Goal: Task Accomplishment & Management: Use online tool/utility

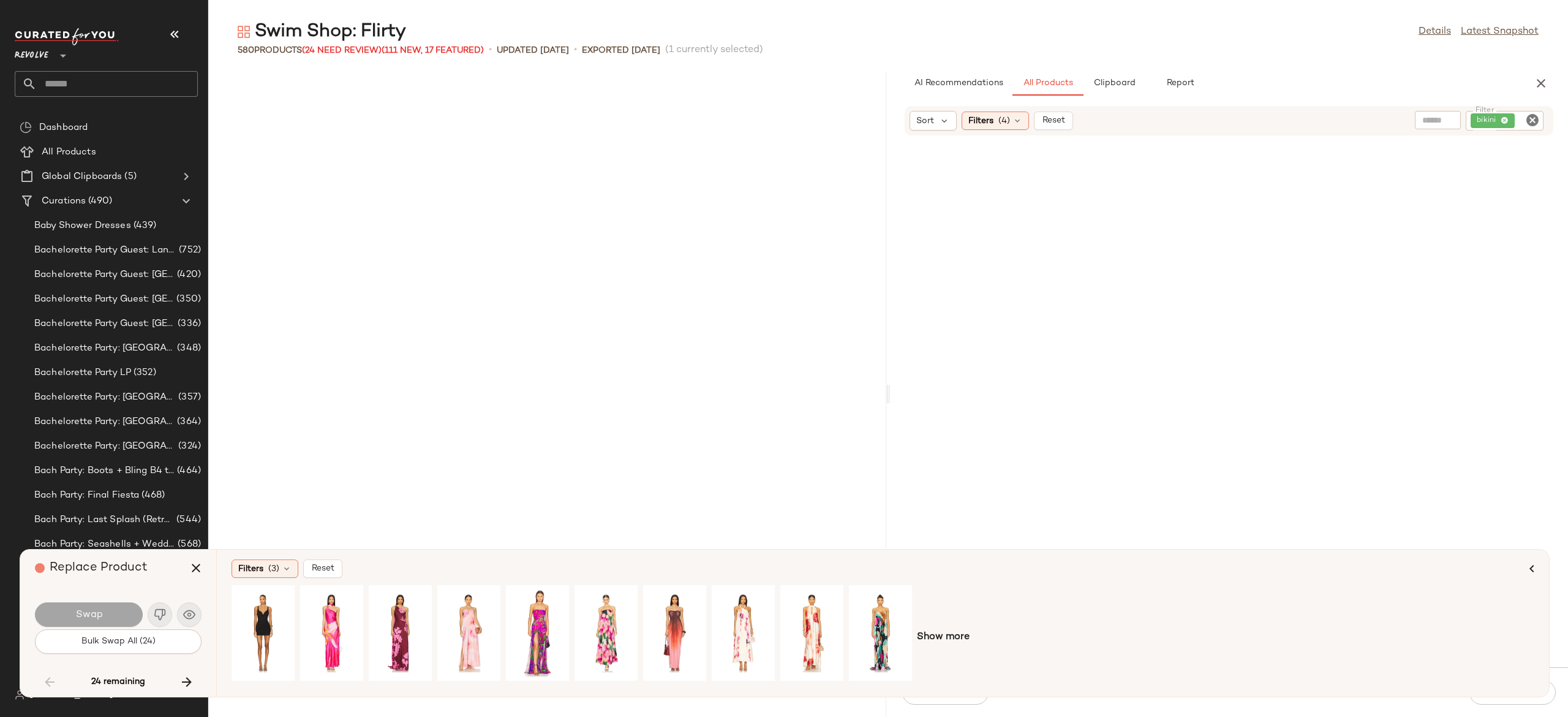
scroll to position [37507, 0]
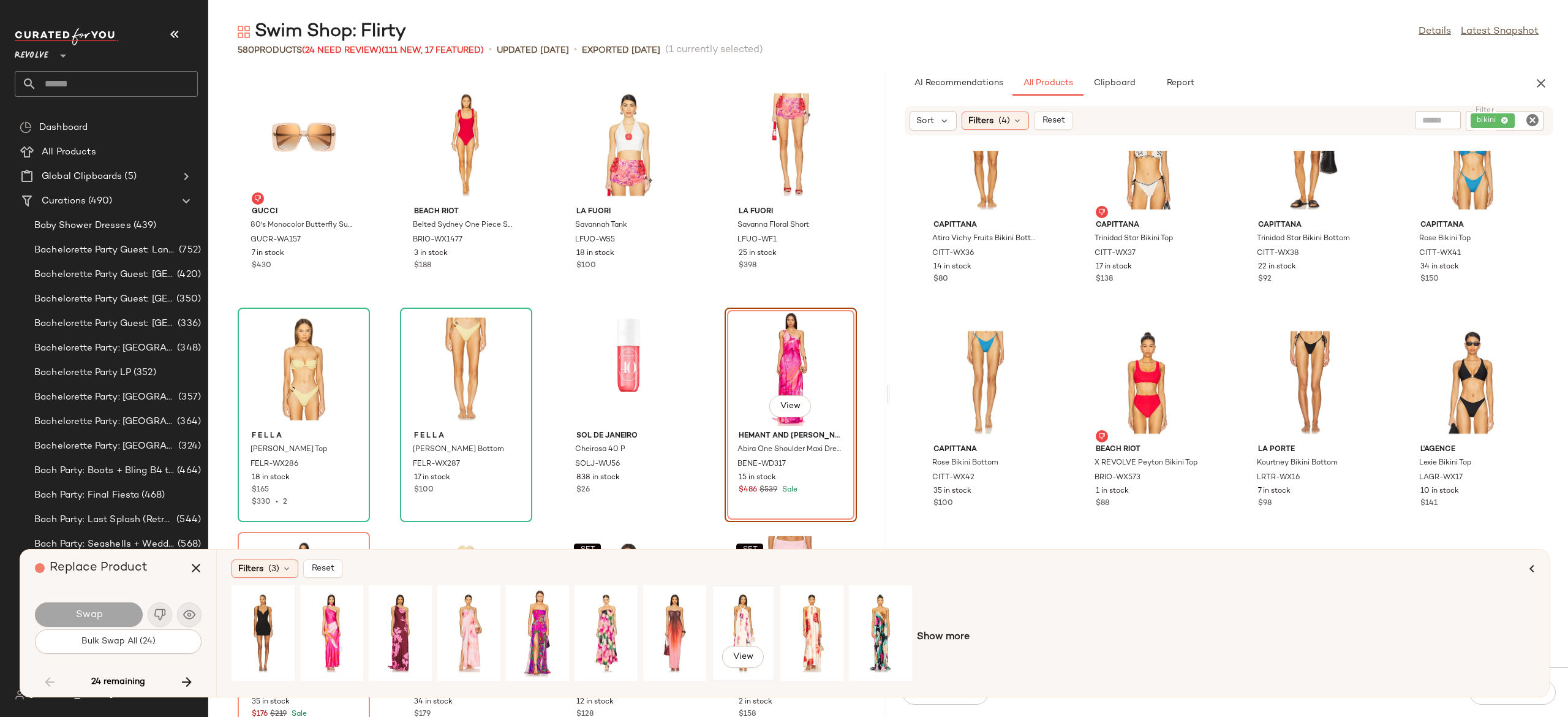
click at [736, 617] on div "View" at bounding box center [743, 632] width 55 height 87
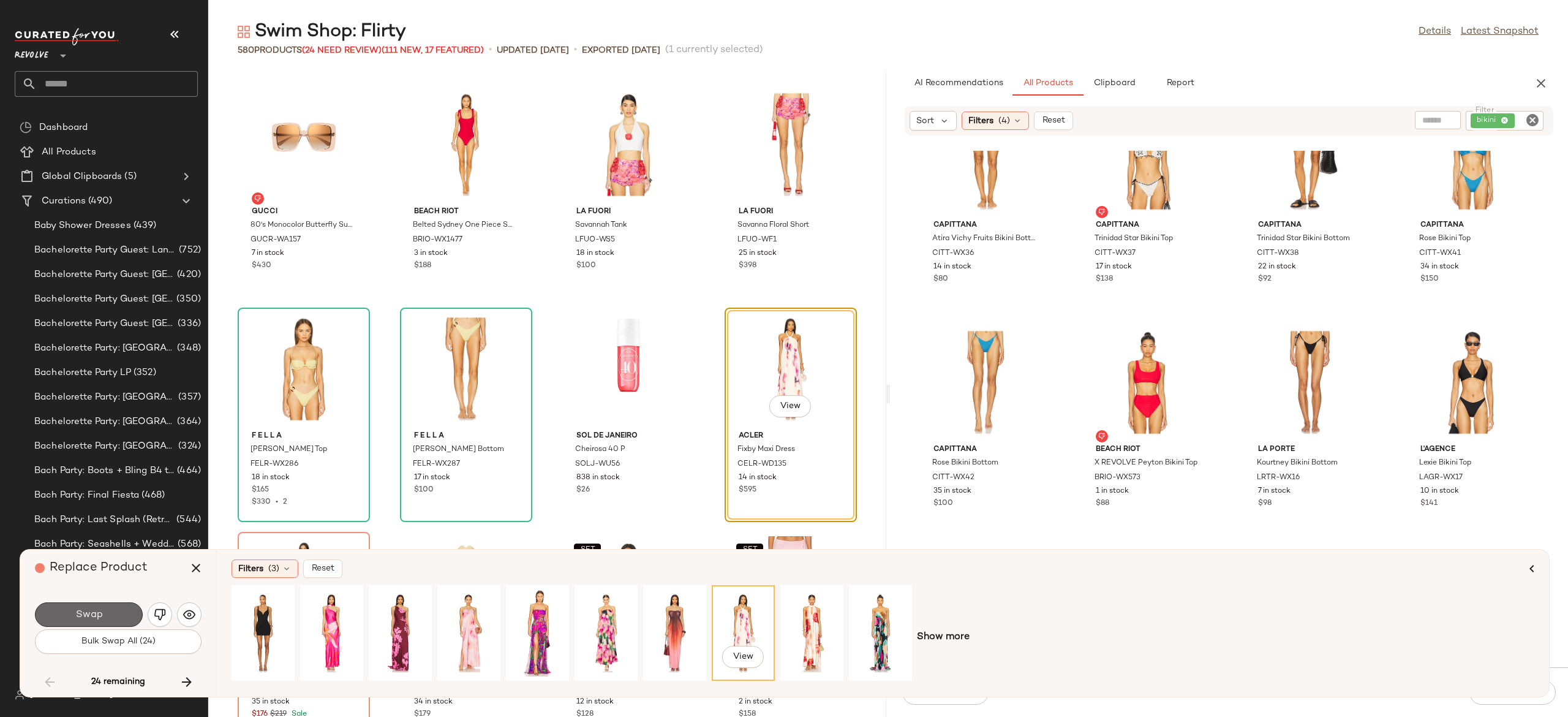
click at [115, 609] on button "Swap" at bounding box center [89, 615] width 107 height 25
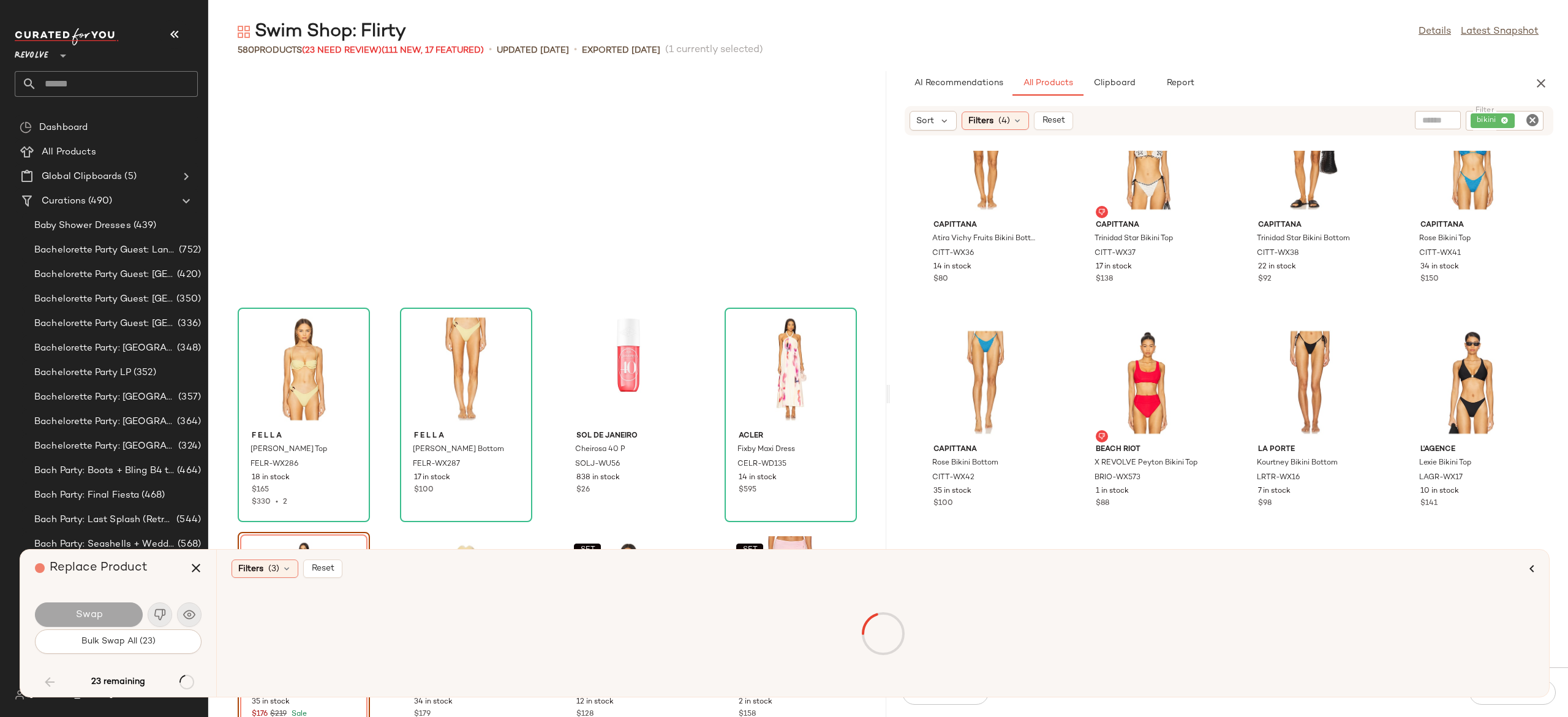
scroll to position [16366, 0]
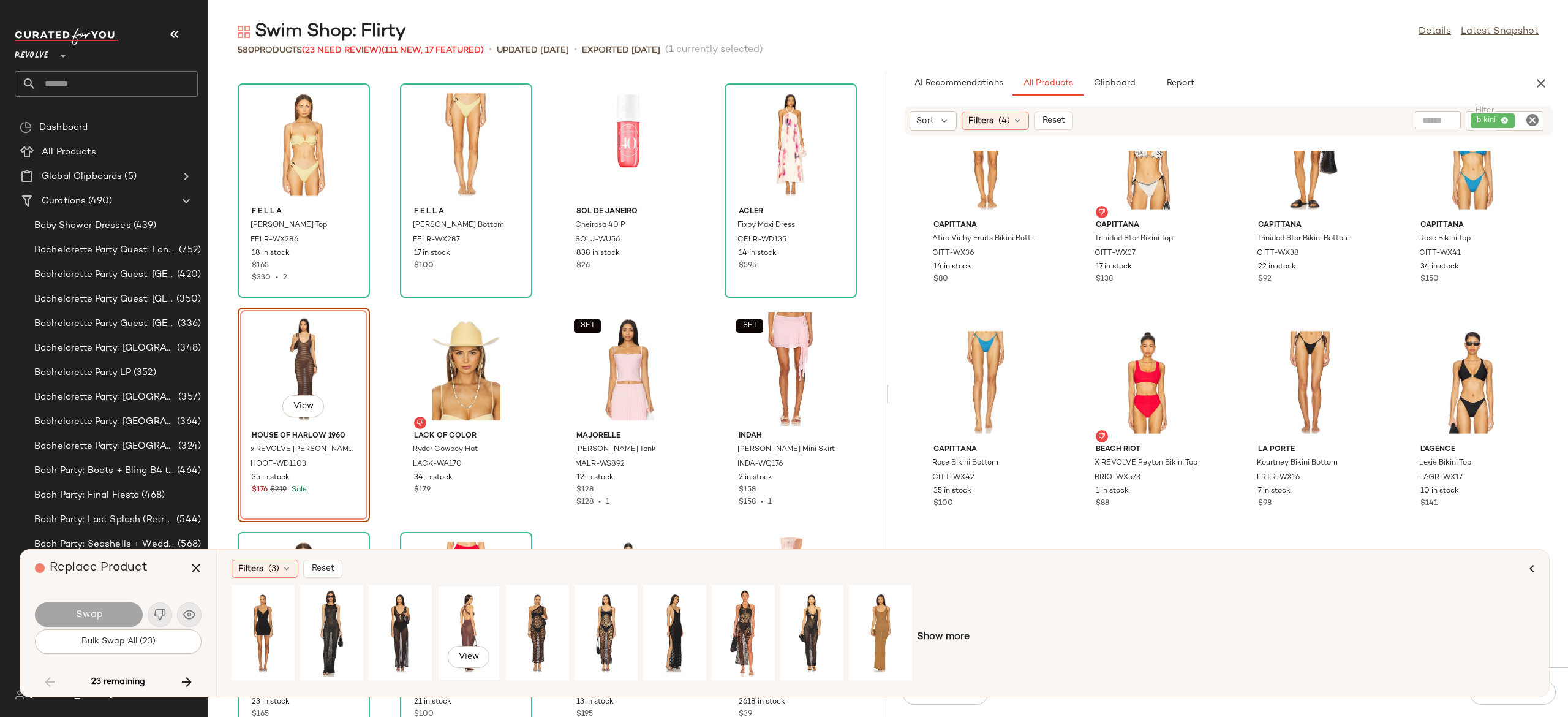
click at [469, 619] on div "View" at bounding box center [469, 632] width 55 height 87
click at [121, 611] on button "Swap" at bounding box center [89, 615] width 107 height 25
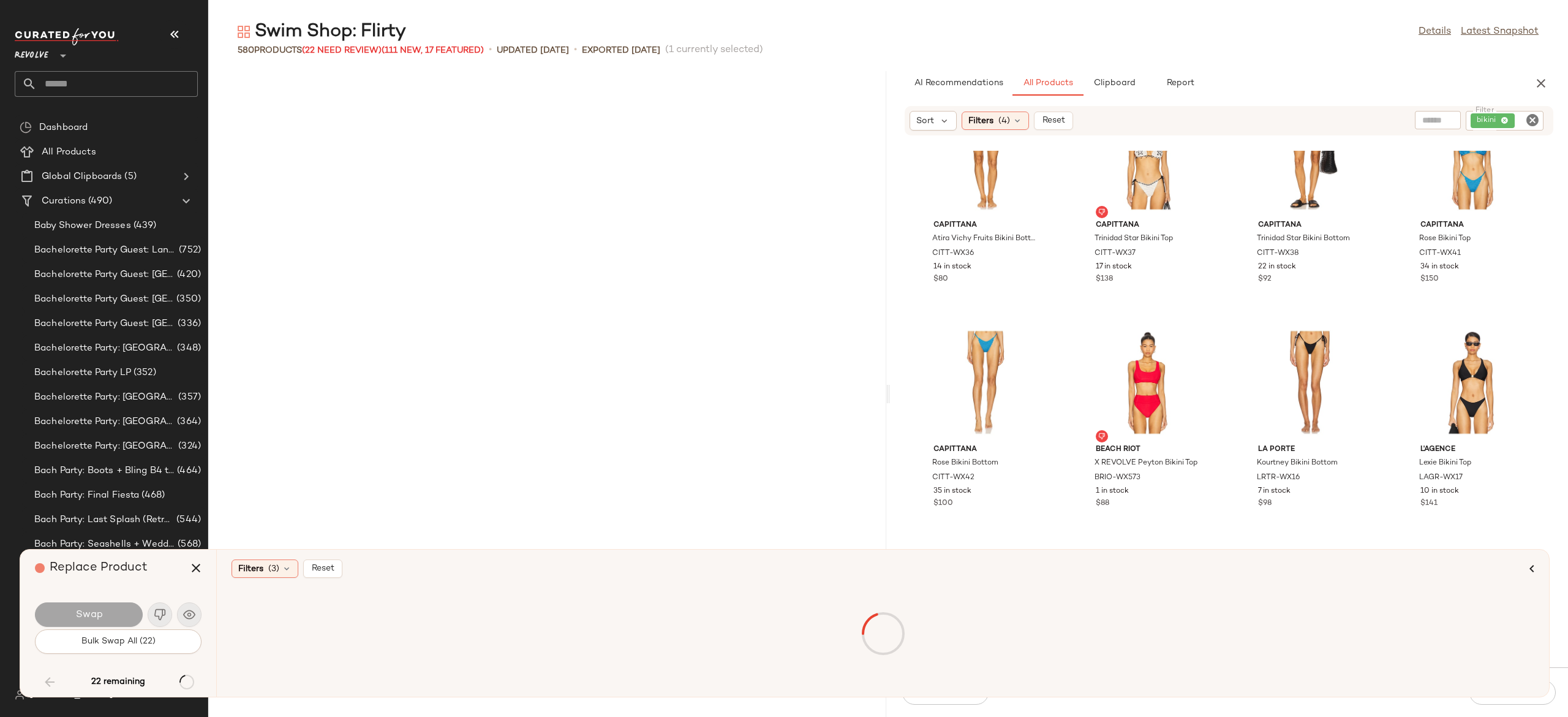
scroll to position [18159, 0]
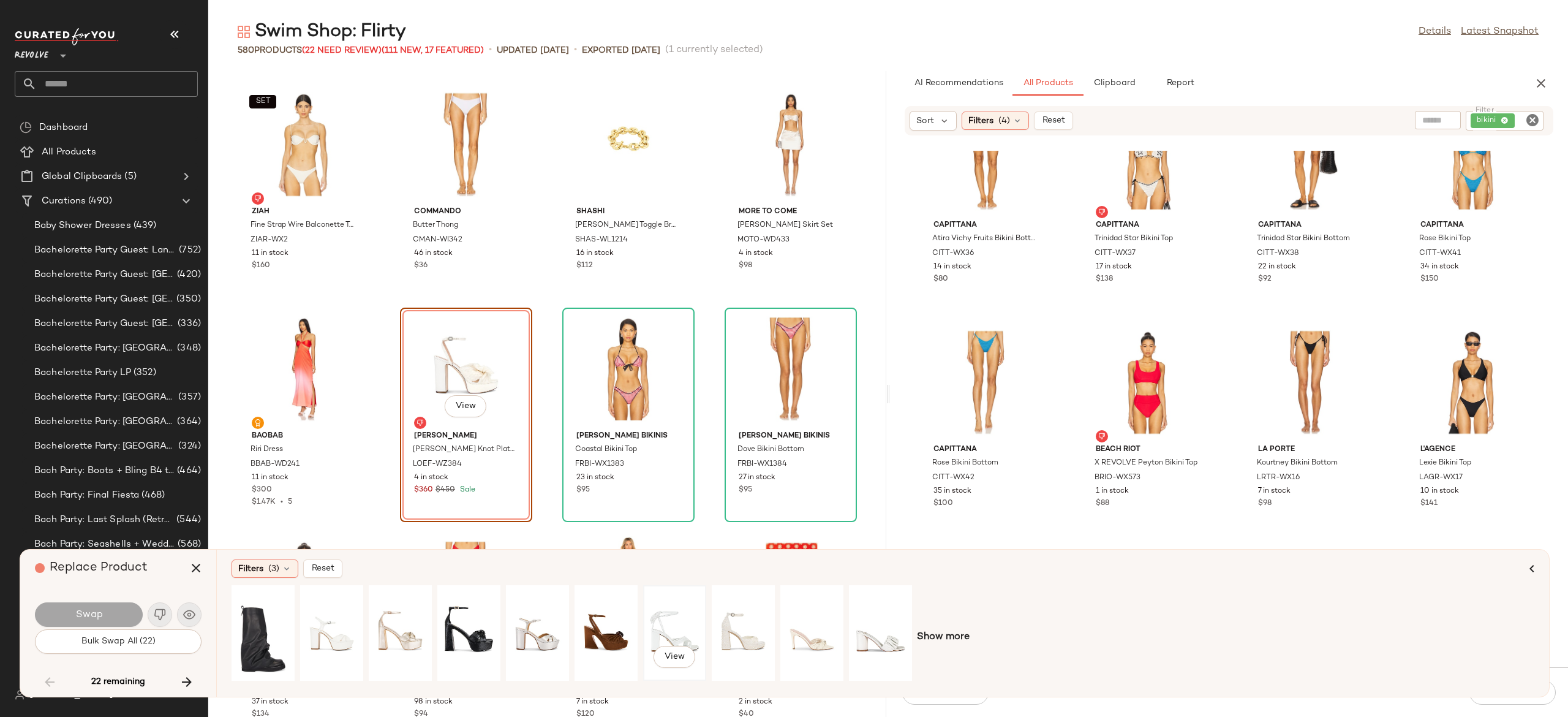
click at [687, 622] on div "View" at bounding box center [675, 632] width 55 height 87
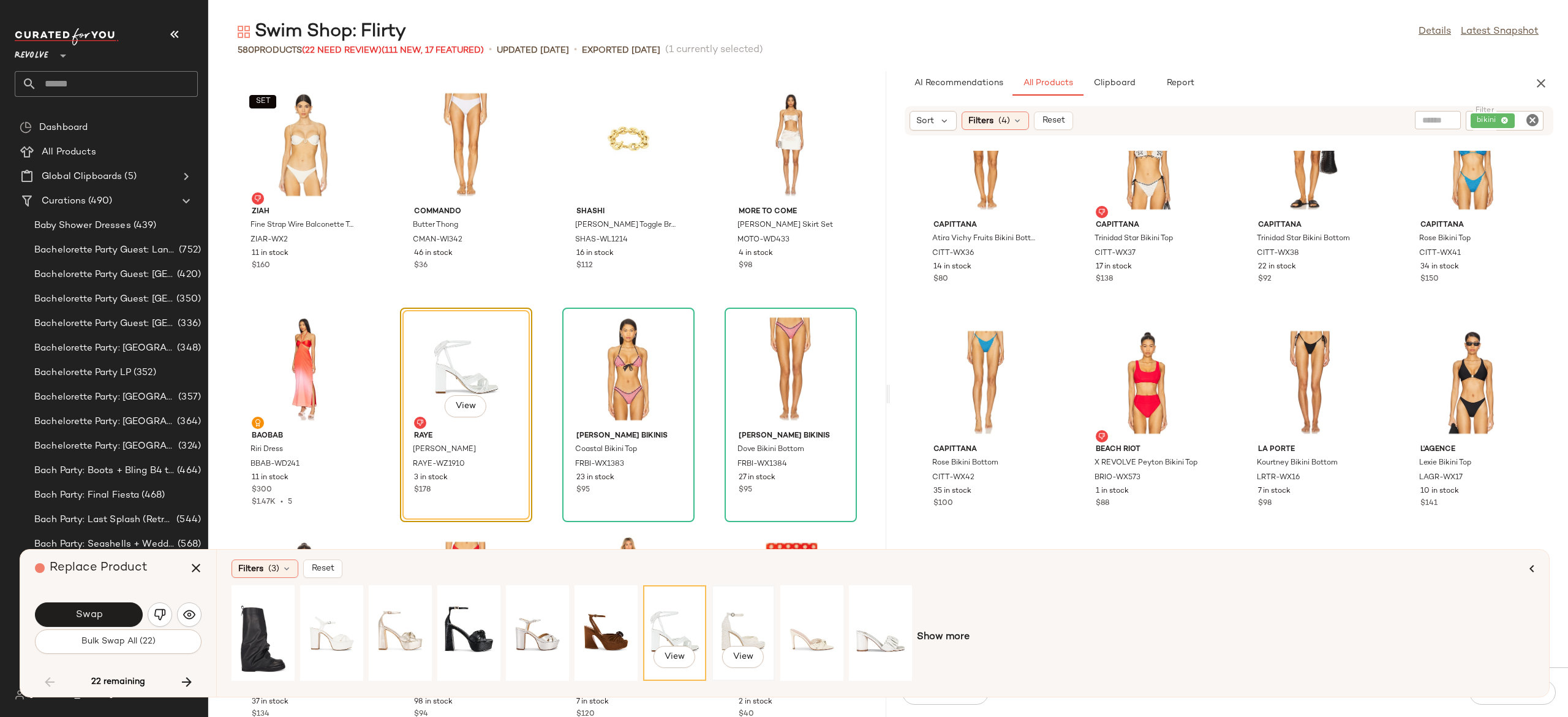
click at [733, 626] on div "View" at bounding box center [743, 632] width 55 height 87
click at [114, 608] on button "Swap" at bounding box center [89, 615] width 107 height 25
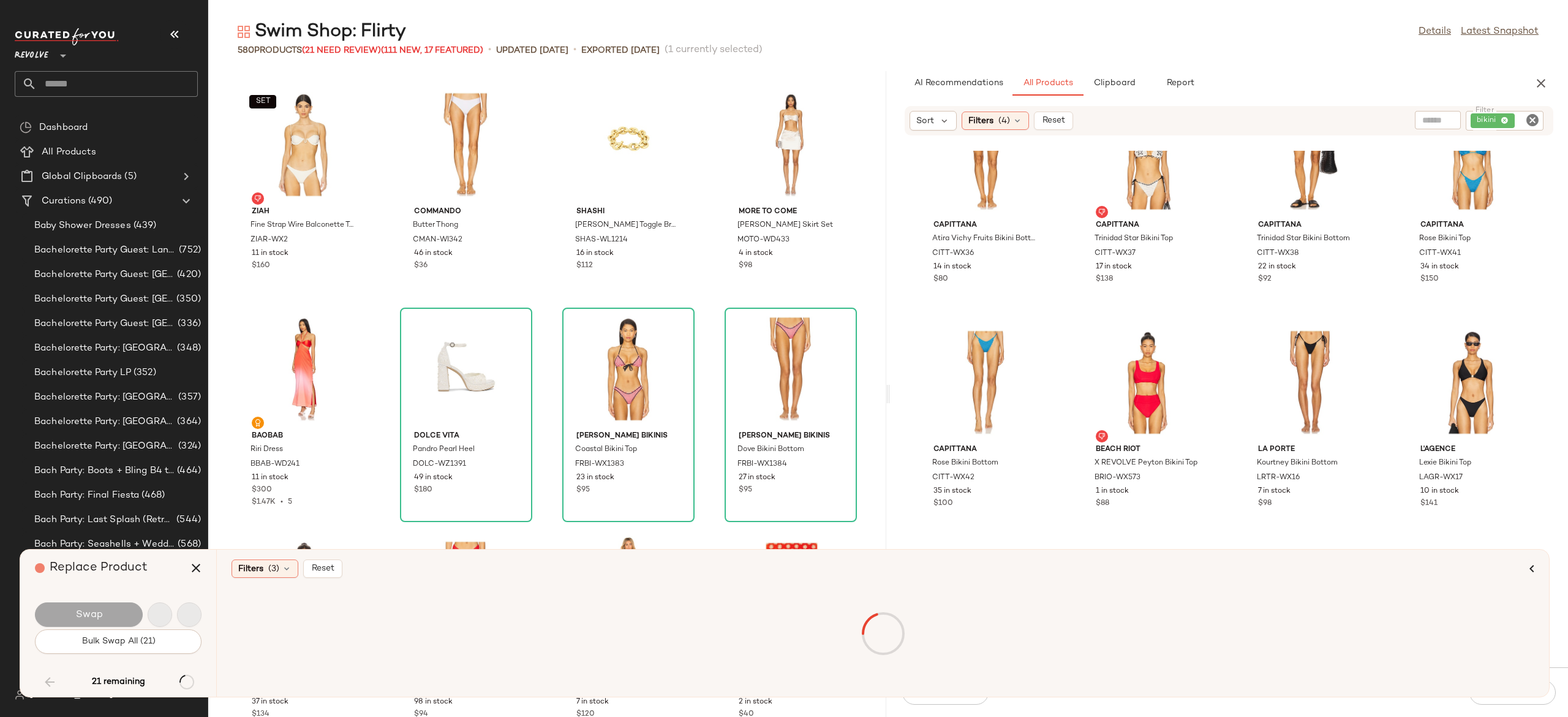
scroll to position [19729, 0]
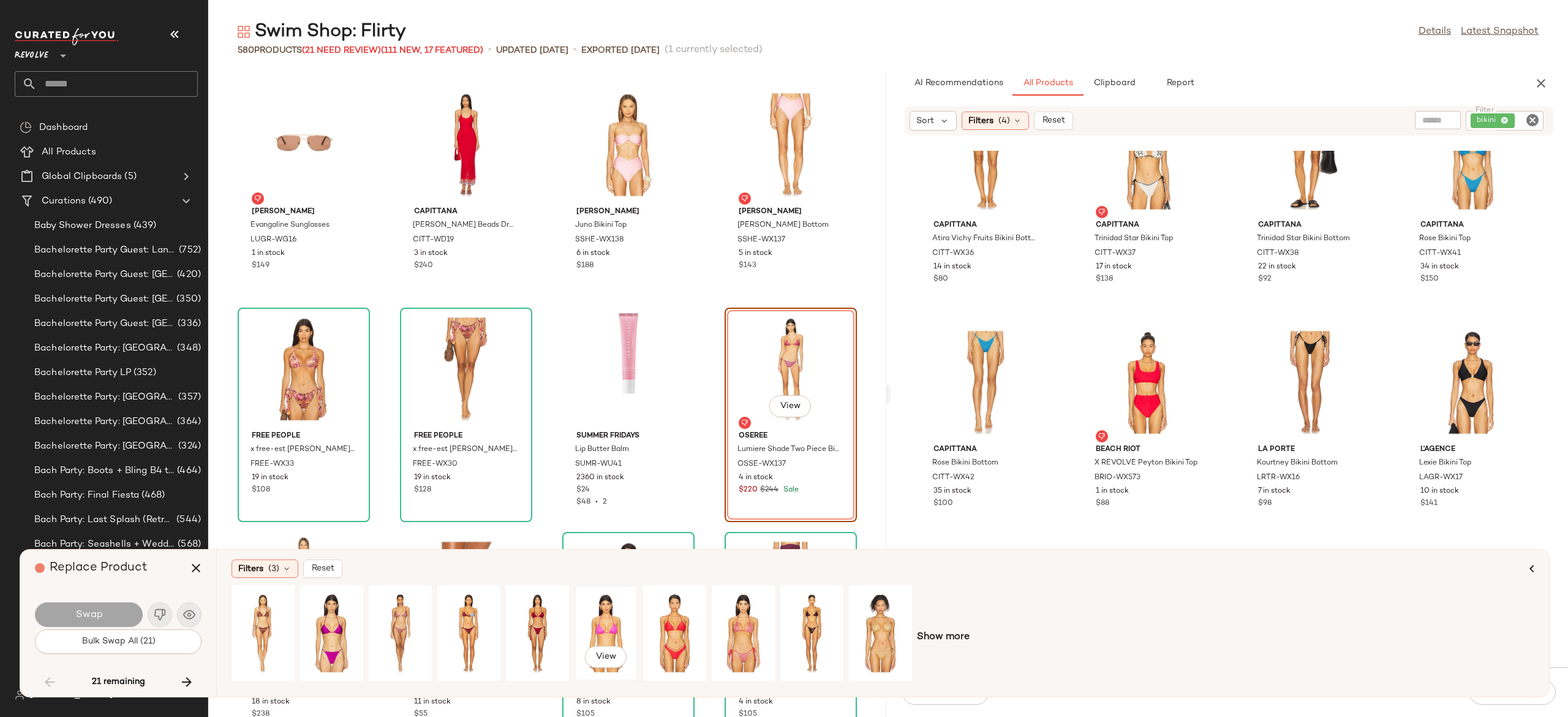
click at [606, 622] on div "View" at bounding box center [606, 632] width 55 height 87
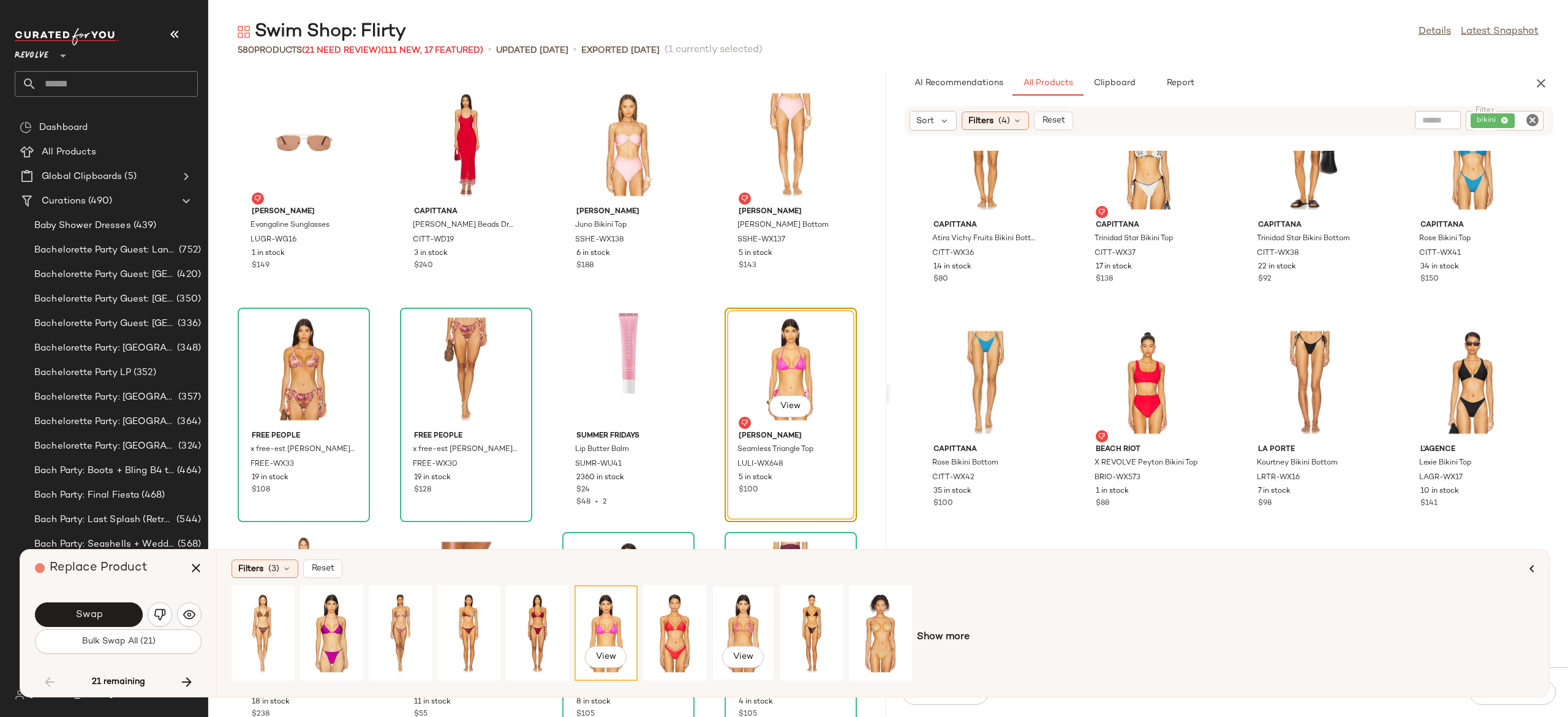
click at [749, 624] on div "View" at bounding box center [743, 632] width 55 height 87
click at [817, 618] on div "View" at bounding box center [812, 632] width 55 height 87
click at [397, 623] on div "View" at bounding box center [401, 632] width 55 height 87
click at [256, 626] on div "View" at bounding box center [263, 632] width 55 height 87
click at [800, 399] on button "View" at bounding box center [789, 406] width 41 height 22
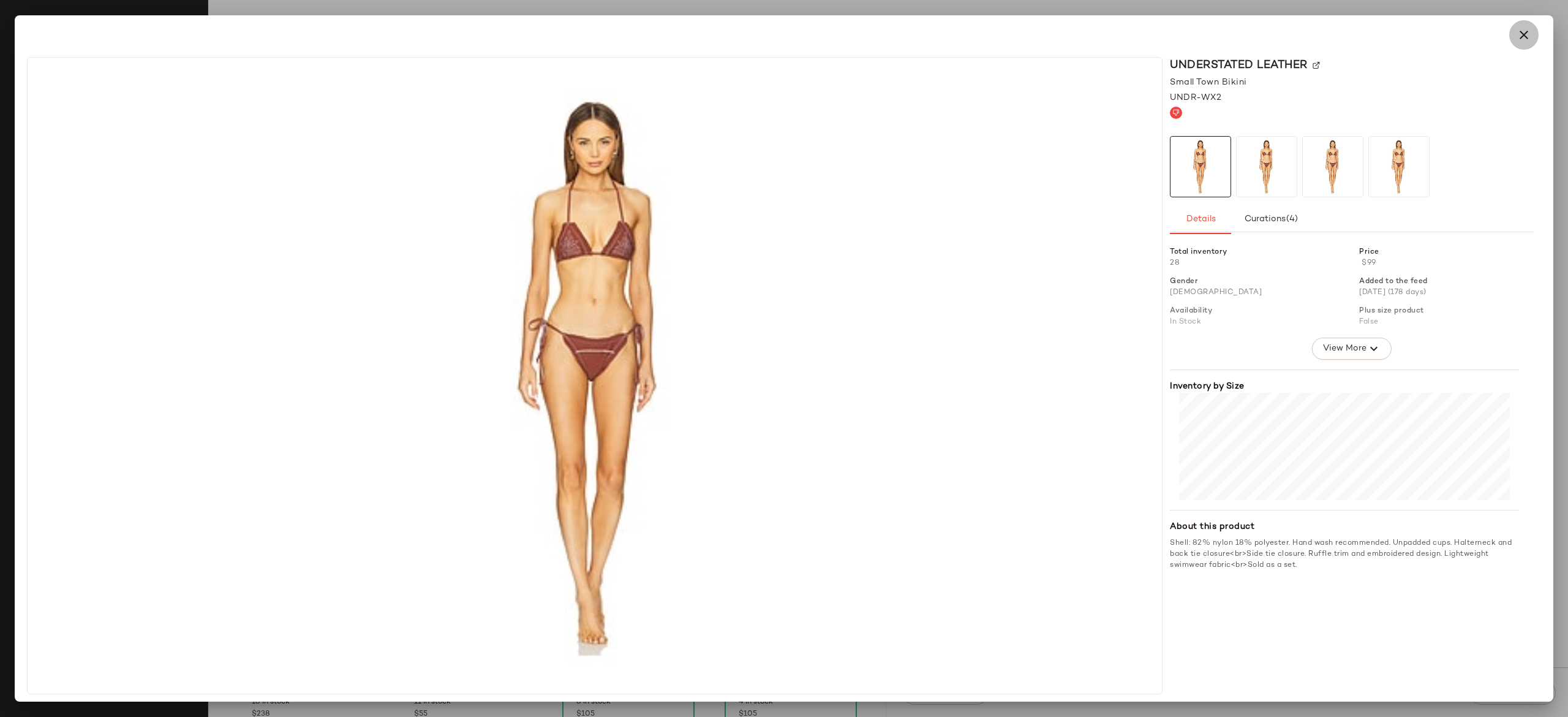
click at [1527, 41] on icon "button" at bounding box center [1524, 34] width 15 height 15
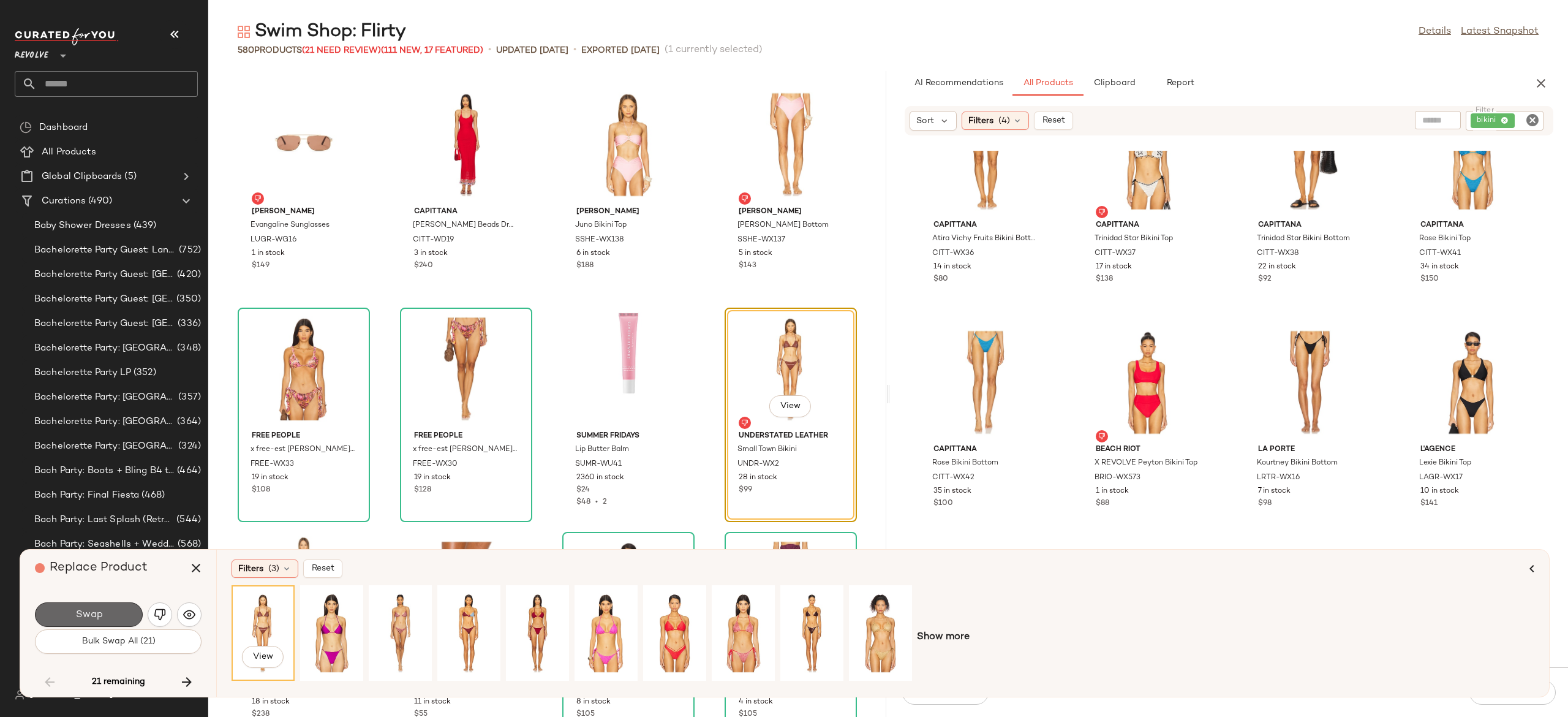
click at [128, 615] on button "Swap" at bounding box center [89, 615] width 107 height 25
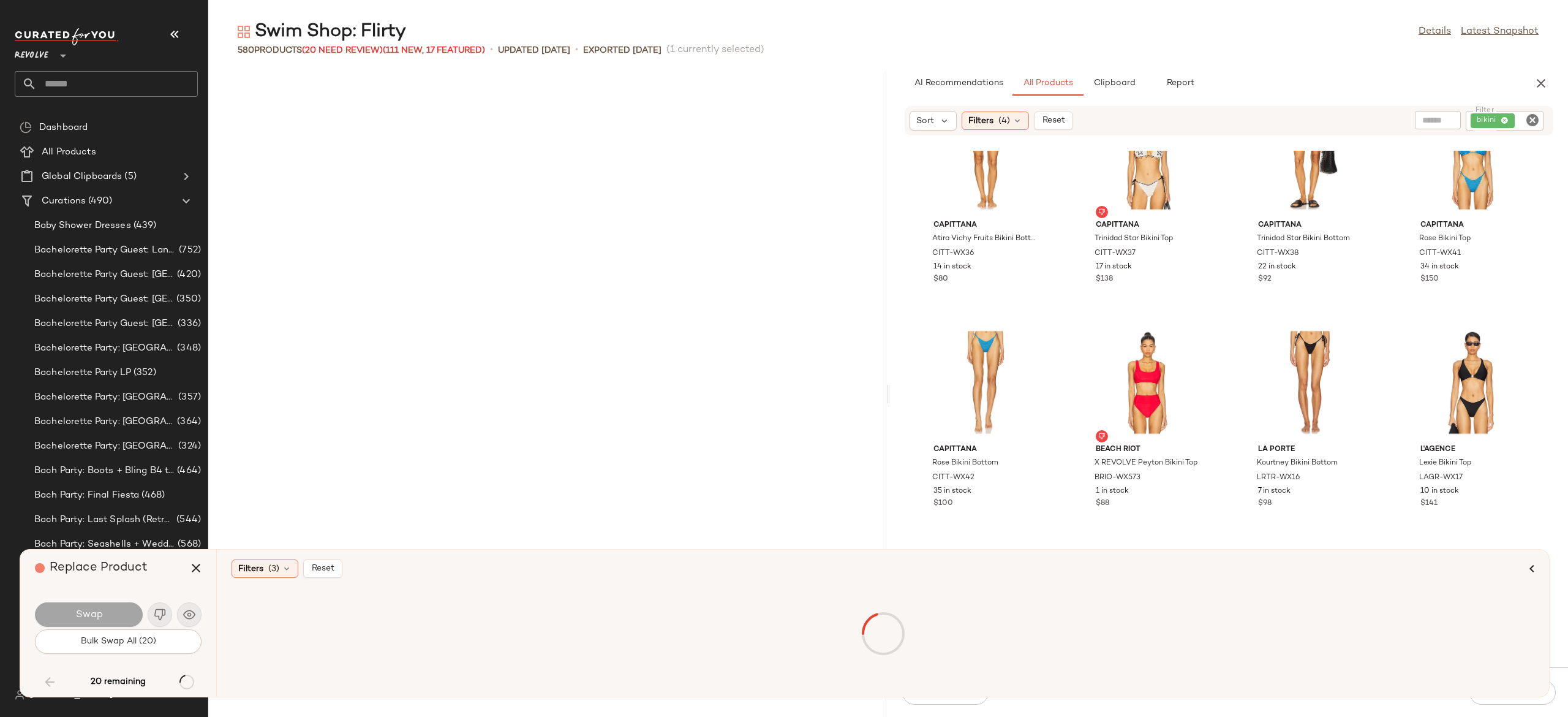
scroll to position [21074, 0]
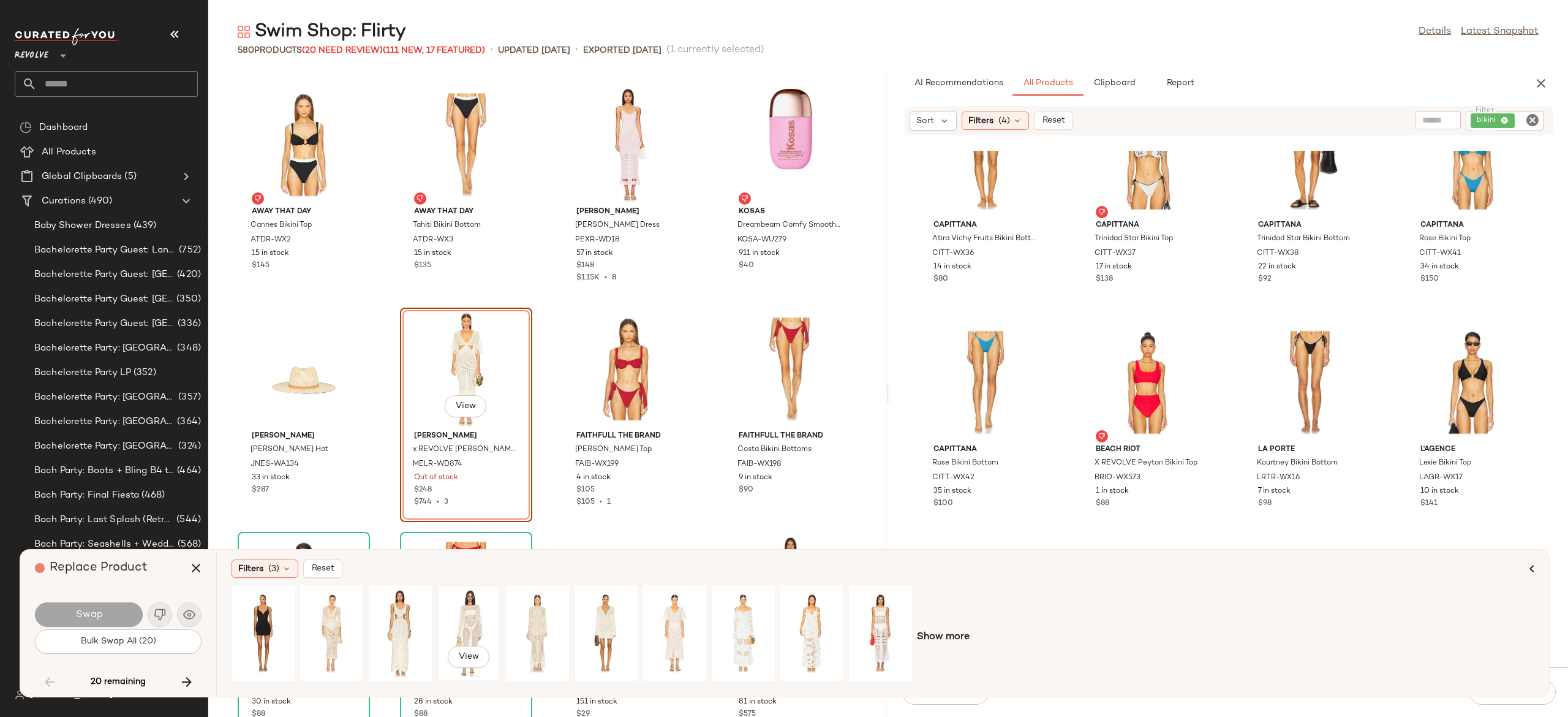
click at [470, 609] on div "View" at bounding box center [469, 632] width 55 height 87
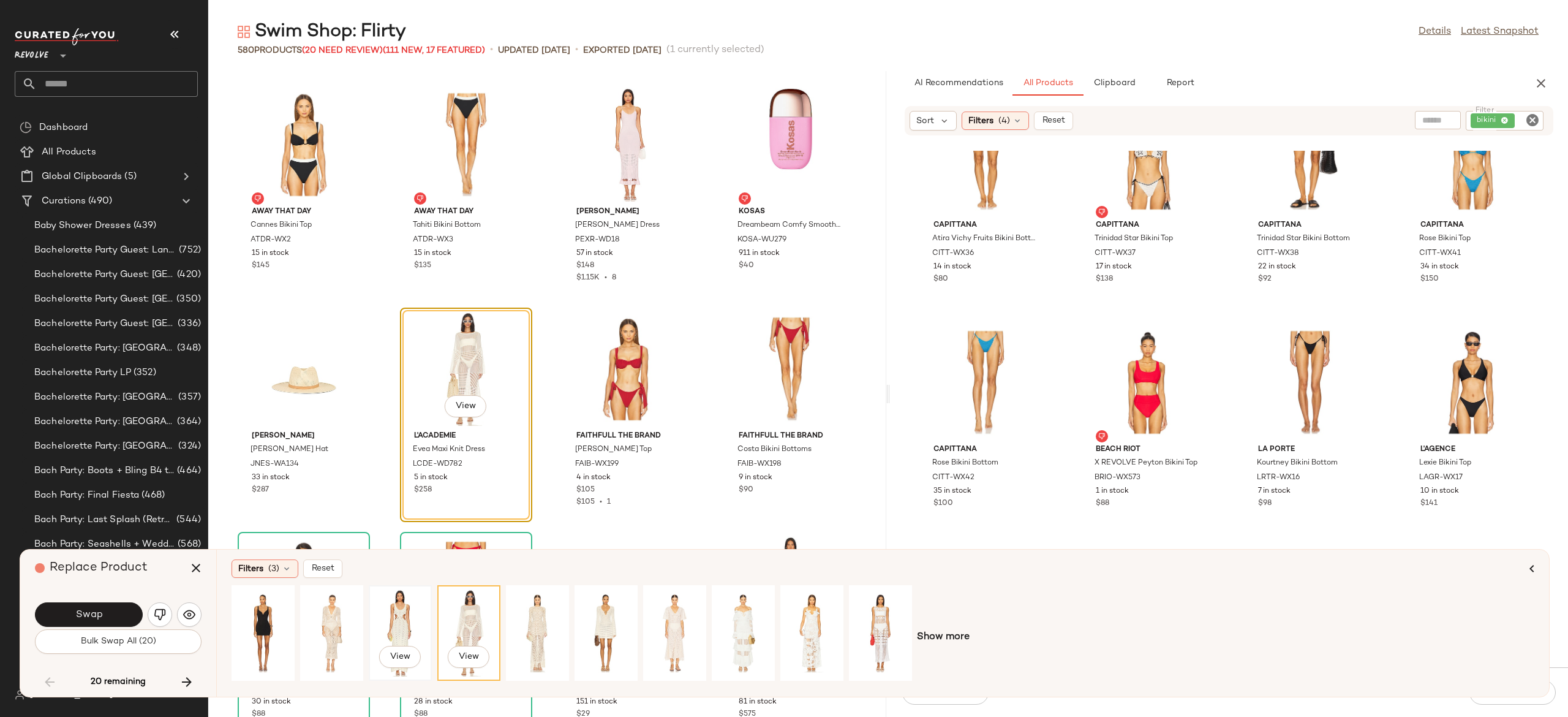
click at [408, 615] on div "View" at bounding box center [401, 632] width 55 height 87
click at [333, 618] on div "View" at bounding box center [332, 632] width 55 height 87
click at [115, 615] on button "Swap" at bounding box center [89, 615] width 107 height 25
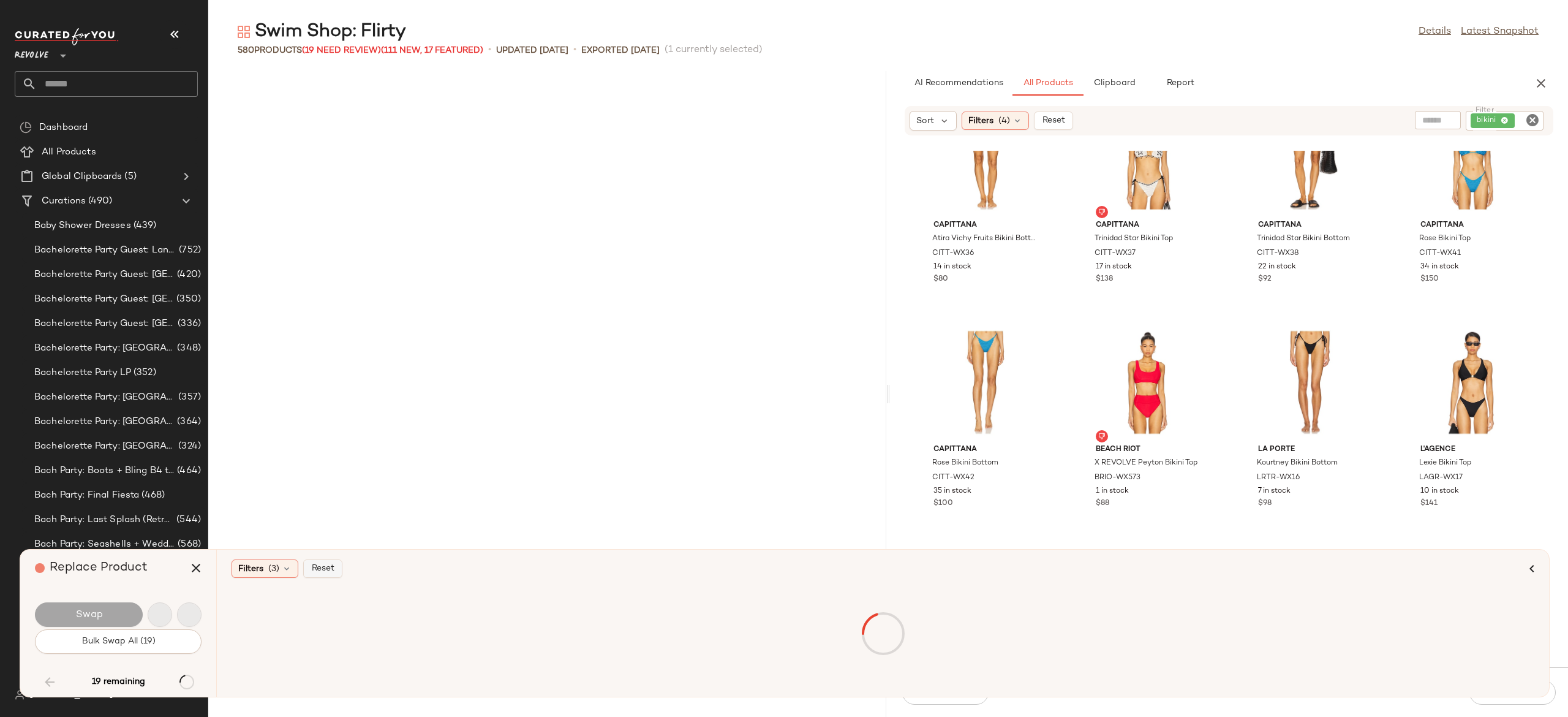
scroll to position [22195, 0]
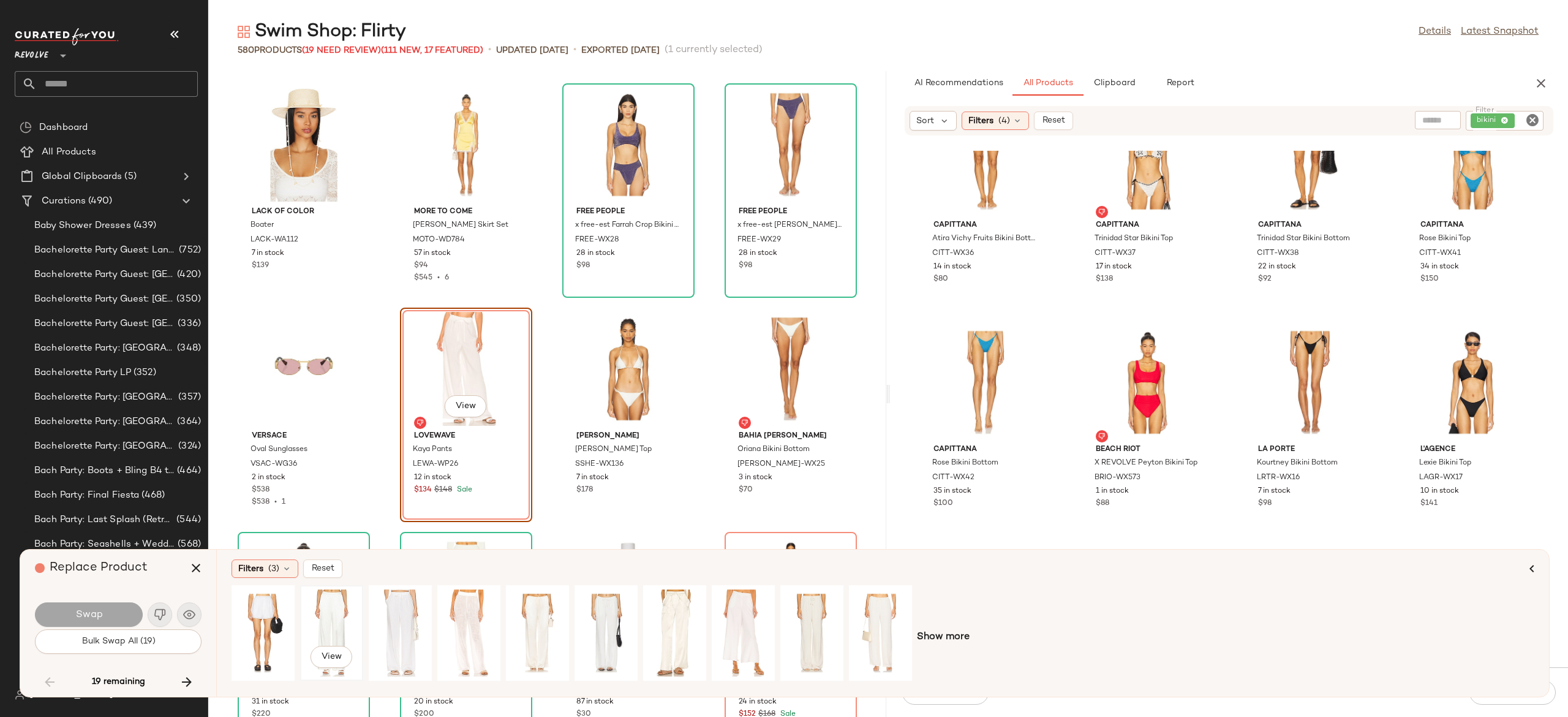
click at [329, 604] on div "View" at bounding box center [332, 632] width 55 height 87
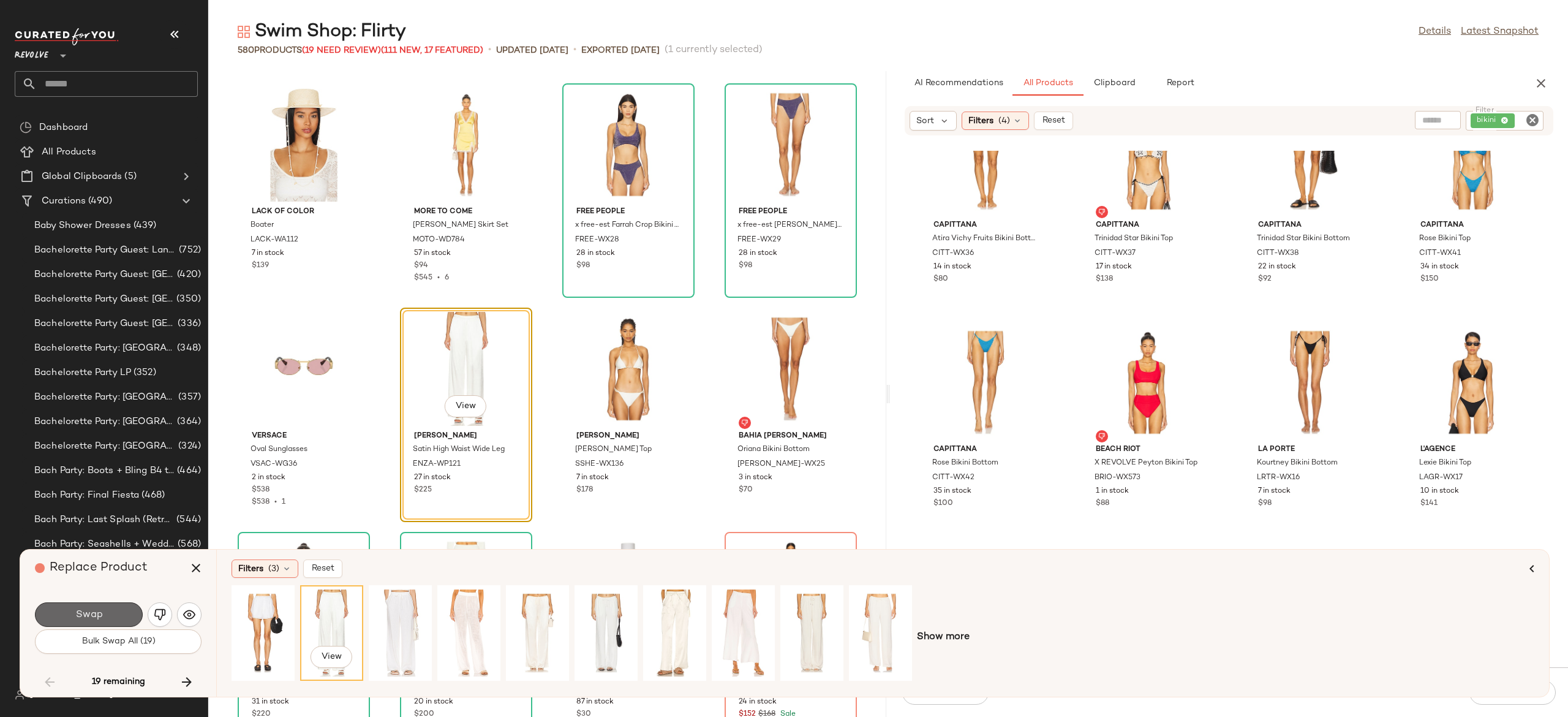
click at [128, 612] on button "Swap" at bounding box center [89, 615] width 107 height 25
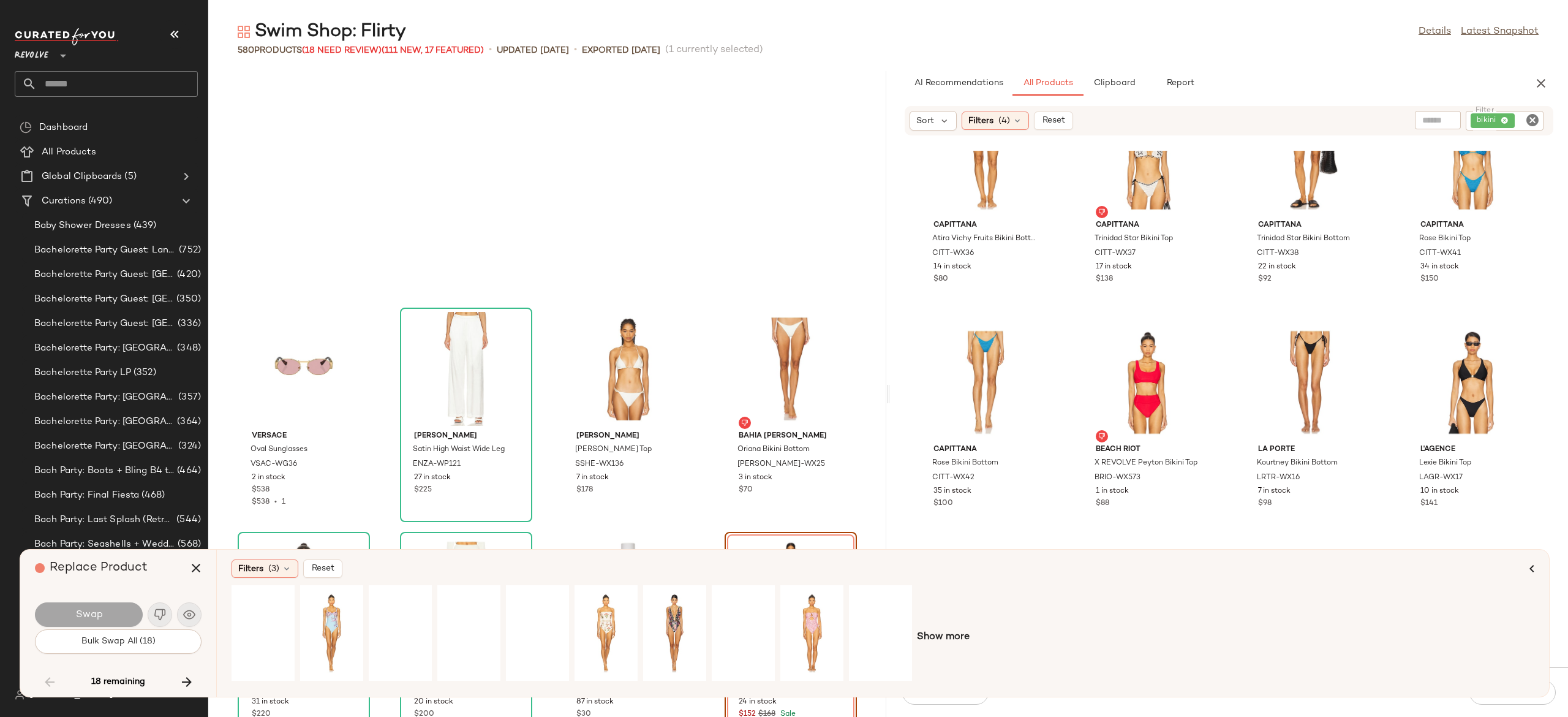
scroll to position [22419, 0]
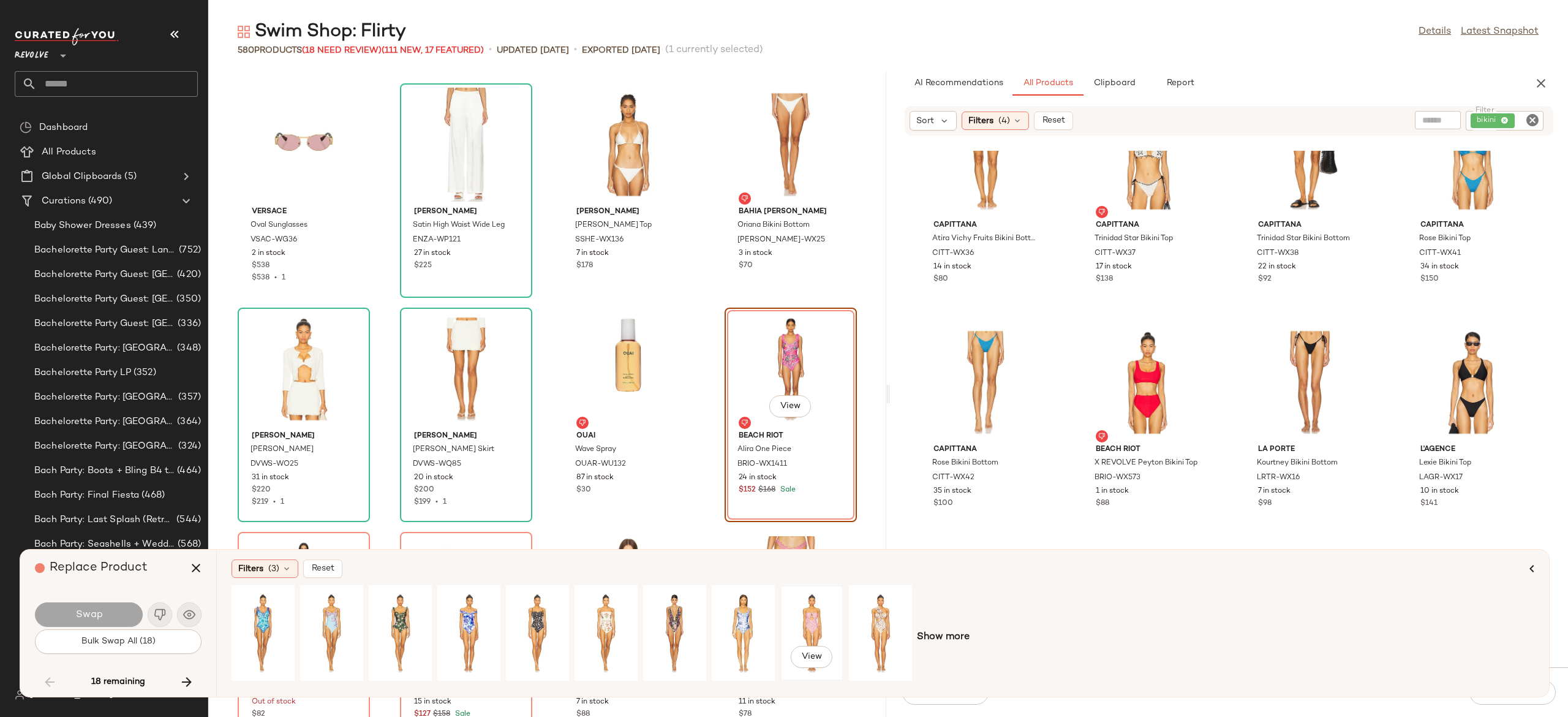
click at [810, 617] on div "View" at bounding box center [812, 632] width 55 height 87
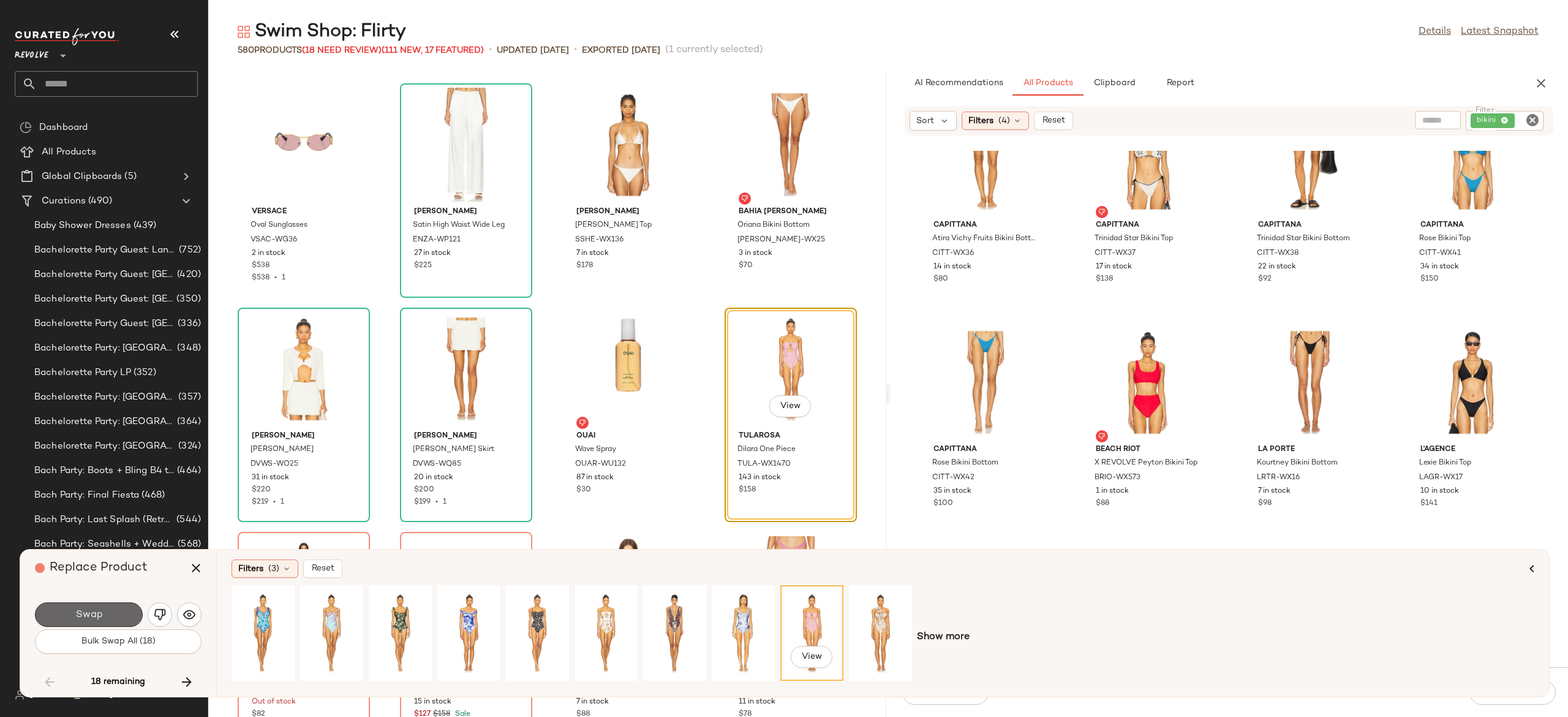
click at [123, 602] on button "Swap" at bounding box center [89, 615] width 107 height 25
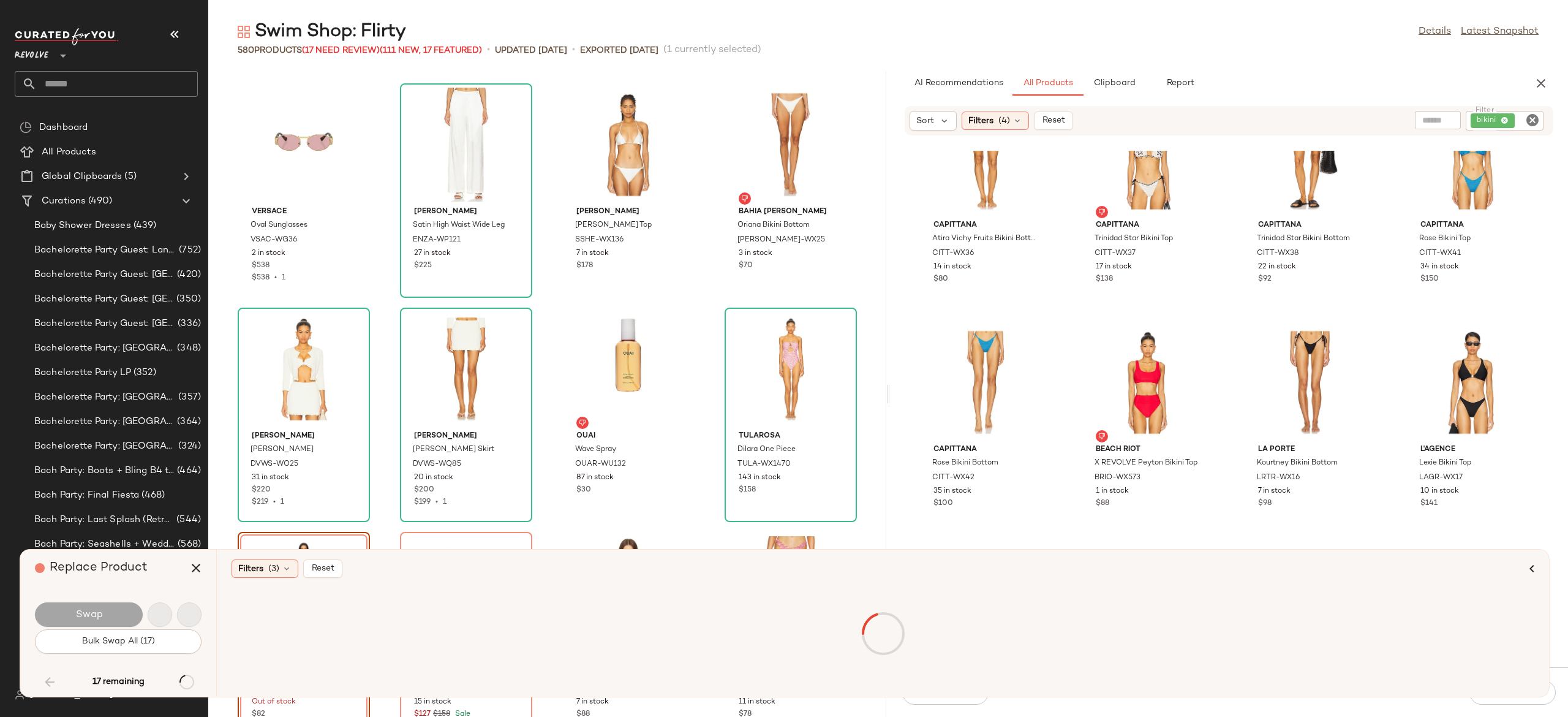
scroll to position [22644, 0]
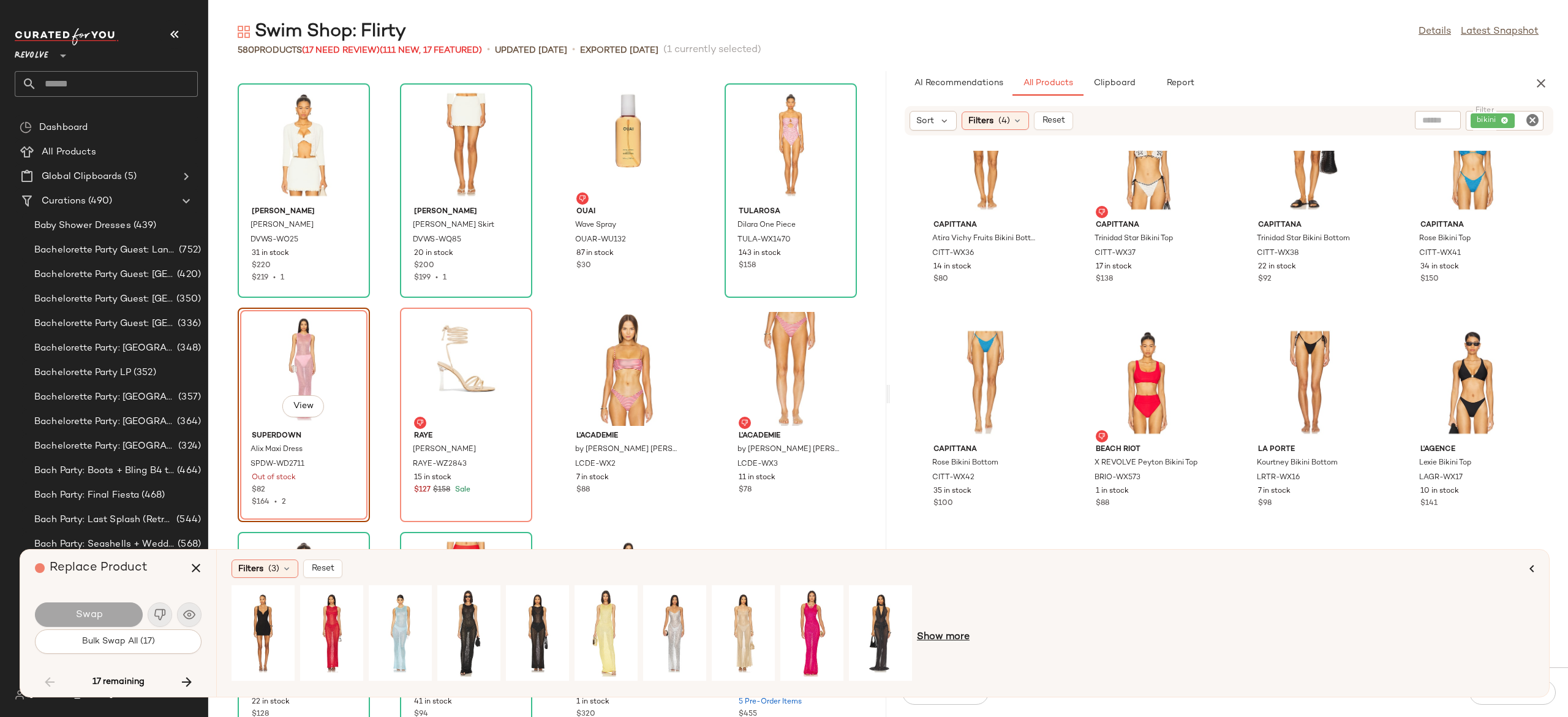
click at [935, 637] on span "Show more" at bounding box center [943, 637] width 53 height 15
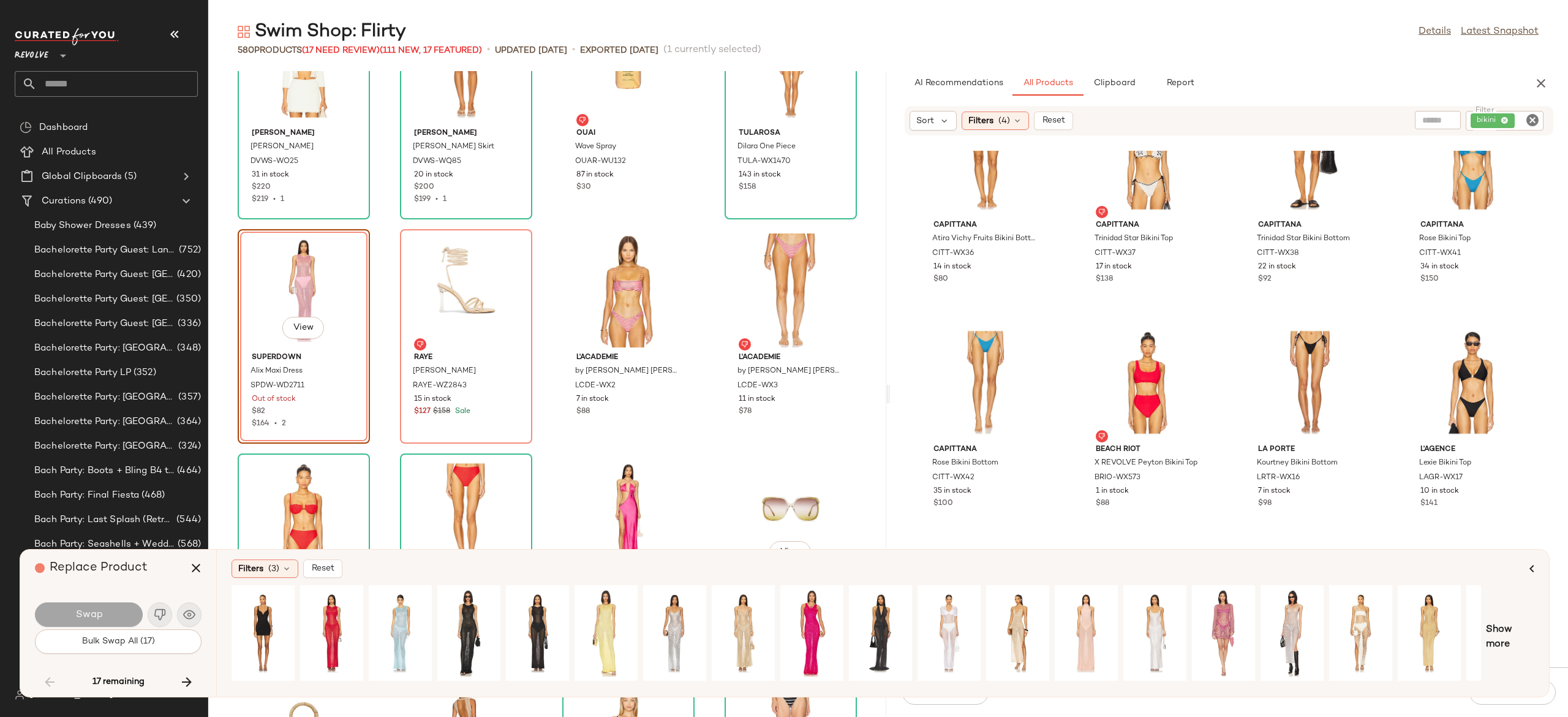
scroll to position [22721, 0]
click at [603, 611] on div "View" at bounding box center [606, 632] width 55 height 87
click at [107, 611] on button "Swap" at bounding box center [89, 615] width 107 height 25
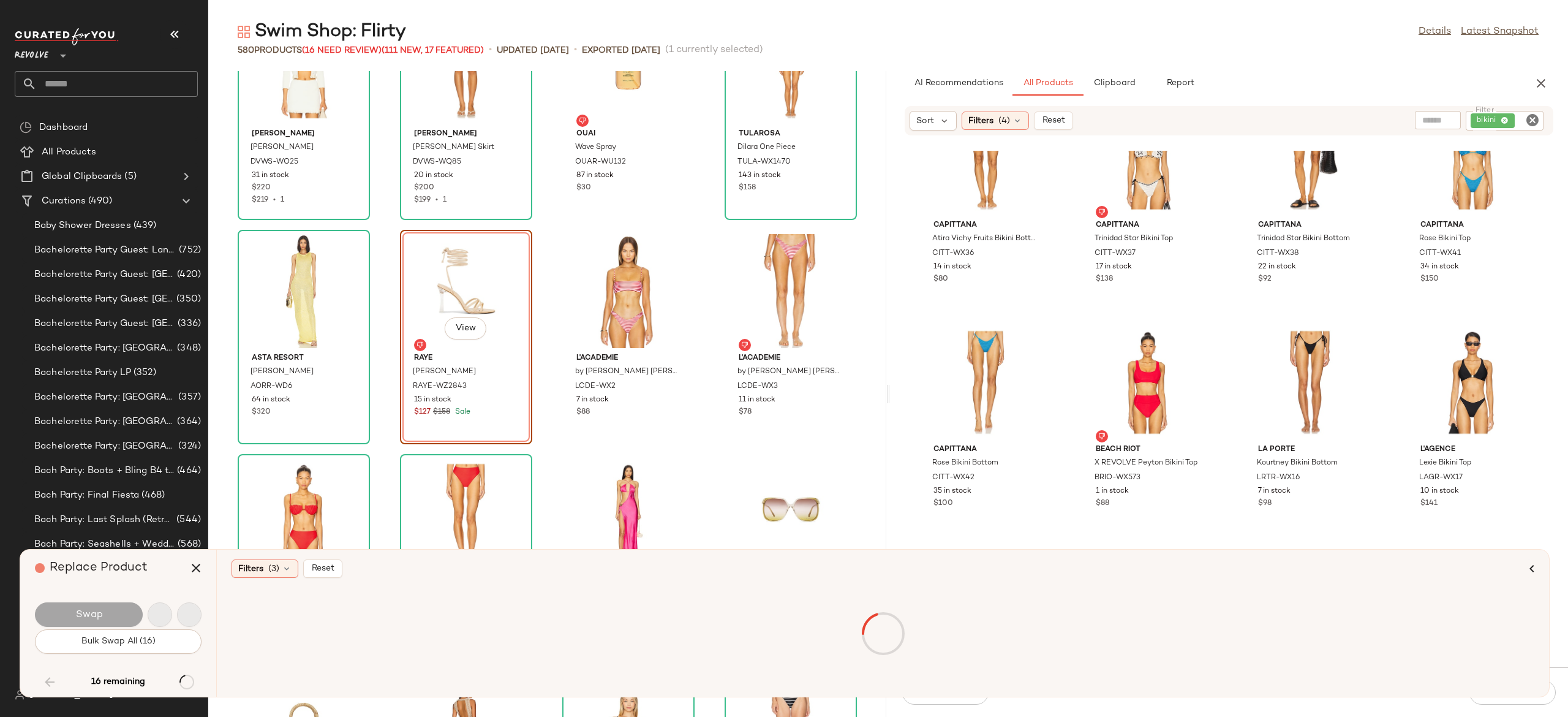
scroll to position [22644, 0]
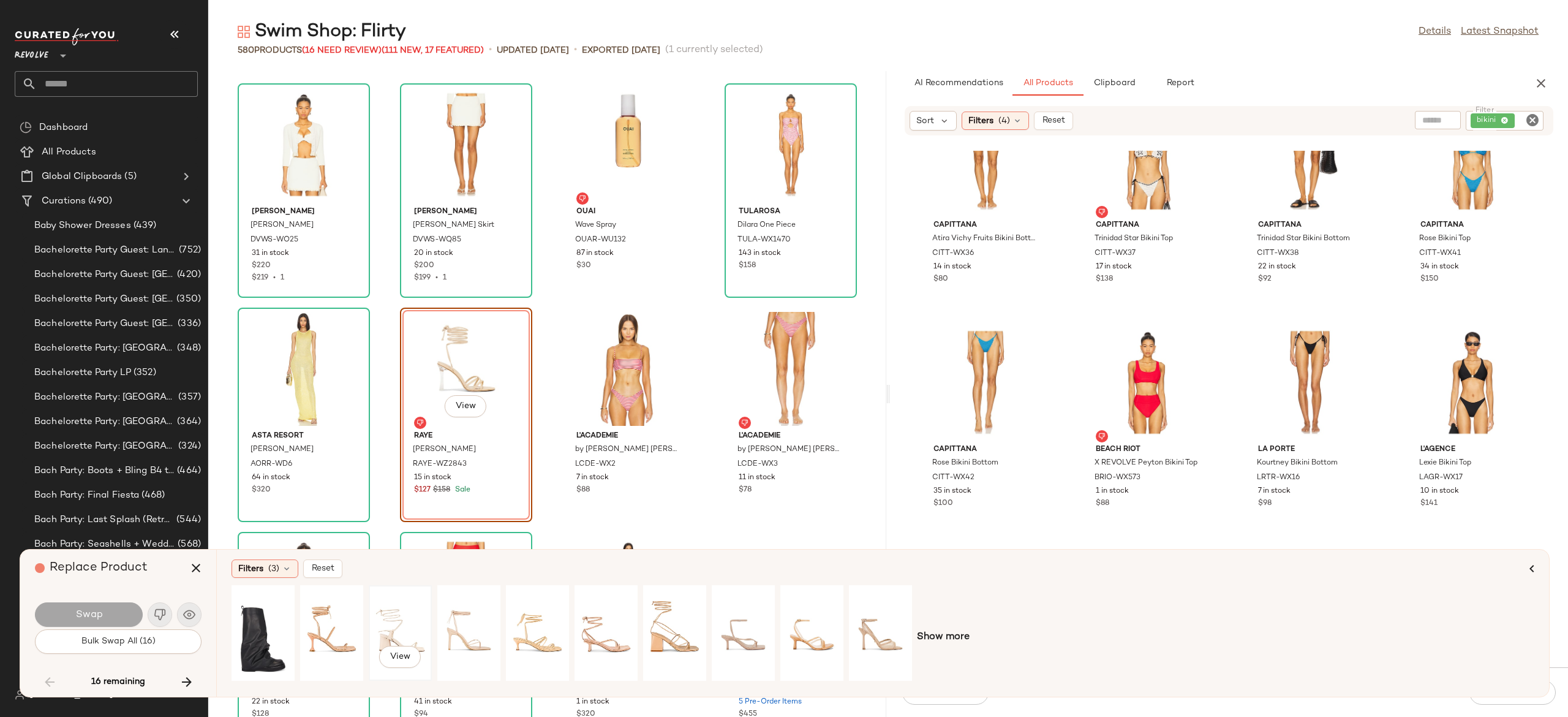
click at [400, 615] on div "View" at bounding box center [401, 632] width 55 height 87
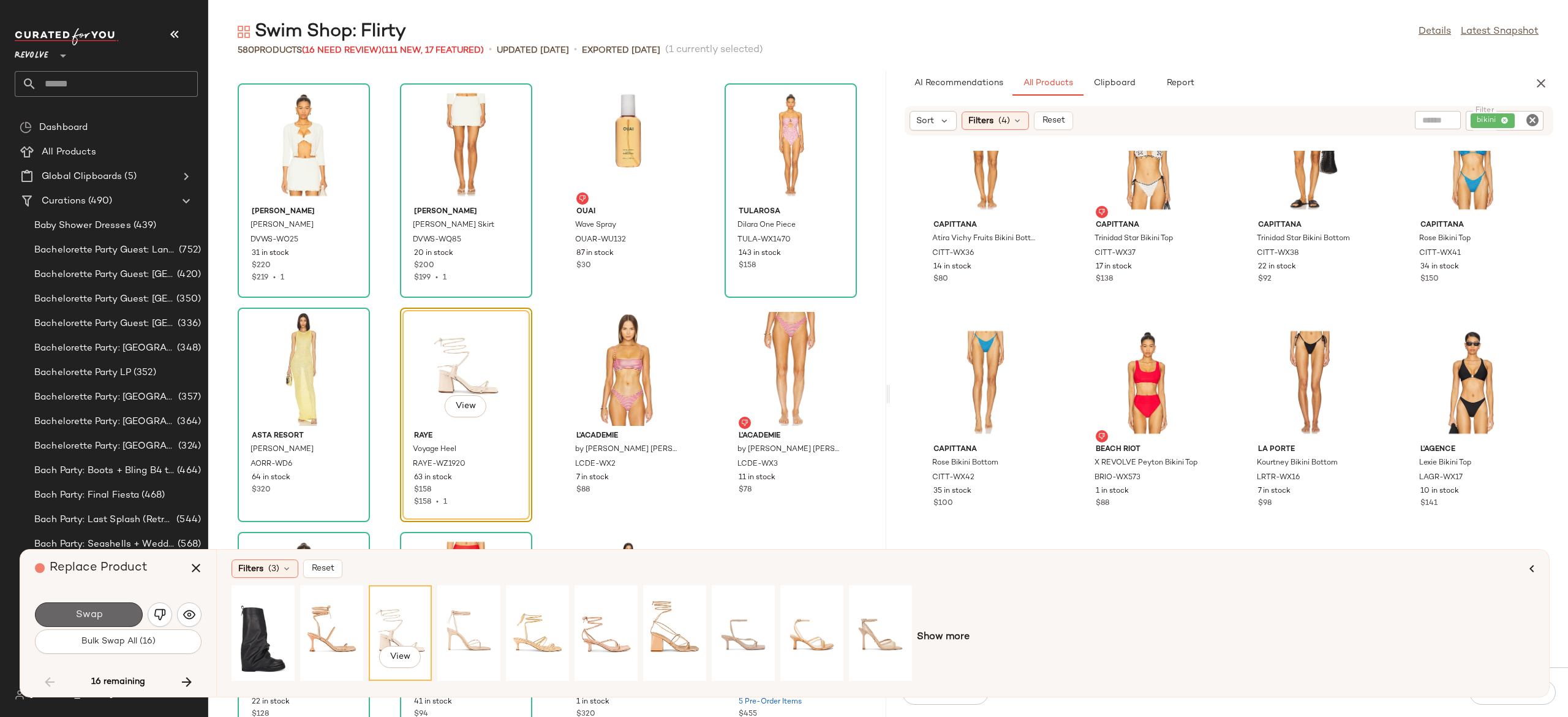
click at [114, 610] on button "Swap" at bounding box center [89, 615] width 107 height 25
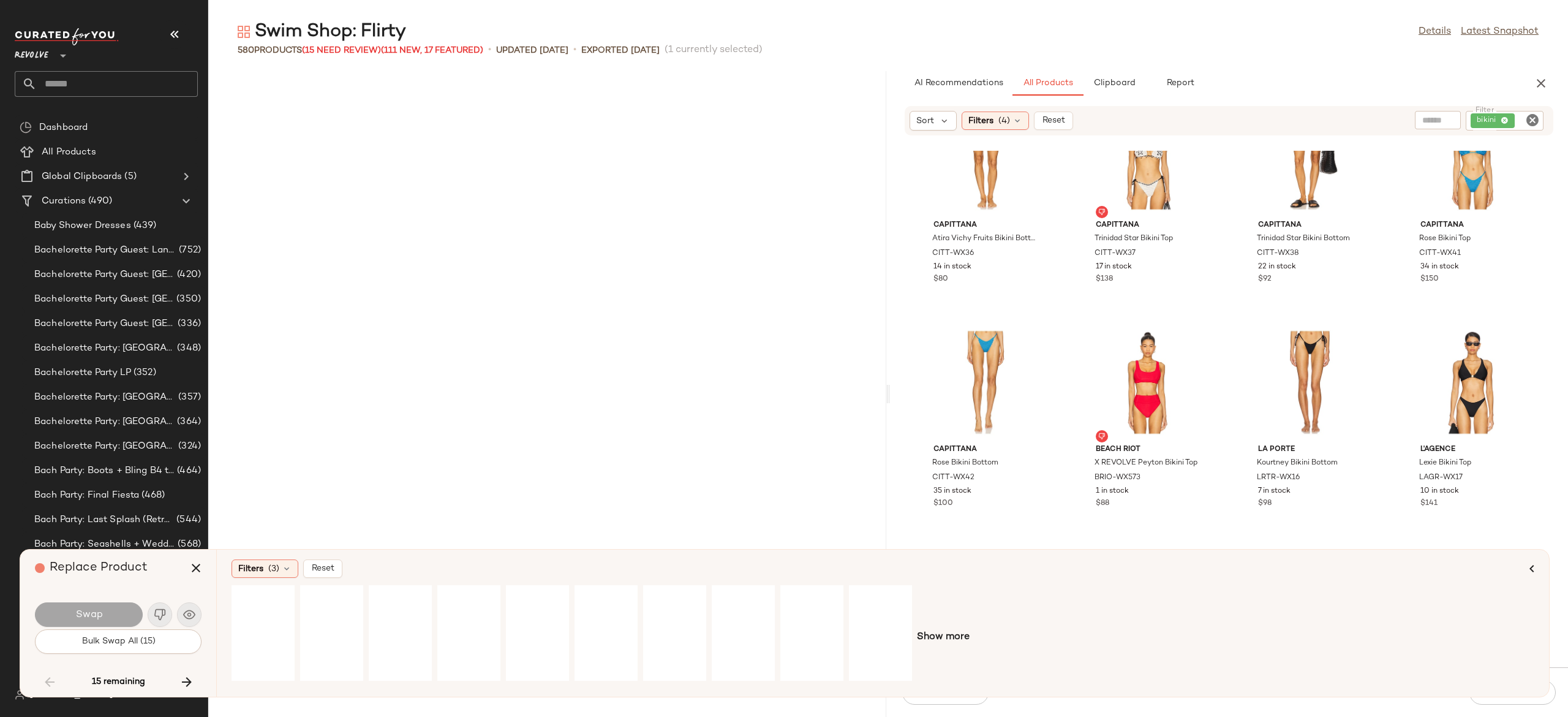
scroll to position [23540, 0]
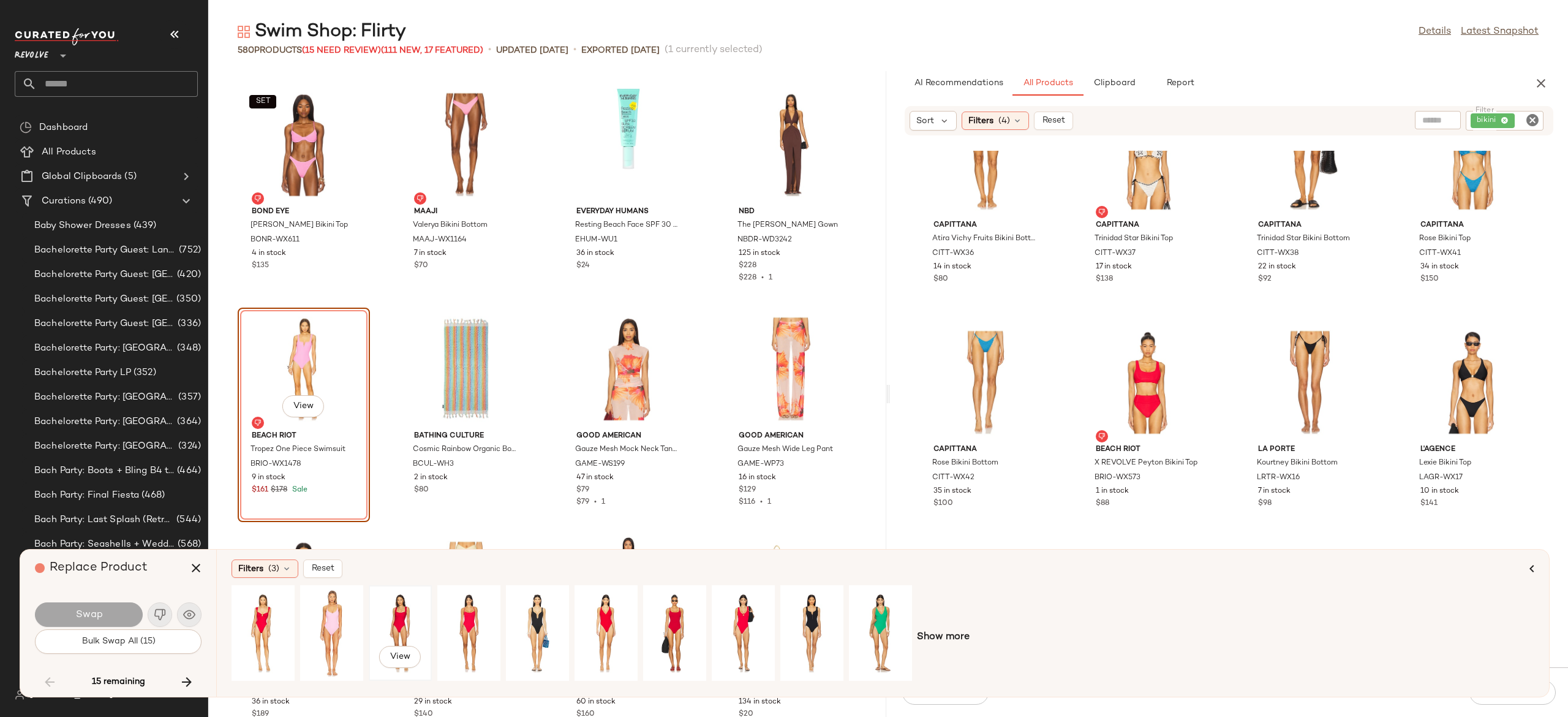
click at [402, 617] on div "View" at bounding box center [401, 632] width 55 height 87
click at [250, 619] on div "View" at bounding box center [263, 632] width 55 height 87
click at [115, 612] on button "Swap" at bounding box center [89, 615] width 107 height 25
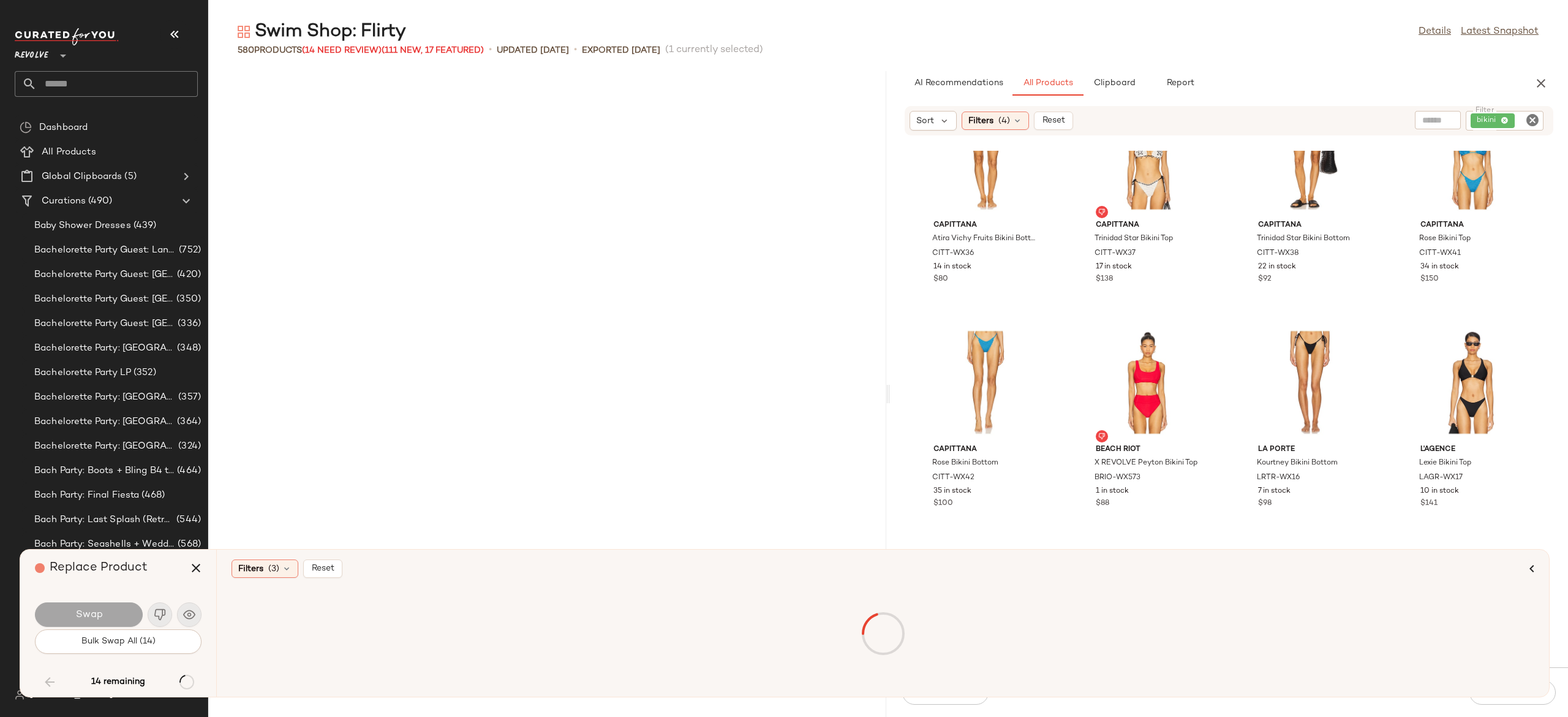
scroll to position [24213, 0]
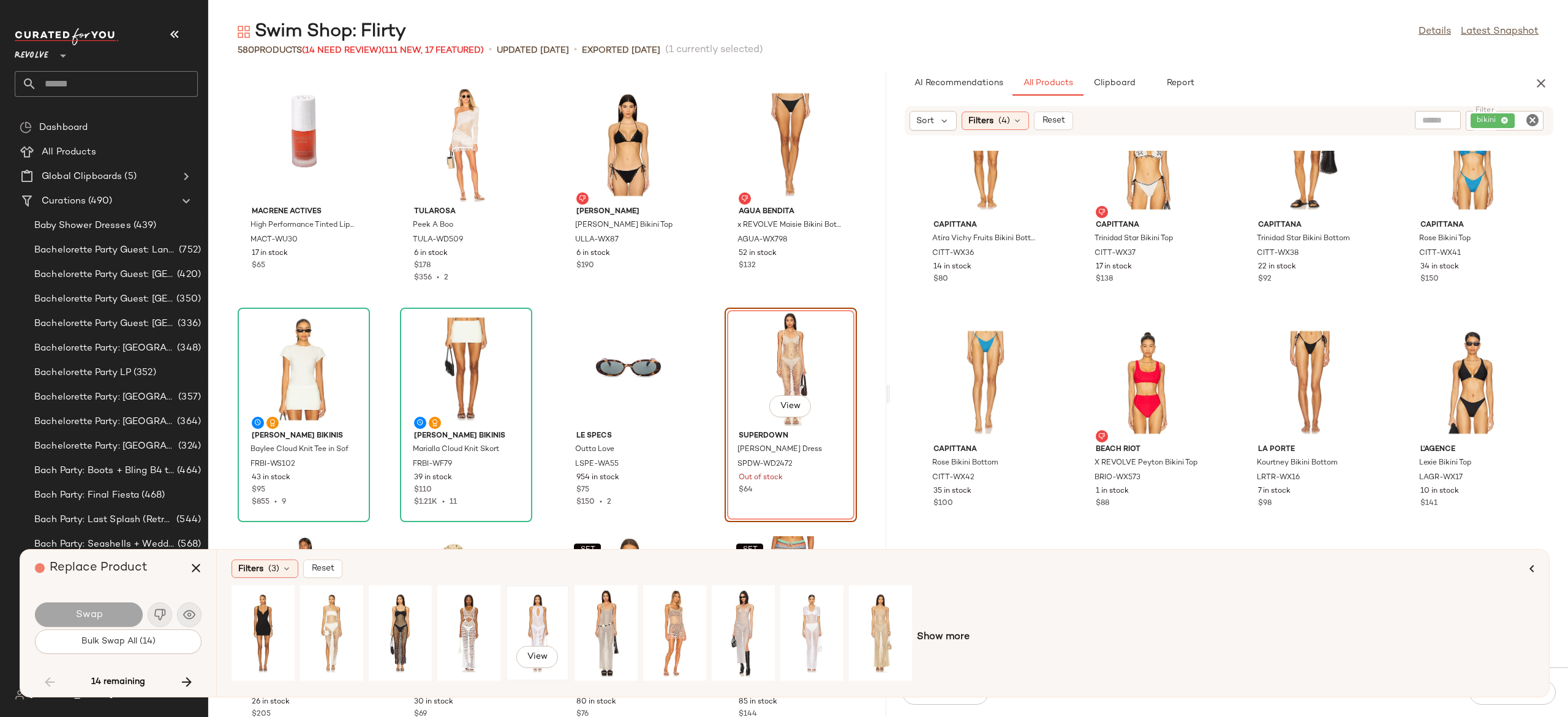
click at [534, 614] on div "View" at bounding box center [537, 632] width 55 height 87
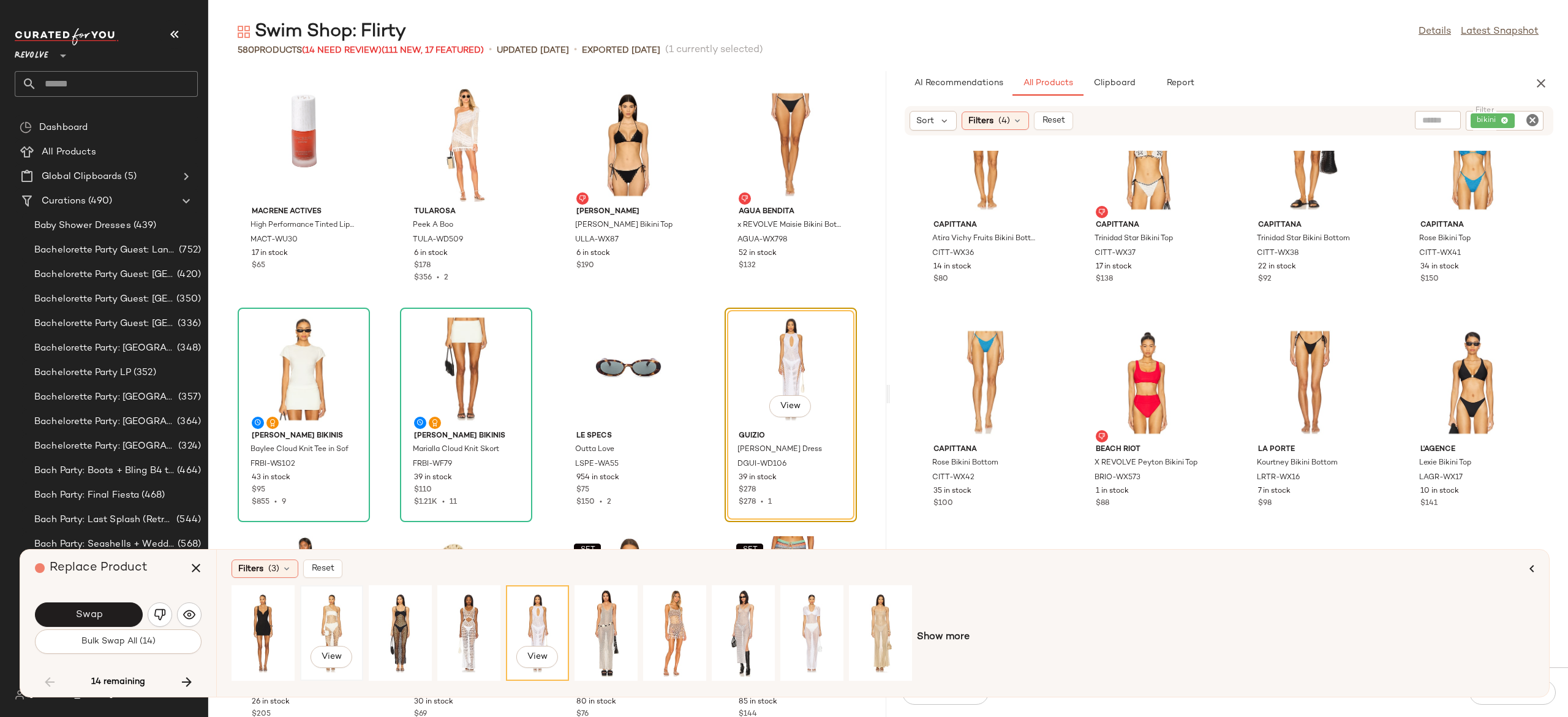
click at [327, 615] on div "View" at bounding box center [332, 632] width 55 height 87
click at [123, 610] on button "Swap" at bounding box center [89, 615] width 107 height 25
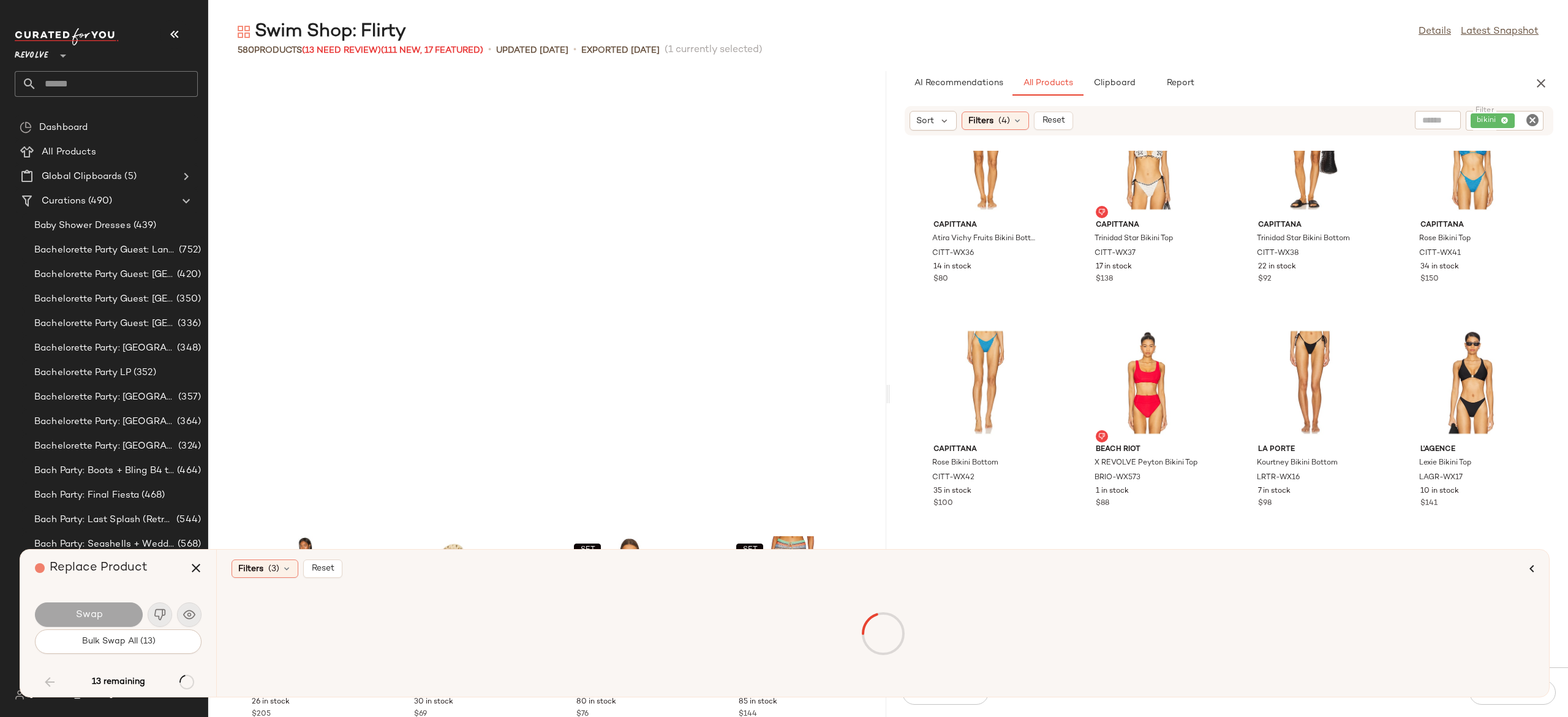
scroll to position [24662, 0]
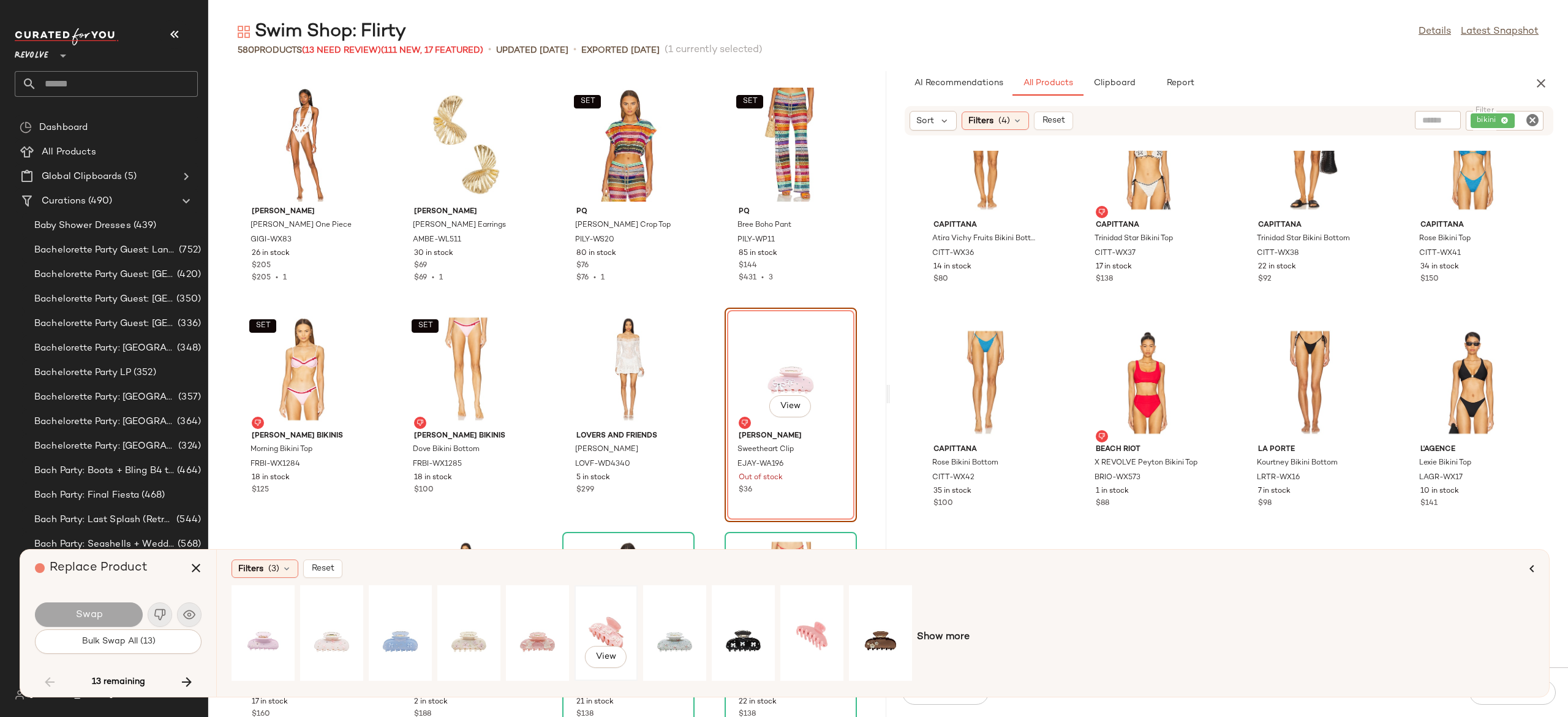
click at [602, 617] on div "View" at bounding box center [606, 632] width 55 height 87
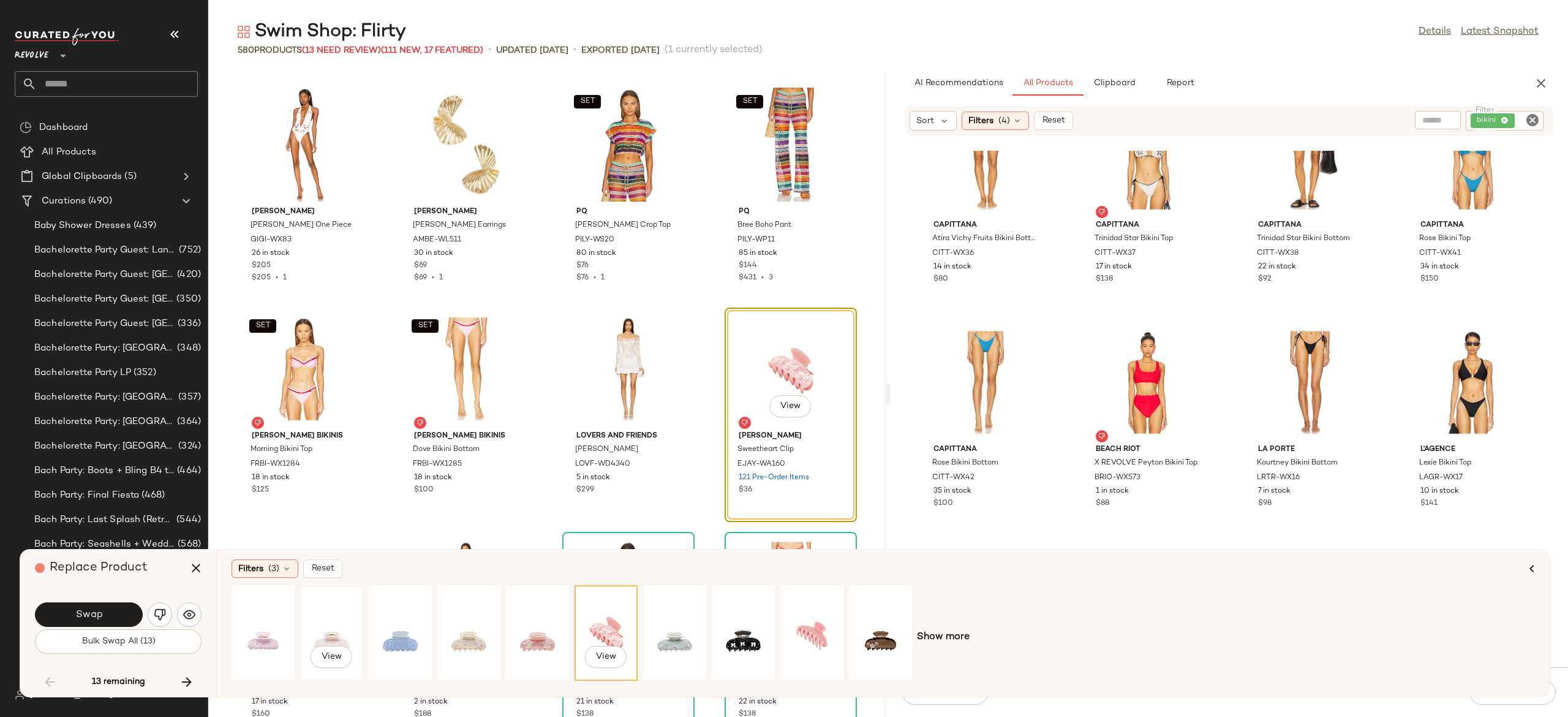
click at [343, 631] on div "View" at bounding box center [332, 632] width 55 height 87
click at [270, 627] on div "View" at bounding box center [263, 632] width 55 height 87
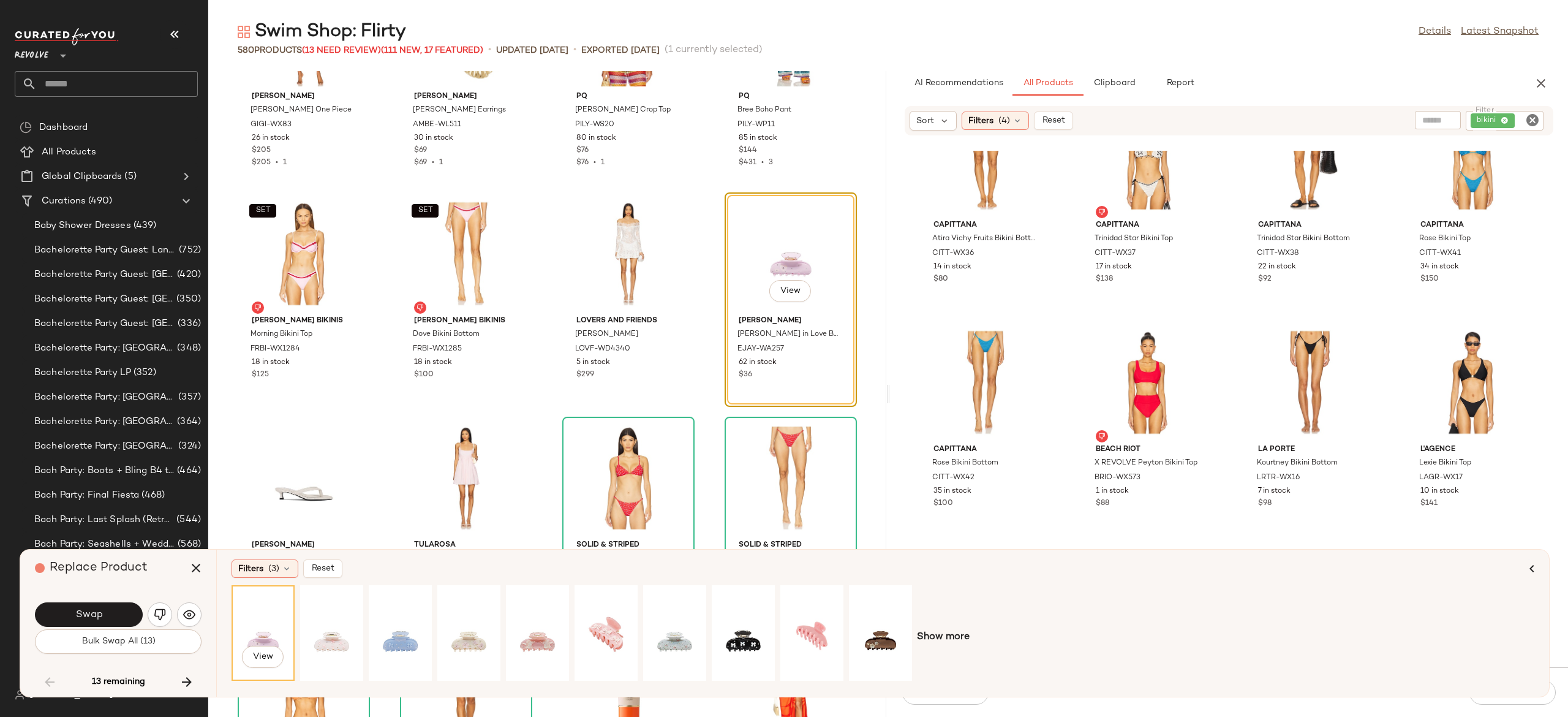
scroll to position [24757, 0]
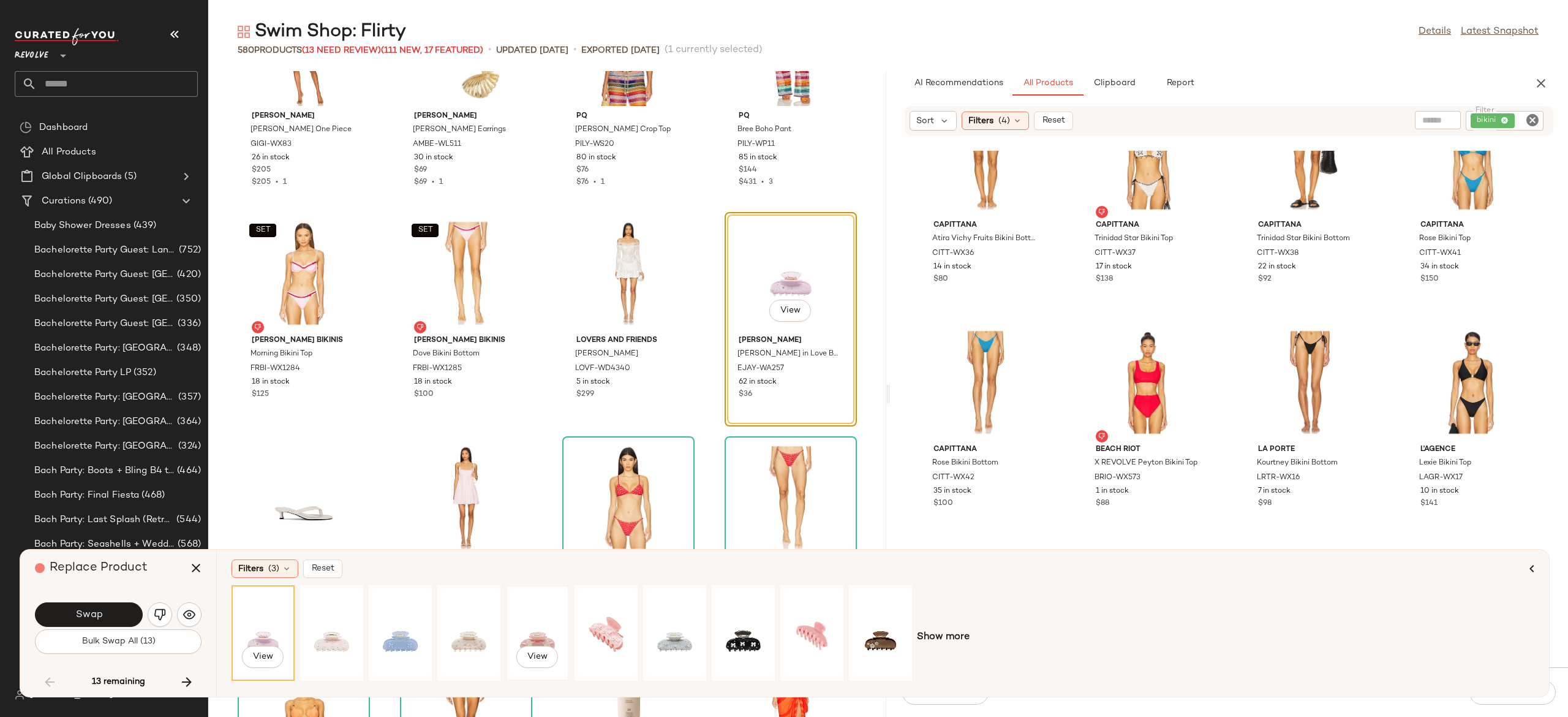
click at [528, 634] on div "View" at bounding box center [537, 632] width 55 height 87
click at [322, 636] on div "View" at bounding box center [332, 632] width 55 height 87
click at [471, 631] on div "View" at bounding box center [469, 632] width 55 height 87
click at [530, 629] on div "View" at bounding box center [537, 632] width 55 height 87
click at [609, 632] on div "View" at bounding box center [606, 632] width 55 height 87
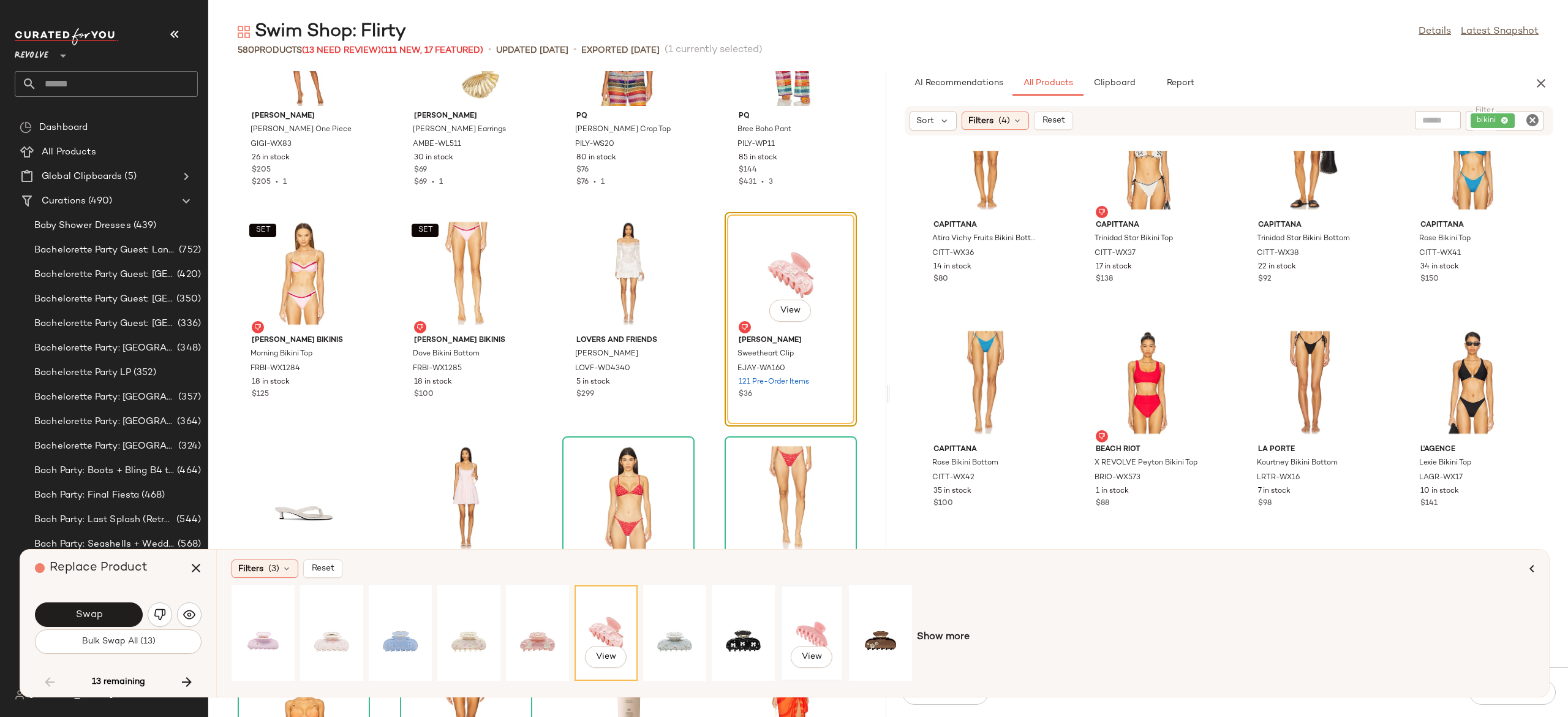
click at [817, 626] on div "View" at bounding box center [812, 632] width 55 height 87
click at [131, 612] on button "Swap" at bounding box center [89, 615] width 107 height 25
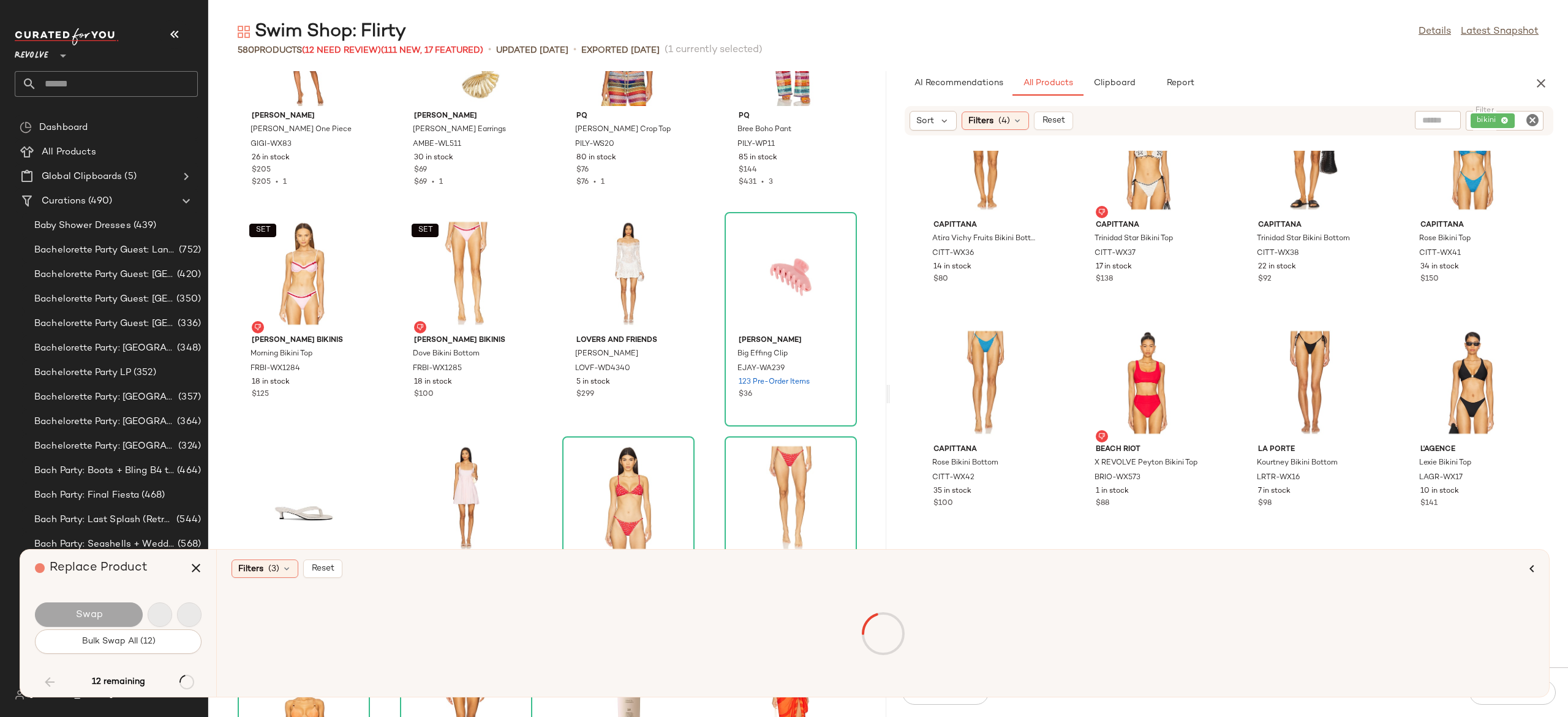
scroll to position [25782, 0]
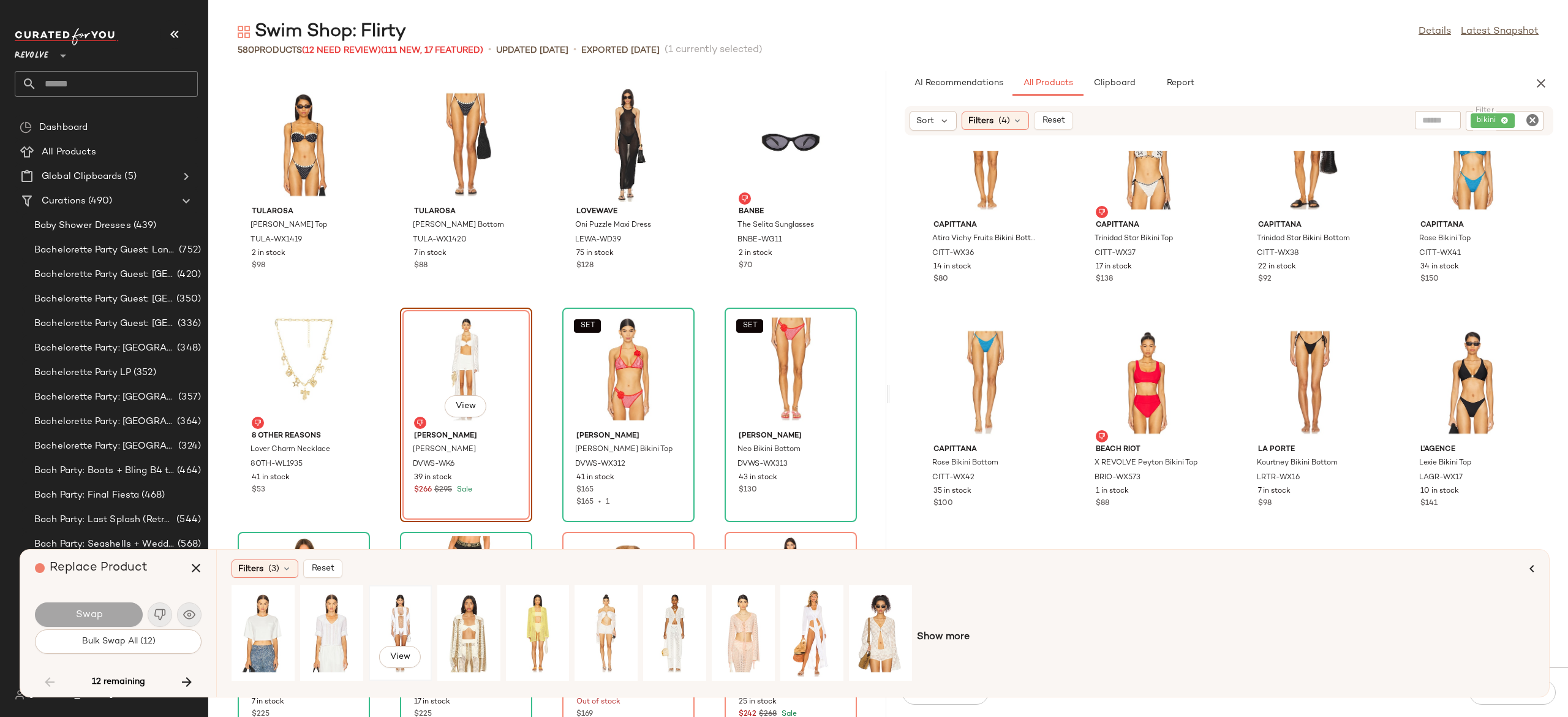
click at [397, 617] on div "View" at bounding box center [401, 632] width 55 height 87
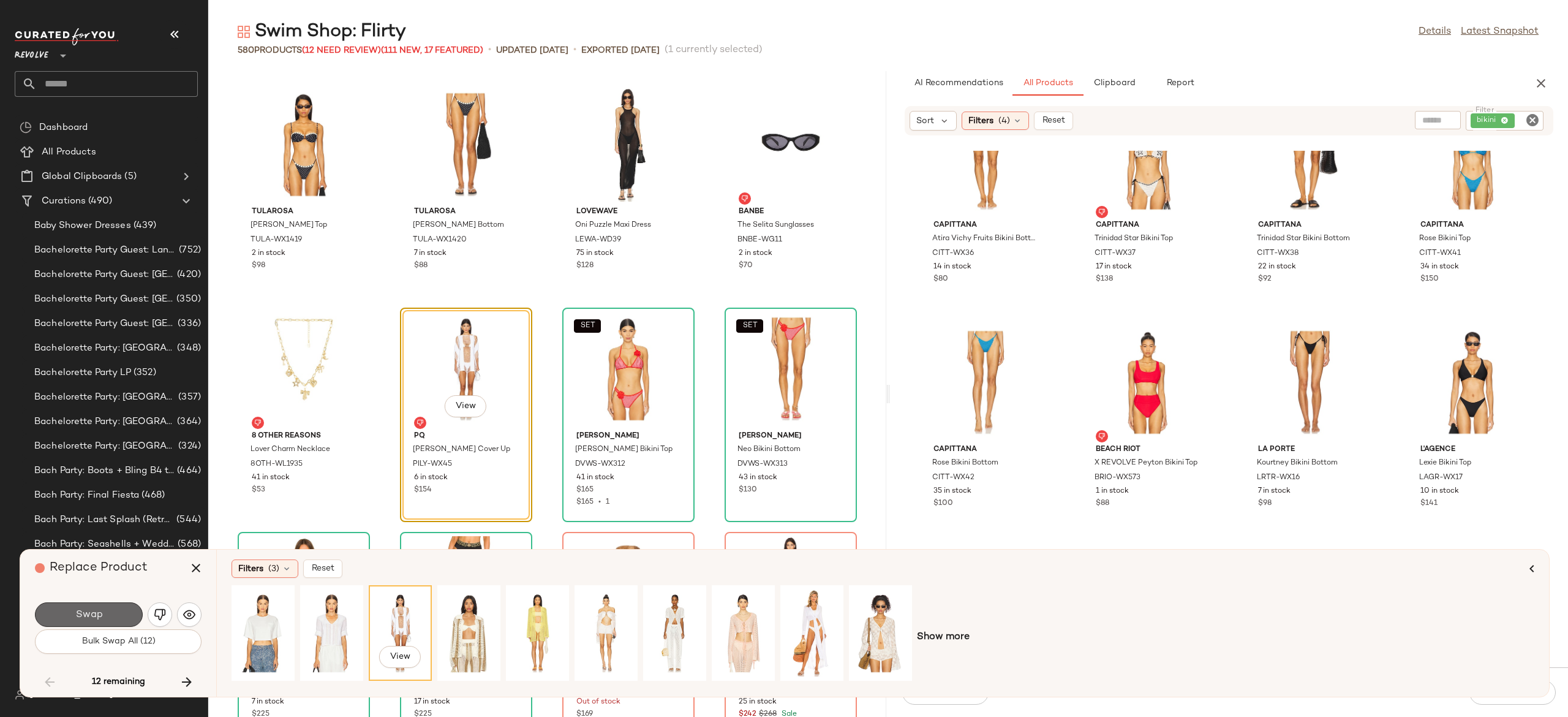
click at [123, 614] on button "Swap" at bounding box center [89, 615] width 107 height 25
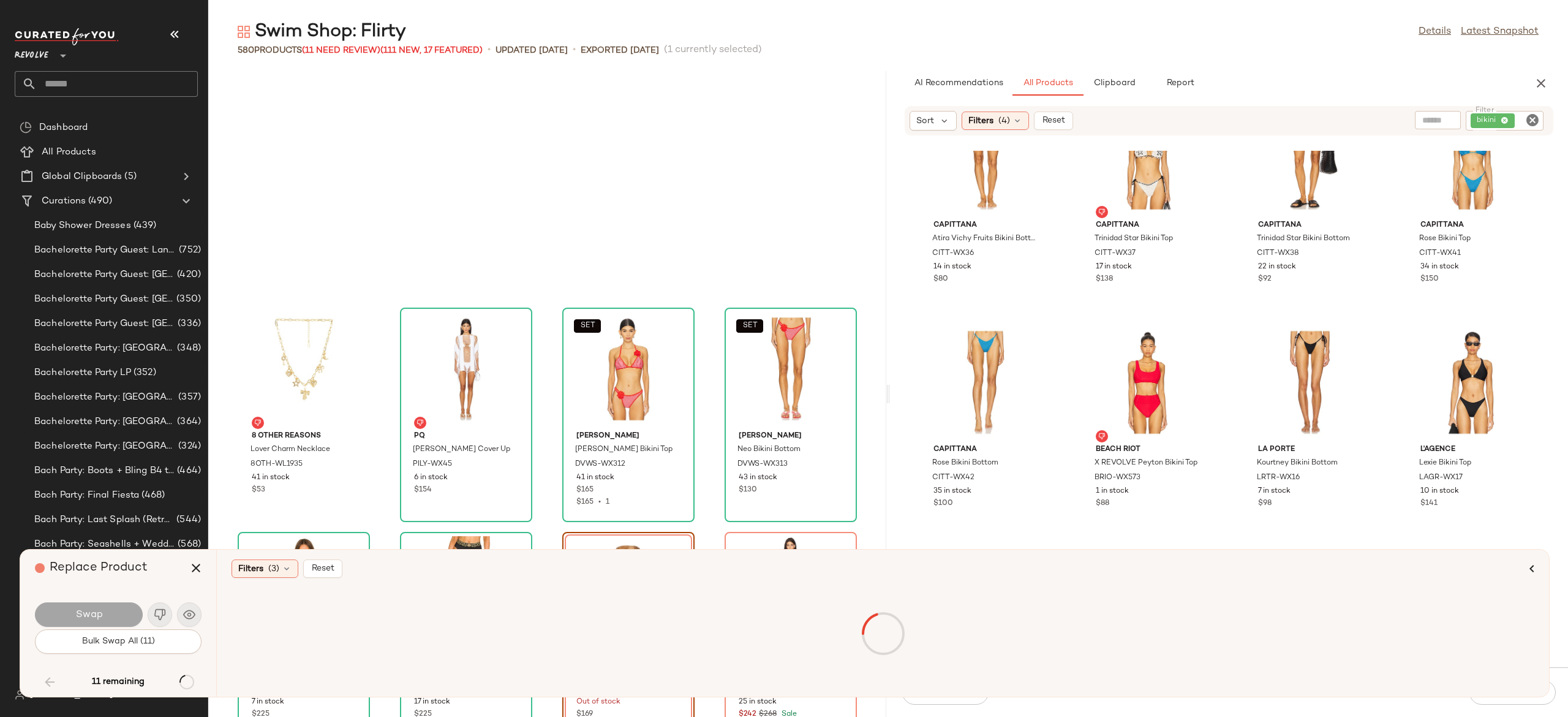
scroll to position [26007, 0]
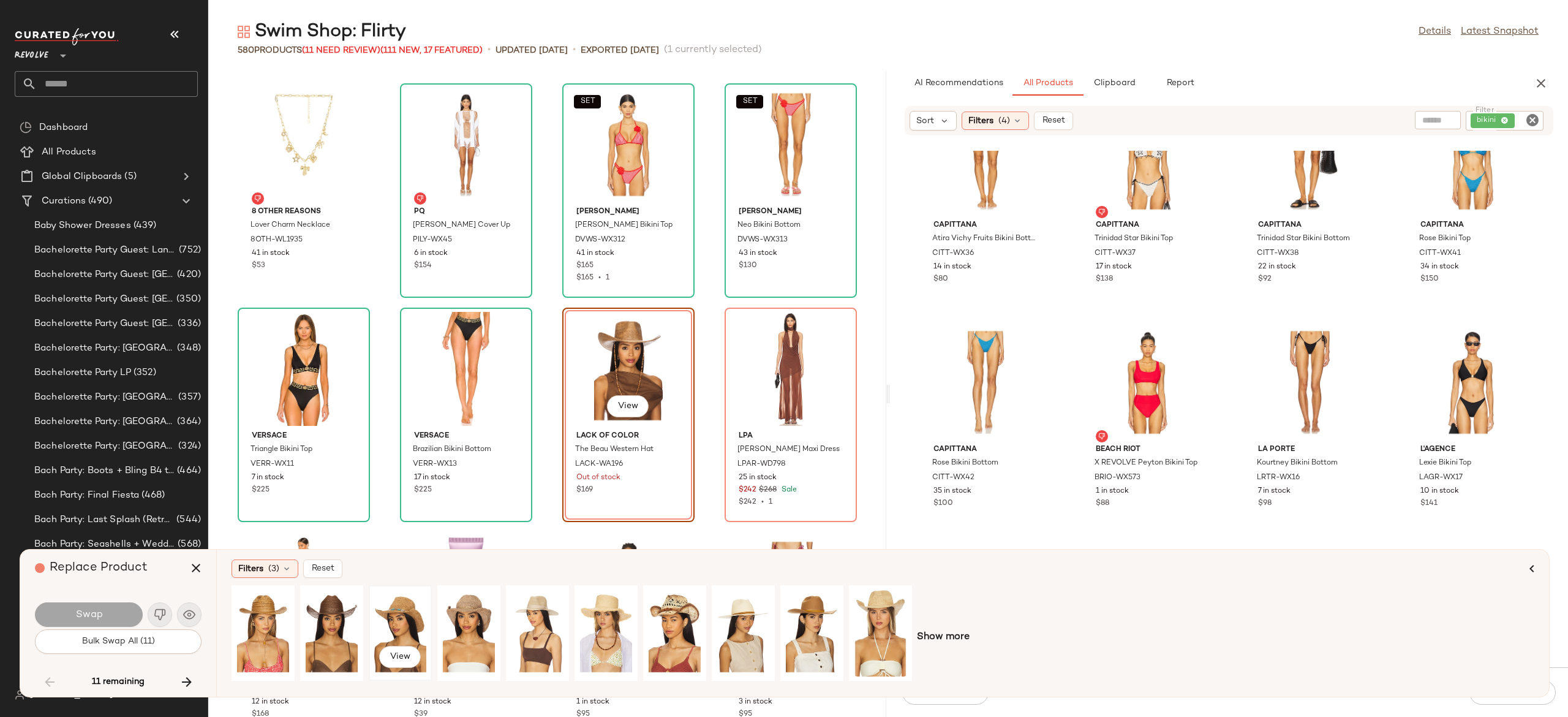
click at [405, 615] on div "View" at bounding box center [401, 632] width 55 height 87
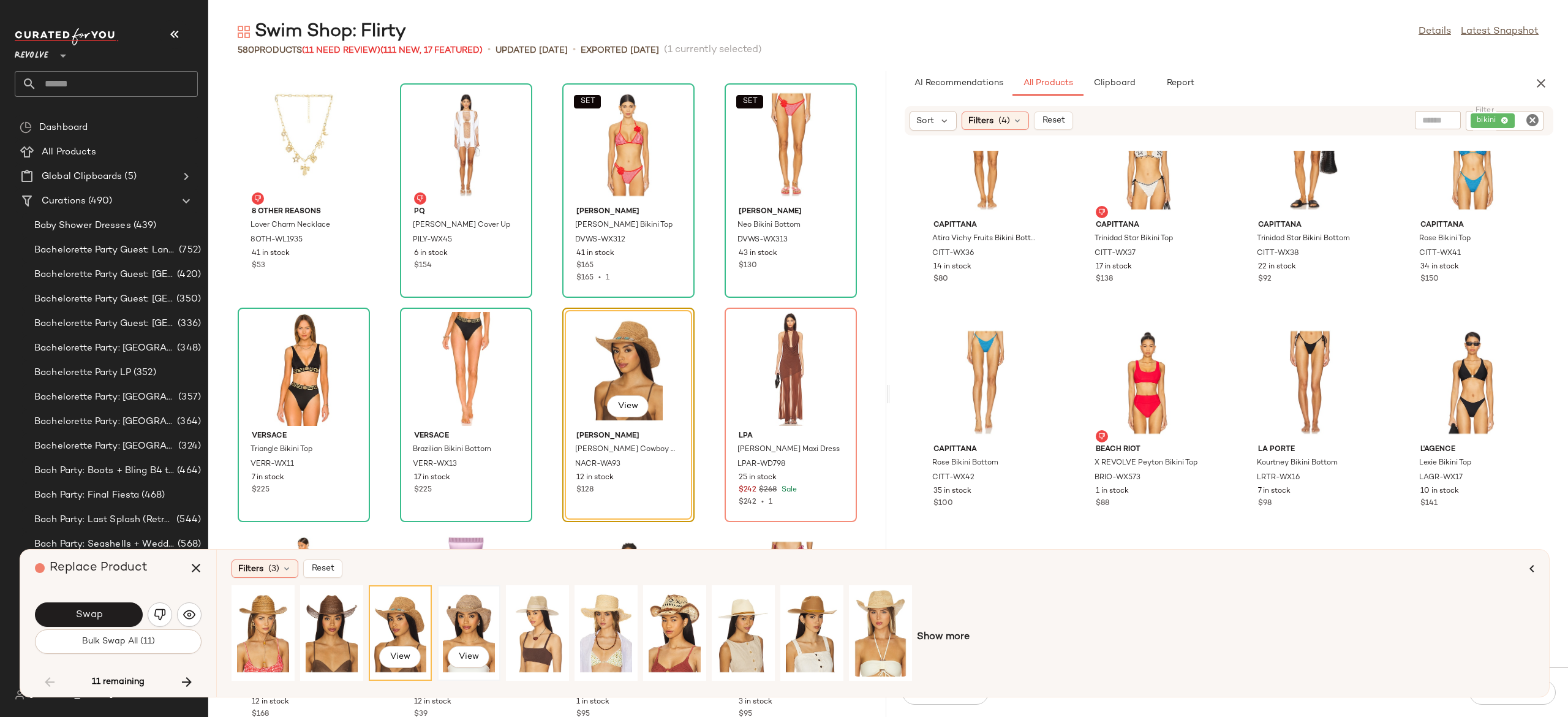
click at [476, 610] on div "View" at bounding box center [469, 632] width 55 height 87
click at [125, 612] on button "Swap" at bounding box center [89, 615] width 107 height 25
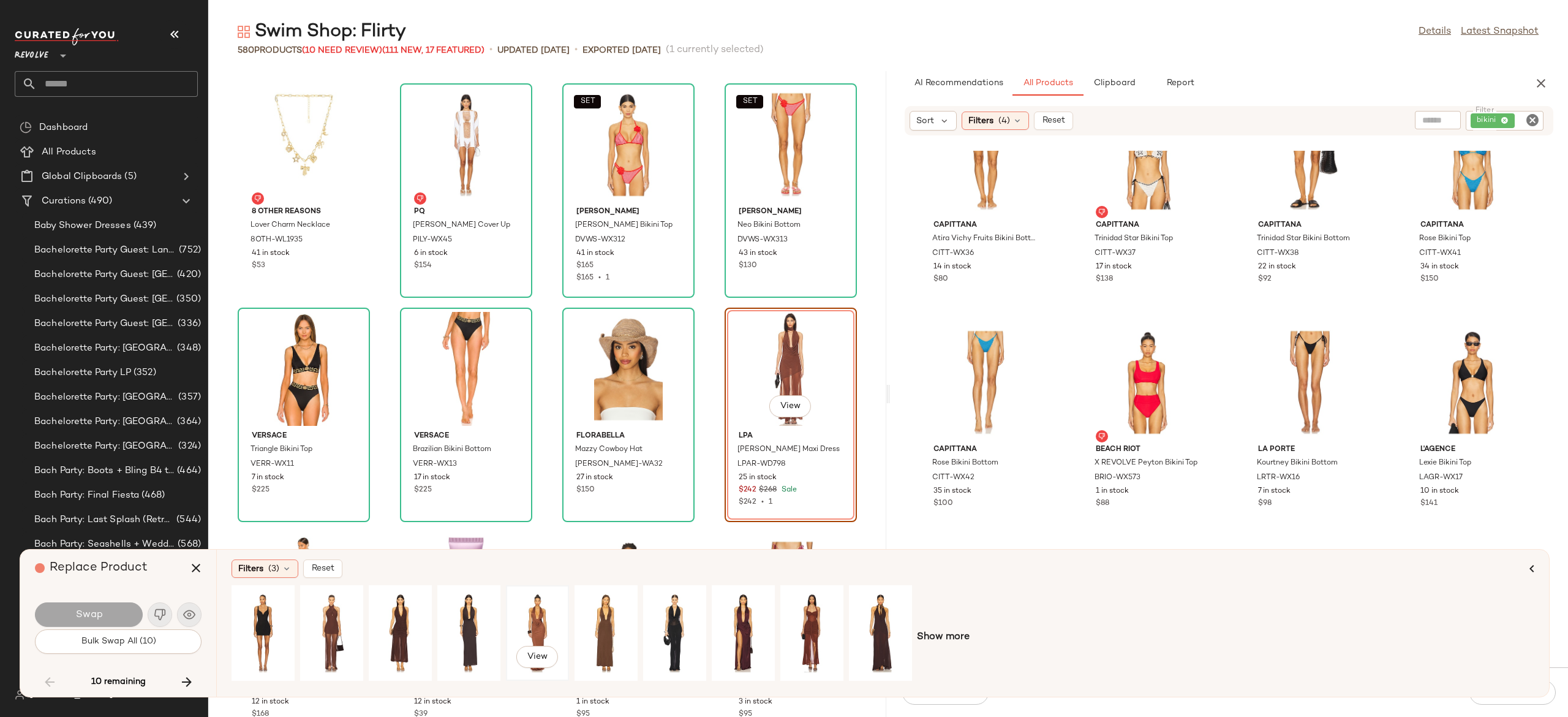
click at [537, 615] on div "View" at bounding box center [537, 632] width 55 height 87
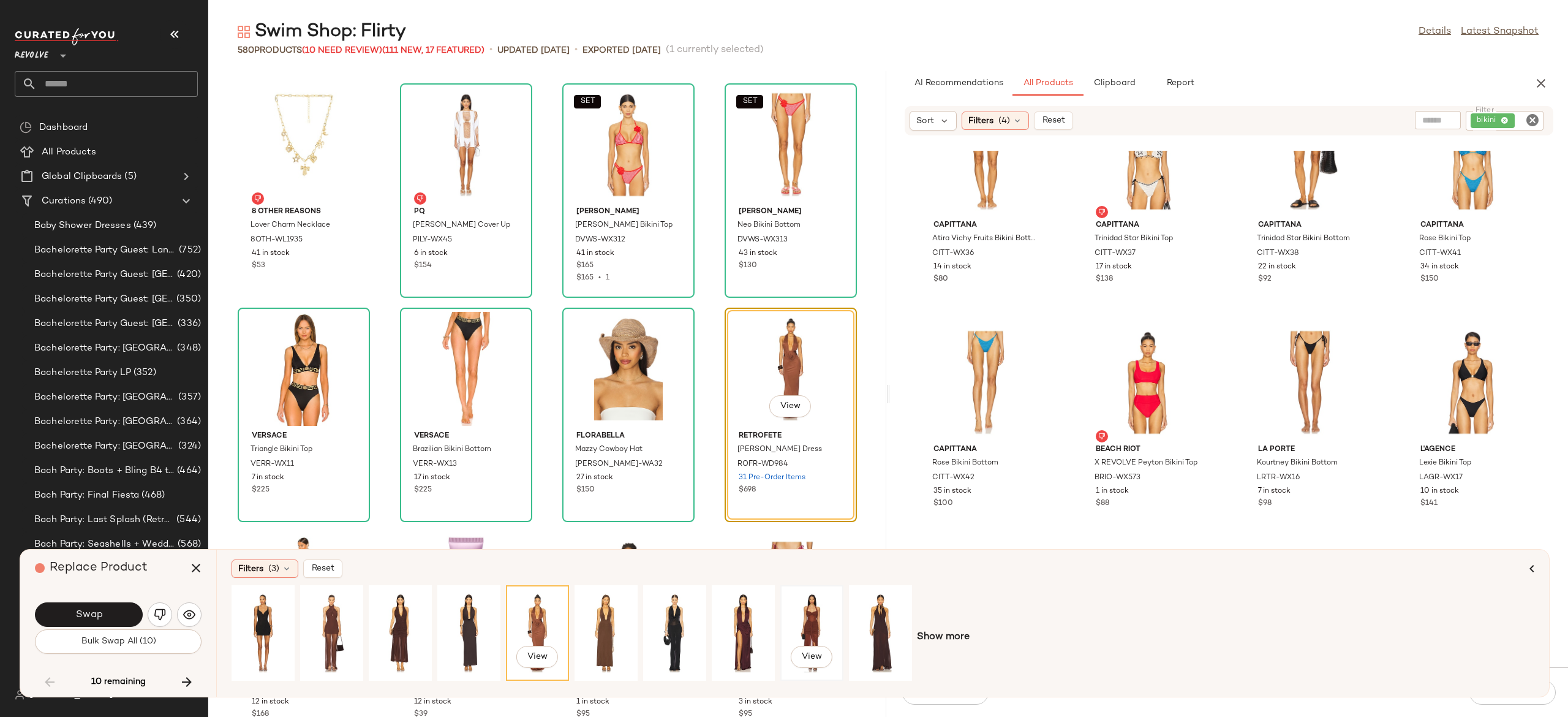
click at [811, 612] on div "View" at bounding box center [812, 632] width 55 height 87
click at [333, 618] on div "View" at bounding box center [332, 632] width 55 height 87
click at [397, 609] on div "View" at bounding box center [401, 632] width 55 height 87
click at [540, 612] on div "View" at bounding box center [537, 632] width 55 height 87
click at [609, 614] on div "View" at bounding box center [606, 632] width 55 height 87
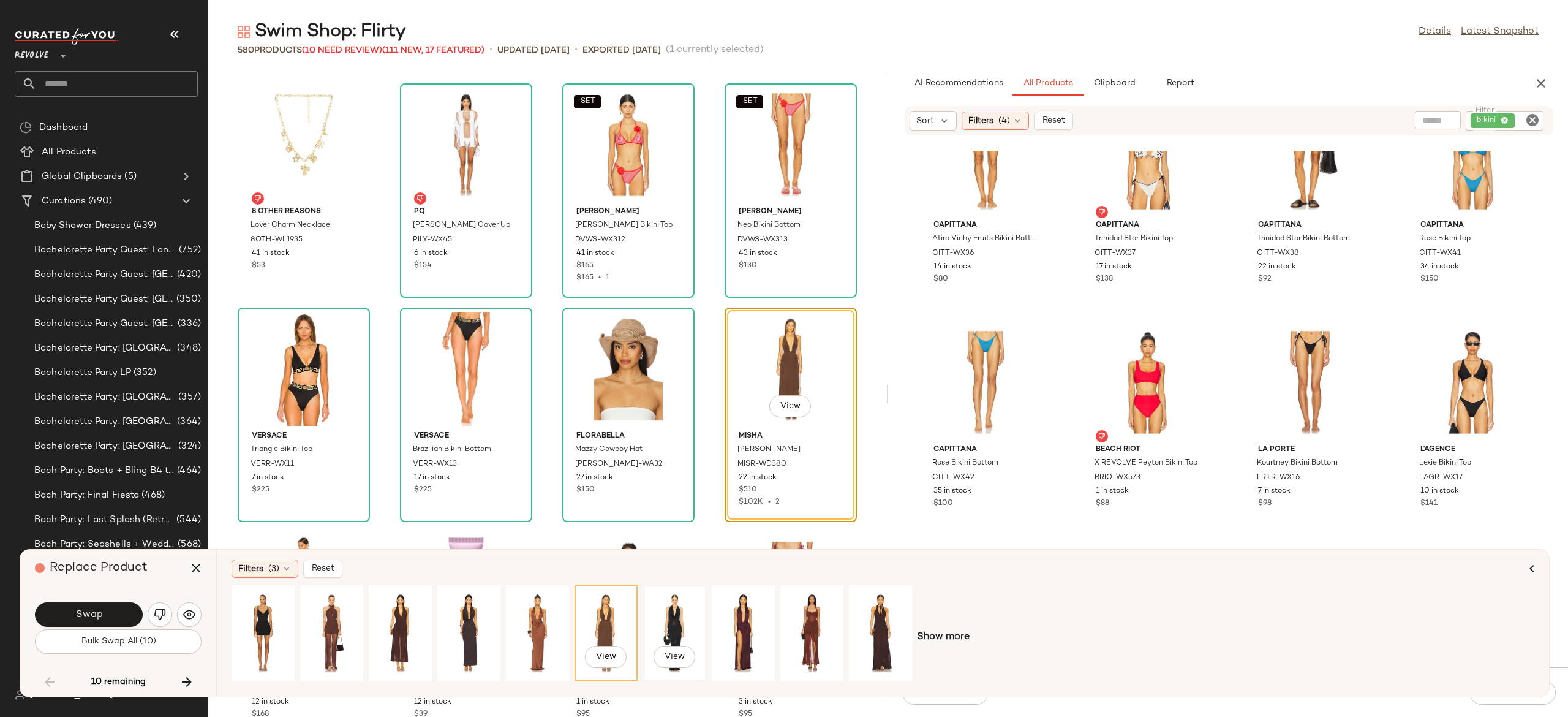
click at [675, 617] on div "View" at bounding box center [675, 632] width 55 height 87
click at [924, 631] on span "Show more" at bounding box center [943, 637] width 53 height 15
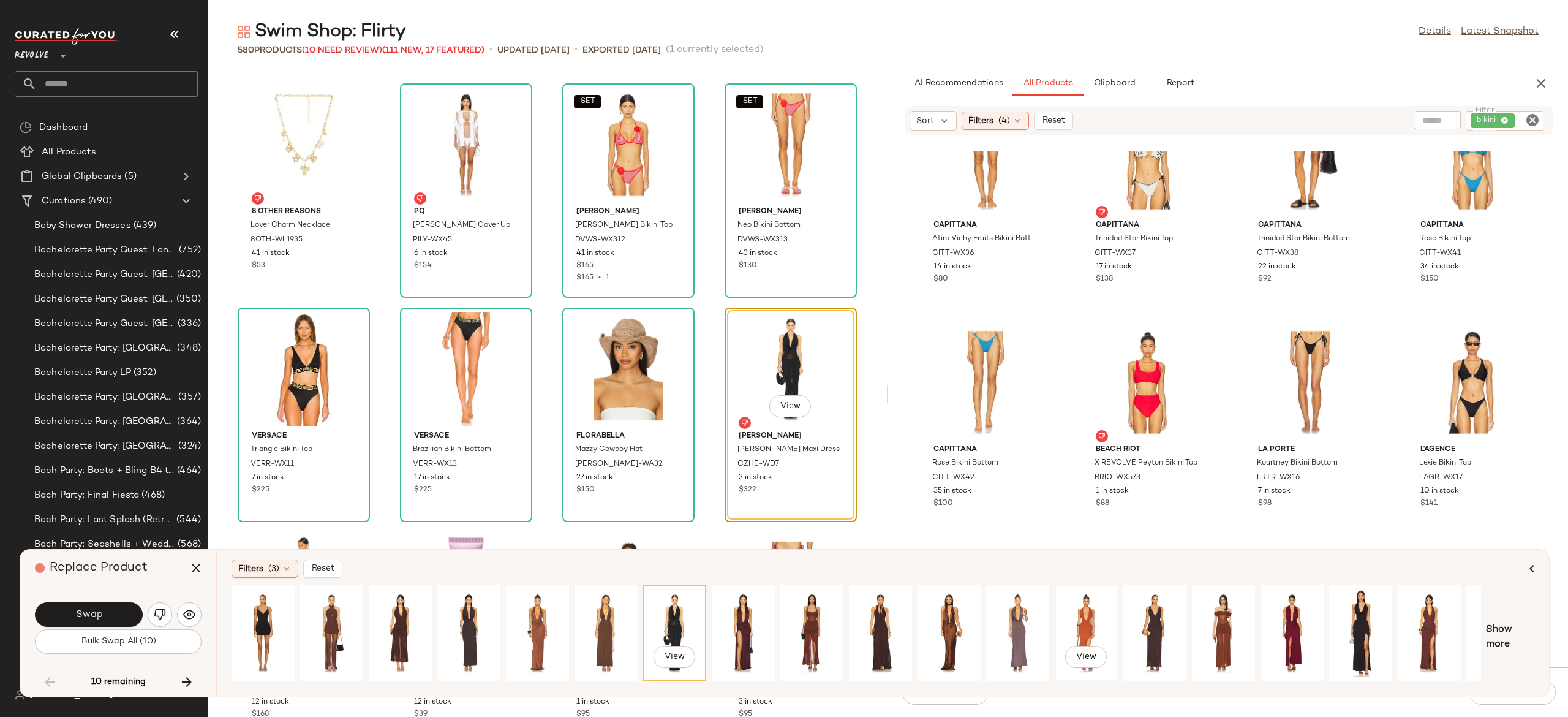
click at [1088, 621] on div "View" at bounding box center [1086, 632] width 55 height 87
click at [1230, 615] on div "View" at bounding box center [1224, 632] width 55 height 87
click at [677, 620] on div "View" at bounding box center [675, 632] width 55 height 87
click at [469, 606] on div "View" at bounding box center [469, 632] width 55 height 87
click at [265, 615] on div "View" at bounding box center [263, 632] width 55 height 87
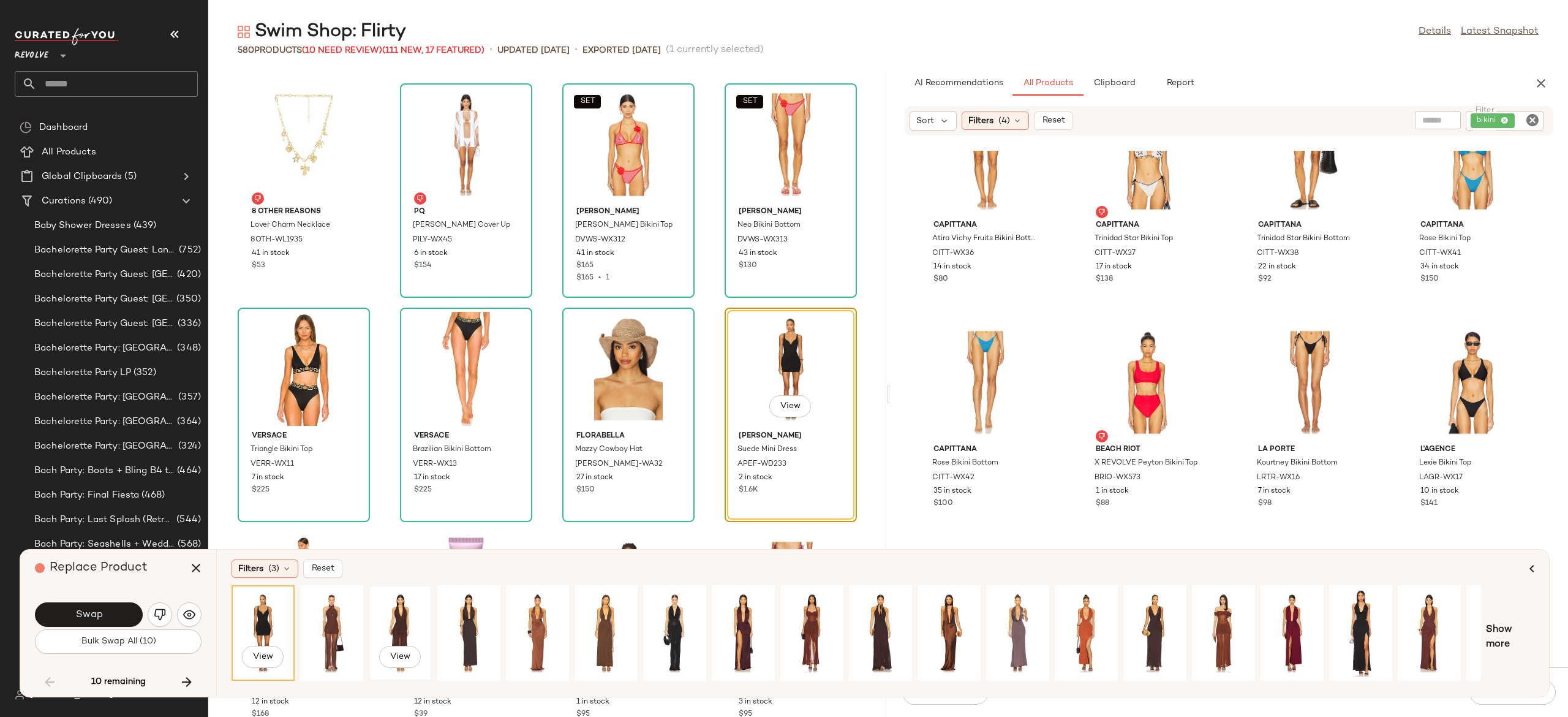
click at [403, 615] on div "View" at bounding box center [401, 632] width 55 height 87
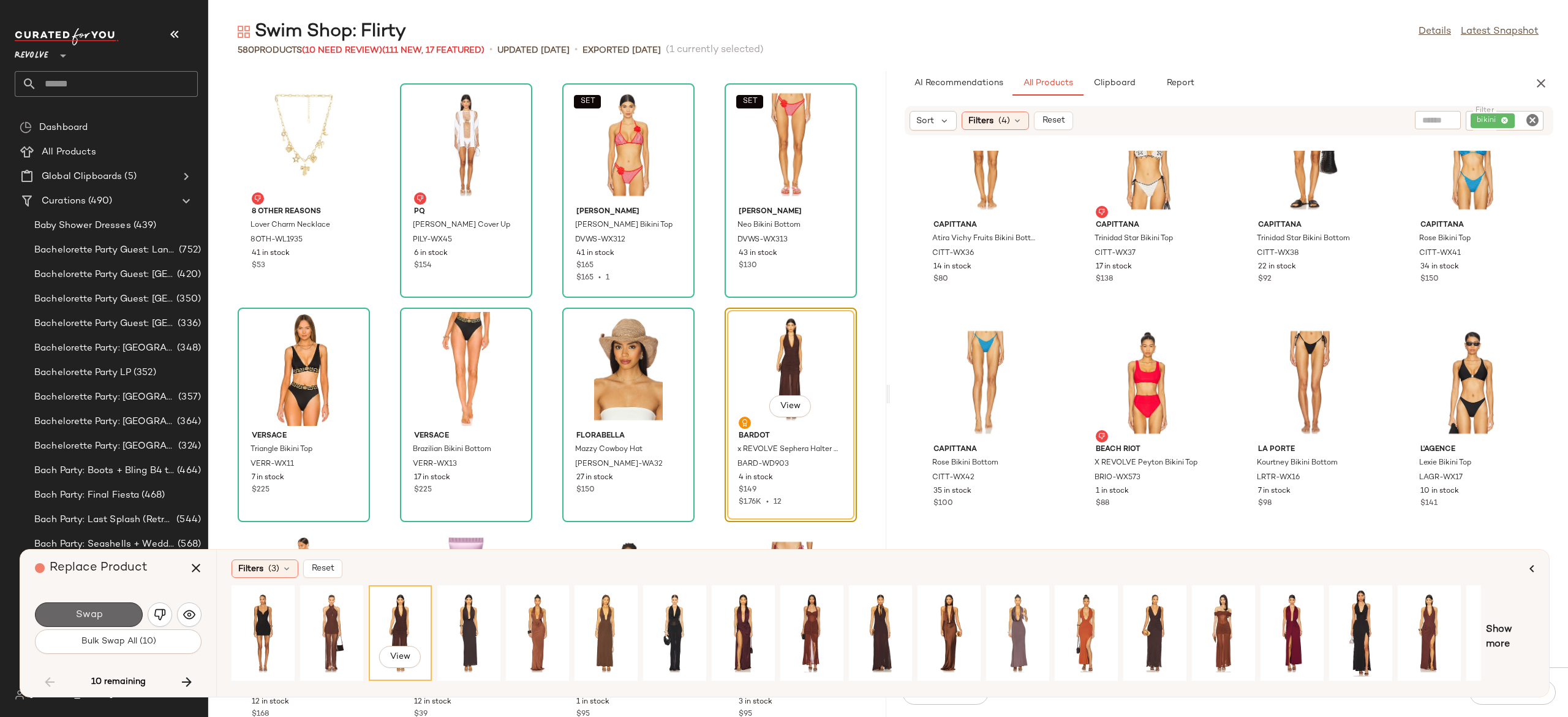
click at [122, 617] on button "Swap" at bounding box center [89, 615] width 107 height 25
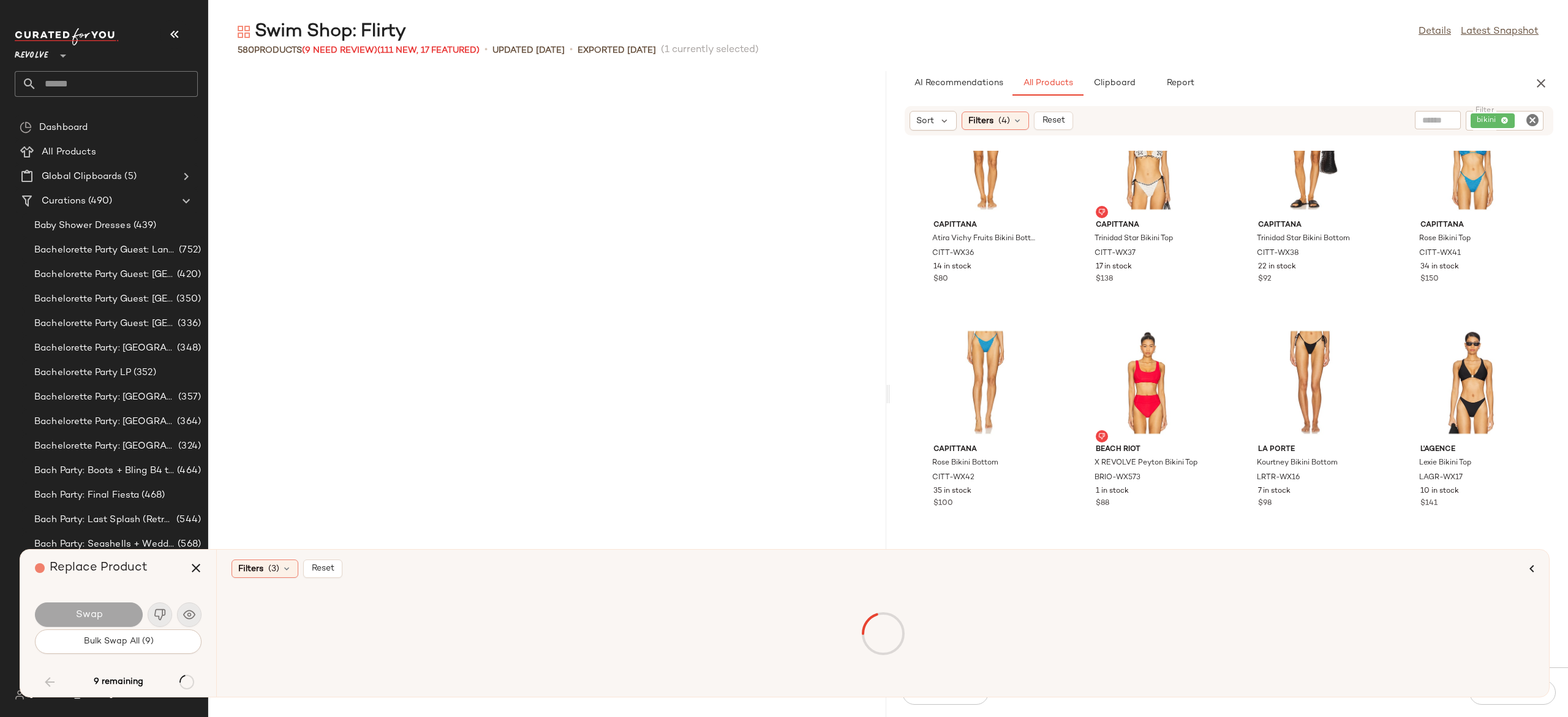
scroll to position [26679, 0]
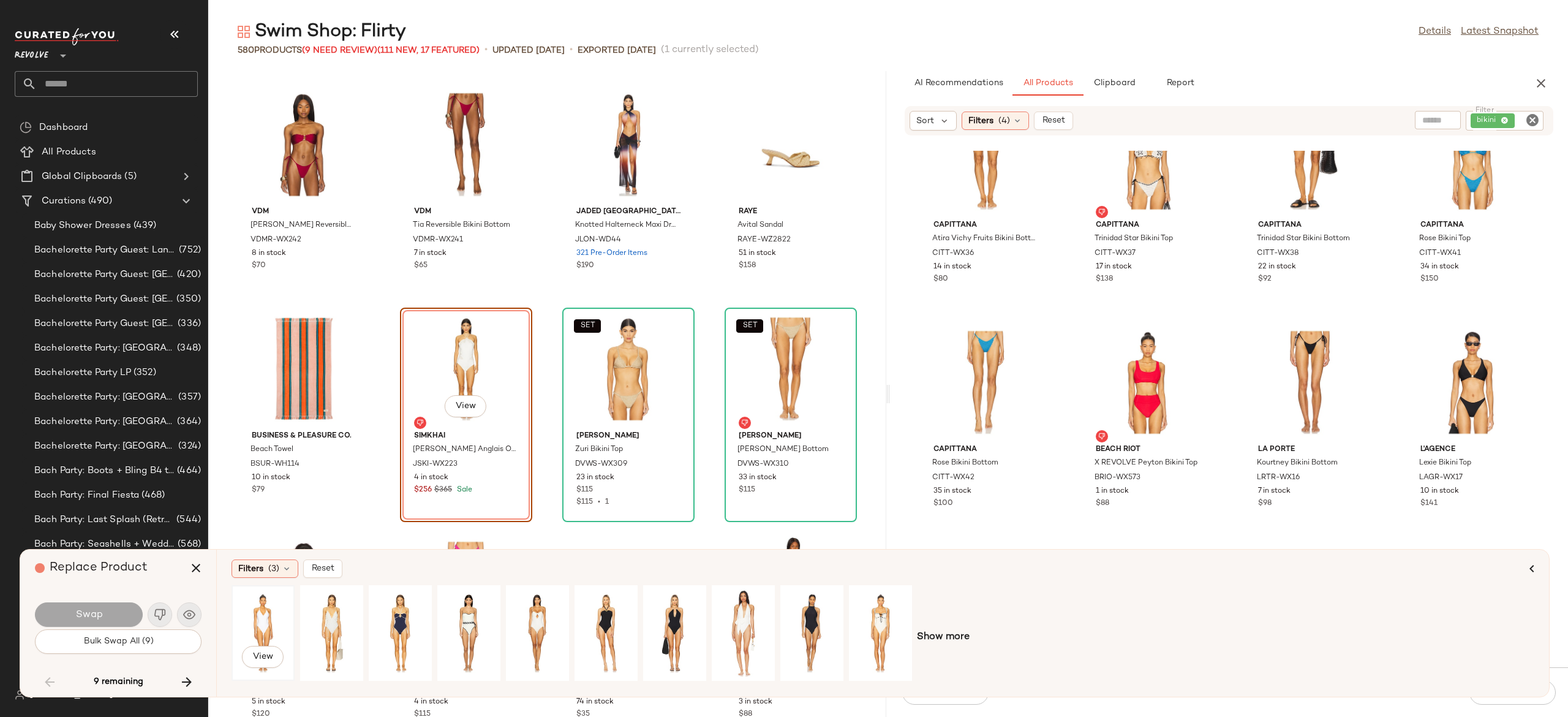
click at [261, 615] on div "View" at bounding box center [263, 632] width 55 height 87
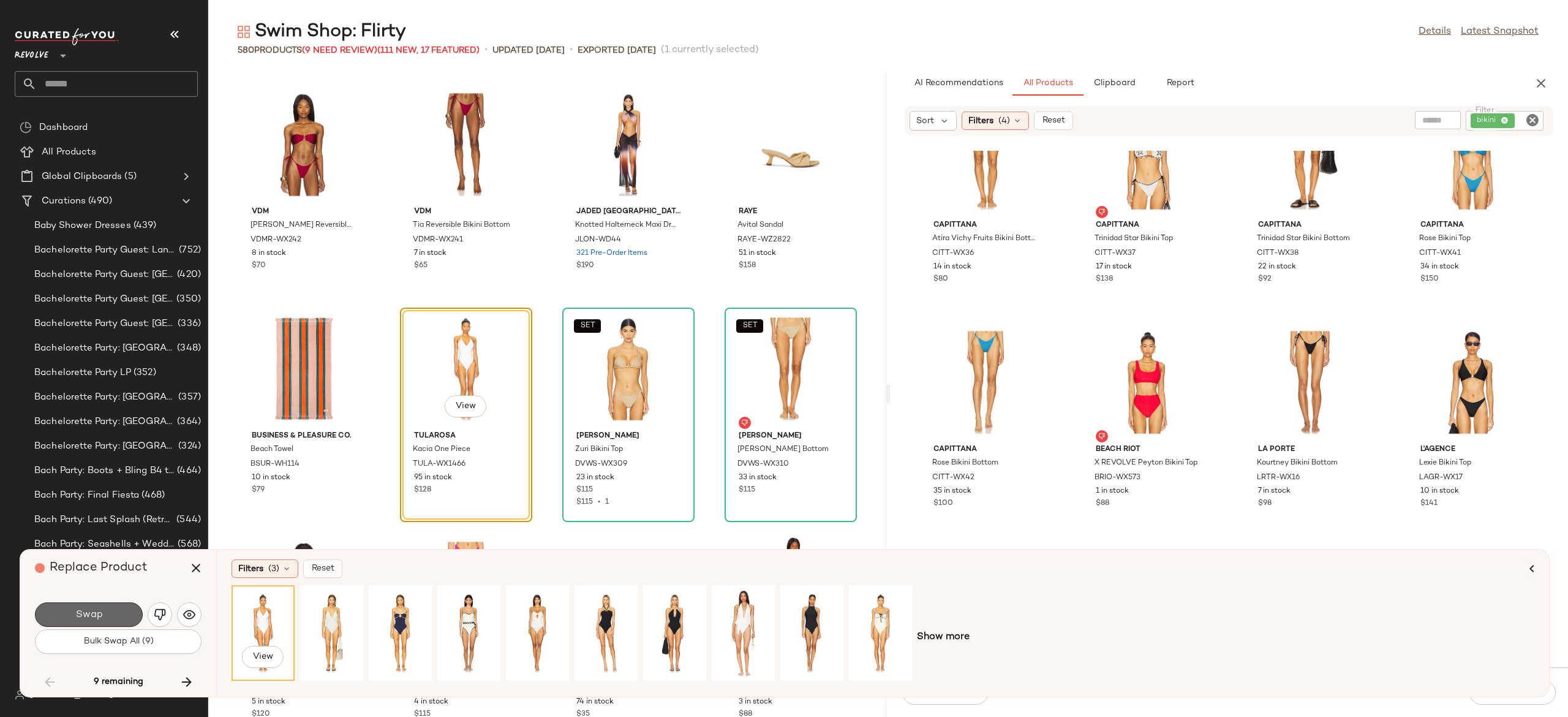
click at [118, 612] on button "Swap" at bounding box center [89, 615] width 107 height 25
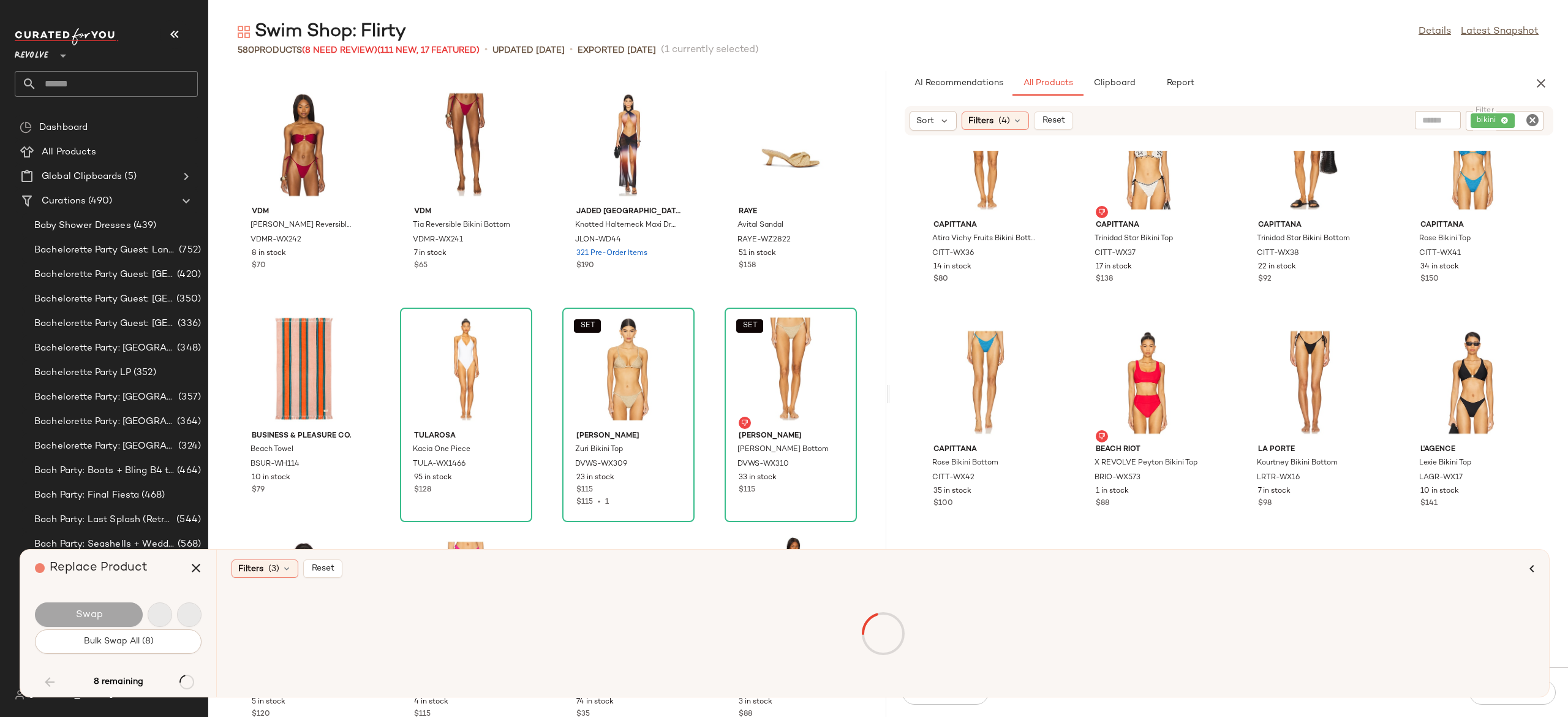
scroll to position [27352, 0]
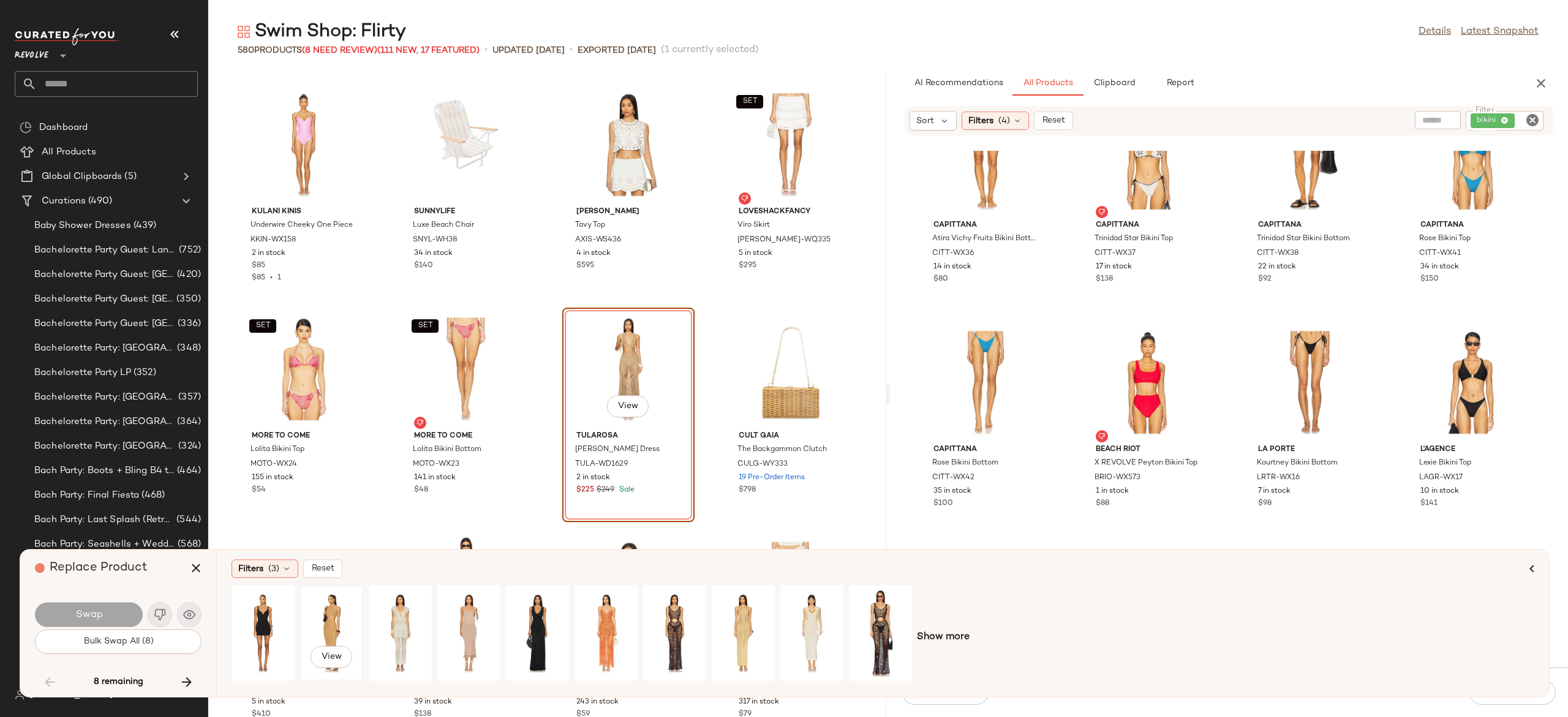
click at [329, 610] on div "View" at bounding box center [332, 632] width 55 height 87
click at [408, 615] on div "View" at bounding box center [401, 632] width 55 height 87
click at [741, 612] on div "View" at bounding box center [743, 632] width 55 height 87
click at [115, 612] on button "Swap" at bounding box center [89, 615] width 107 height 25
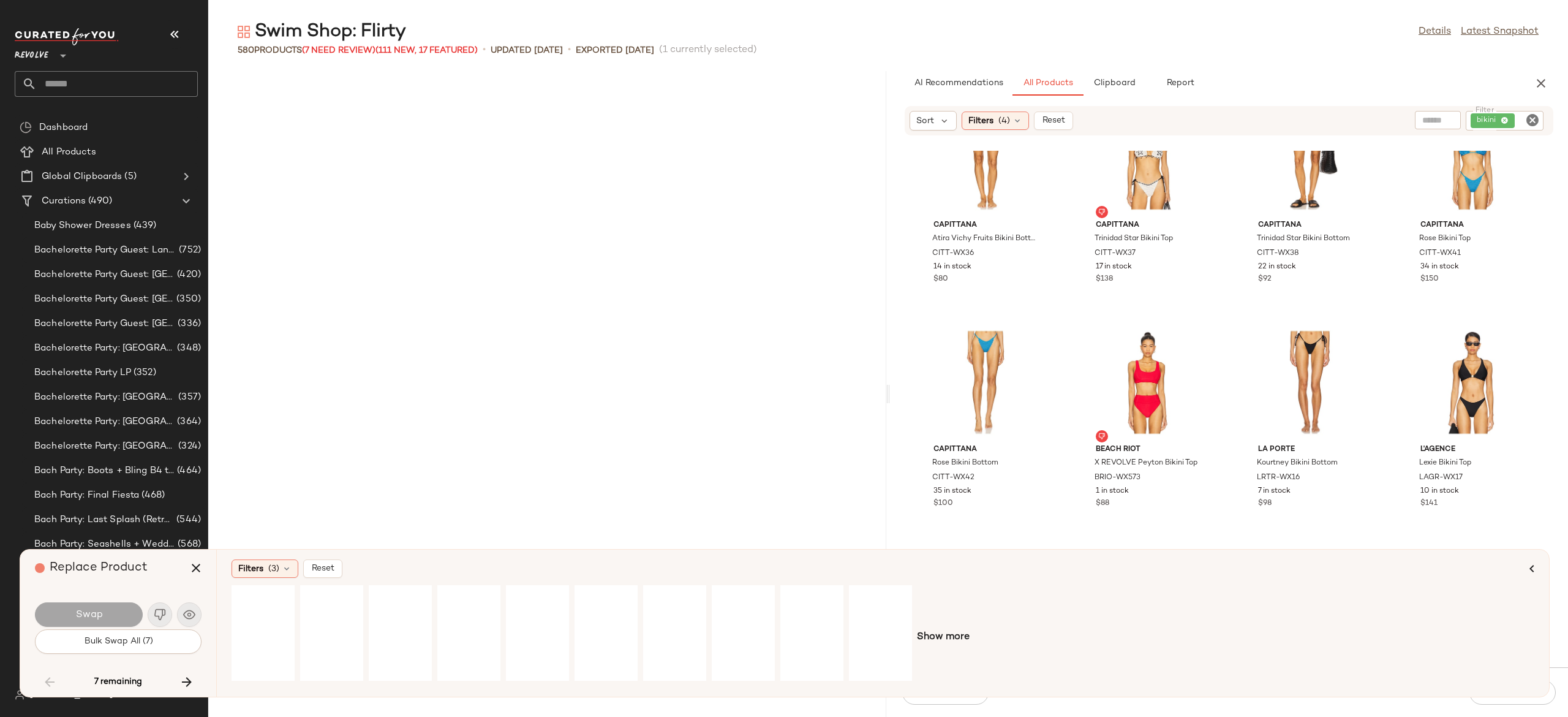
scroll to position [28473, 0]
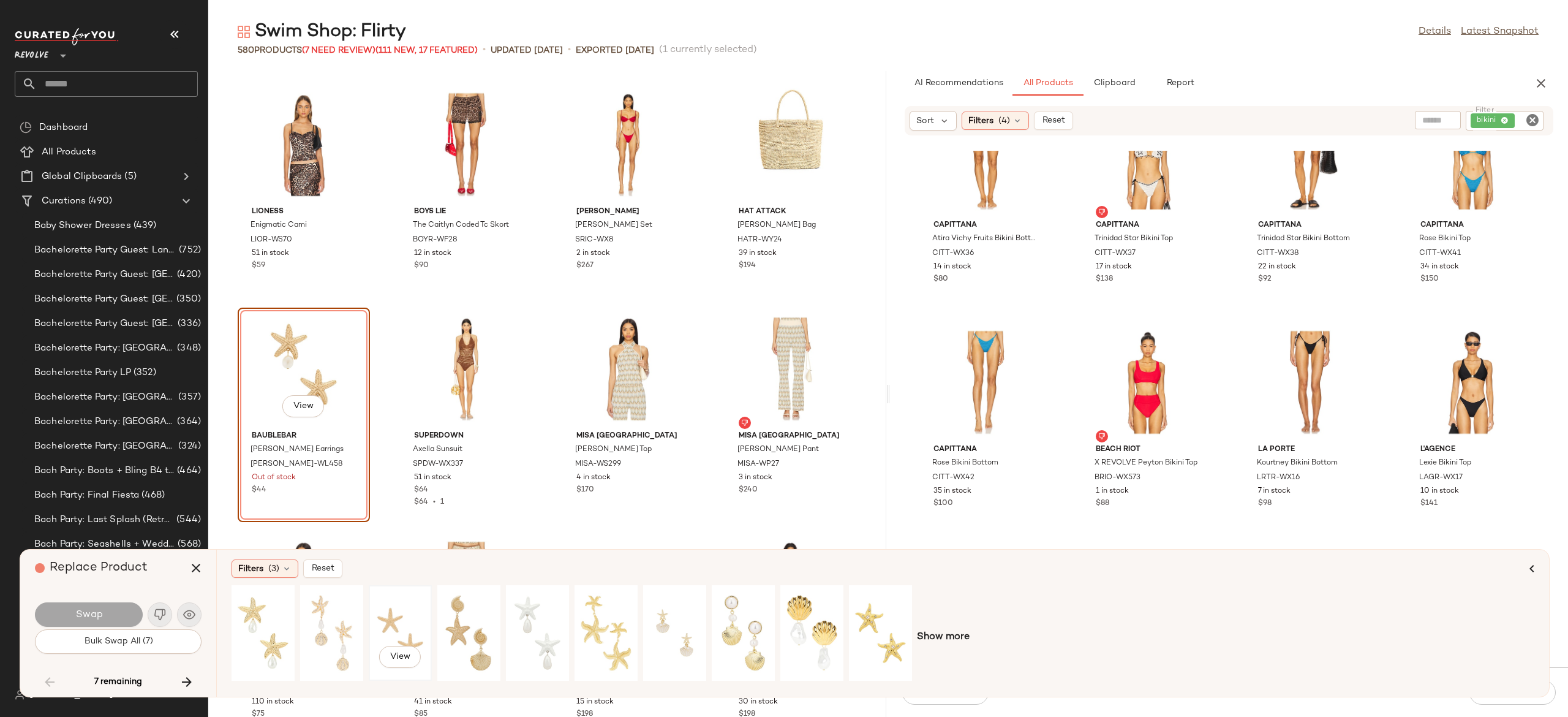
click at [395, 625] on div "View" at bounding box center [401, 632] width 55 height 87
click at [123, 610] on button "Swap" at bounding box center [89, 615] width 107 height 25
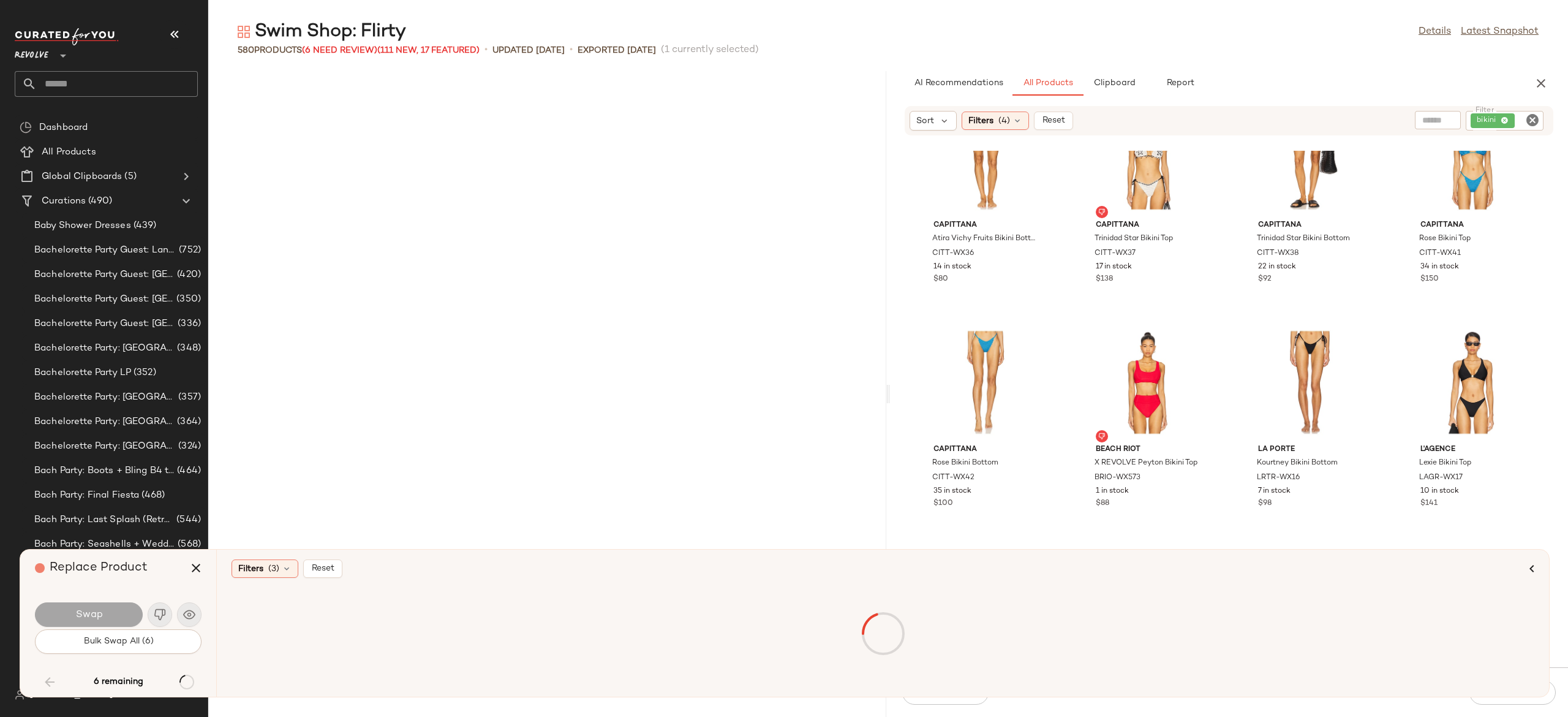
scroll to position [29593, 0]
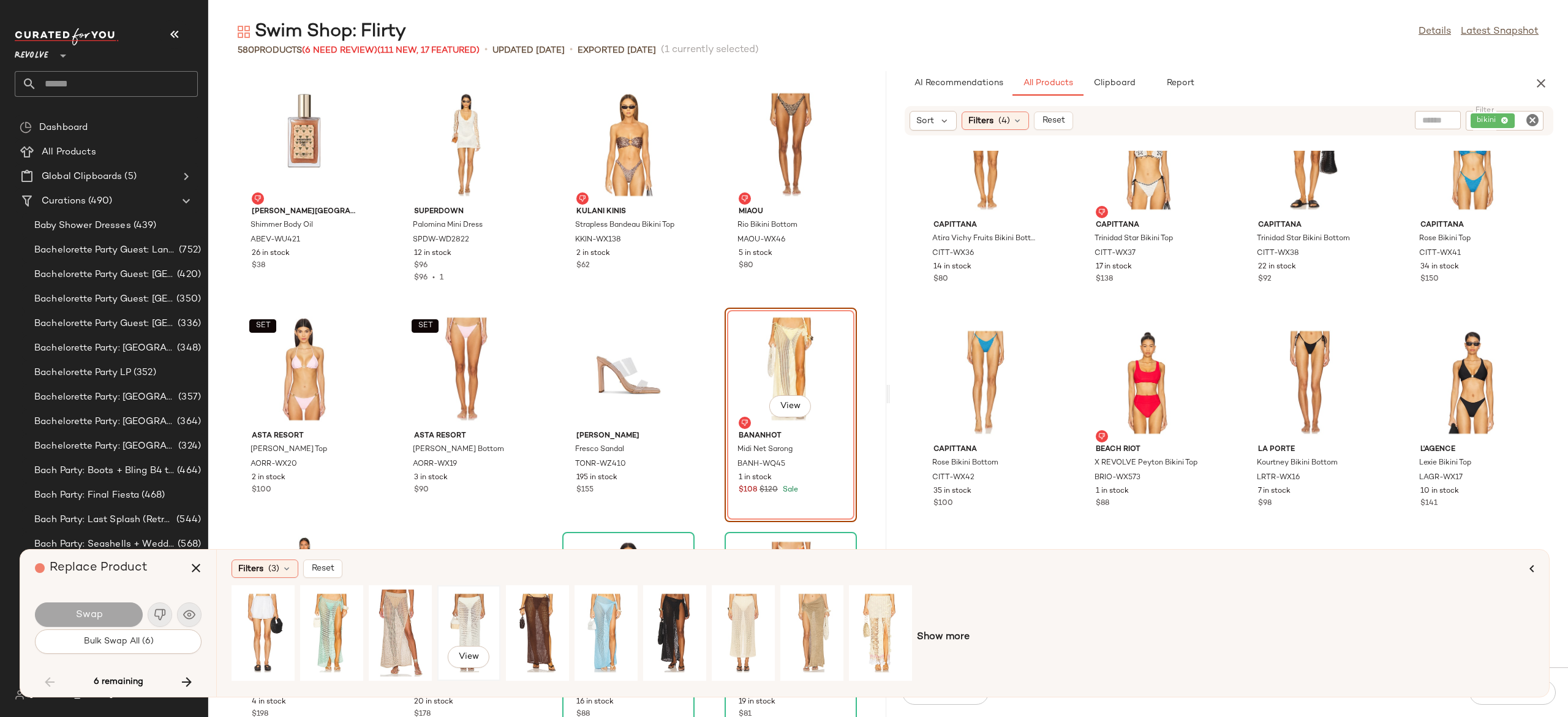
click at [476, 615] on div "View" at bounding box center [469, 632] width 55 height 87
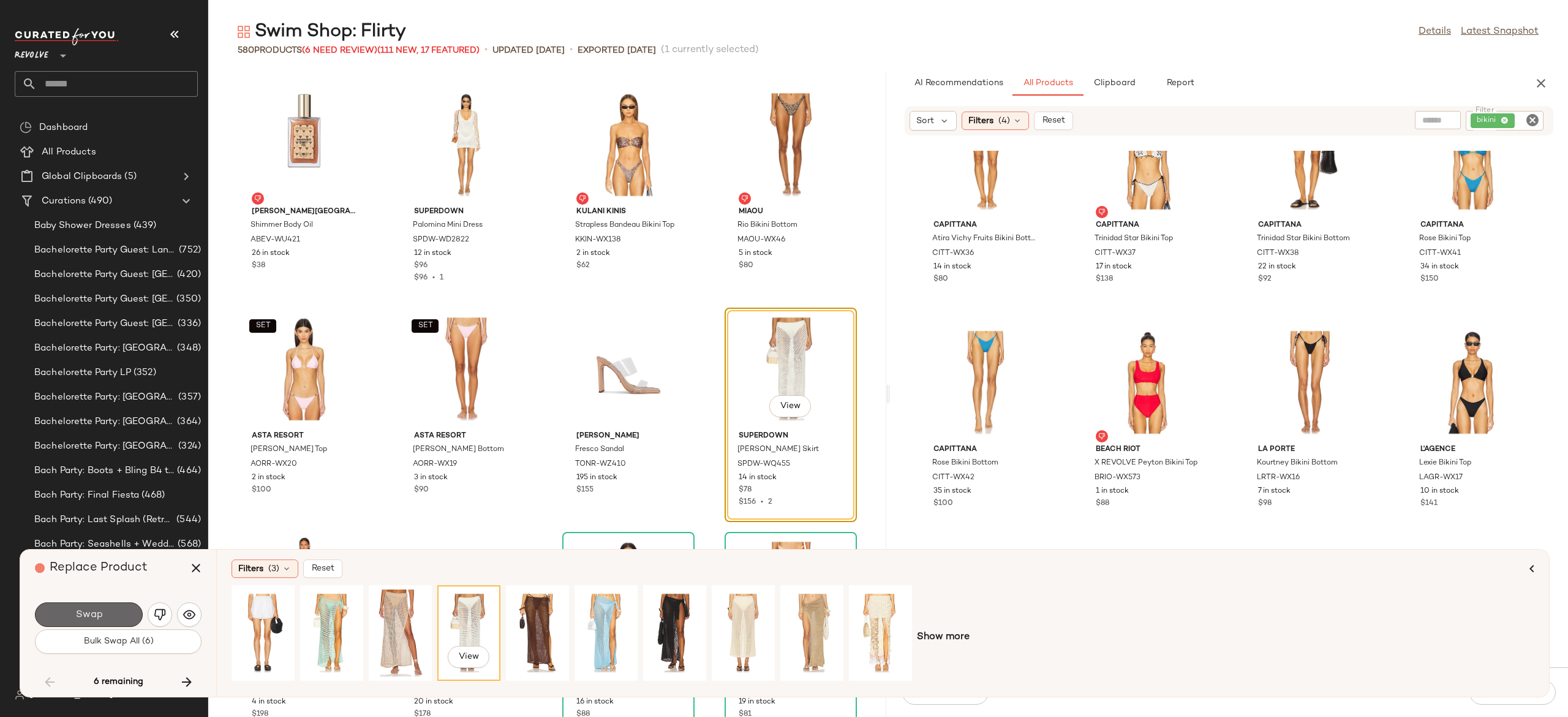
click at [115, 612] on button "Swap" at bounding box center [89, 615] width 107 height 25
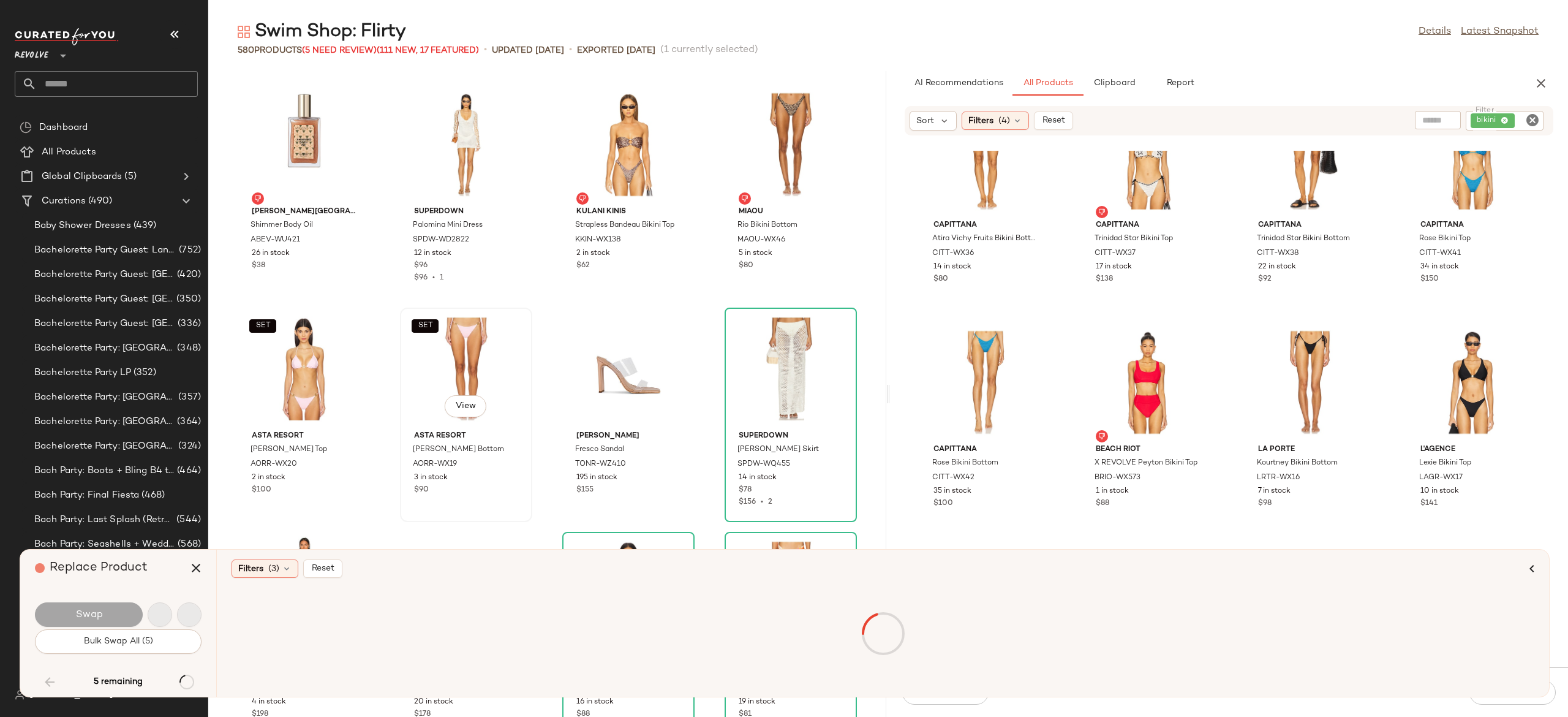
scroll to position [30266, 0]
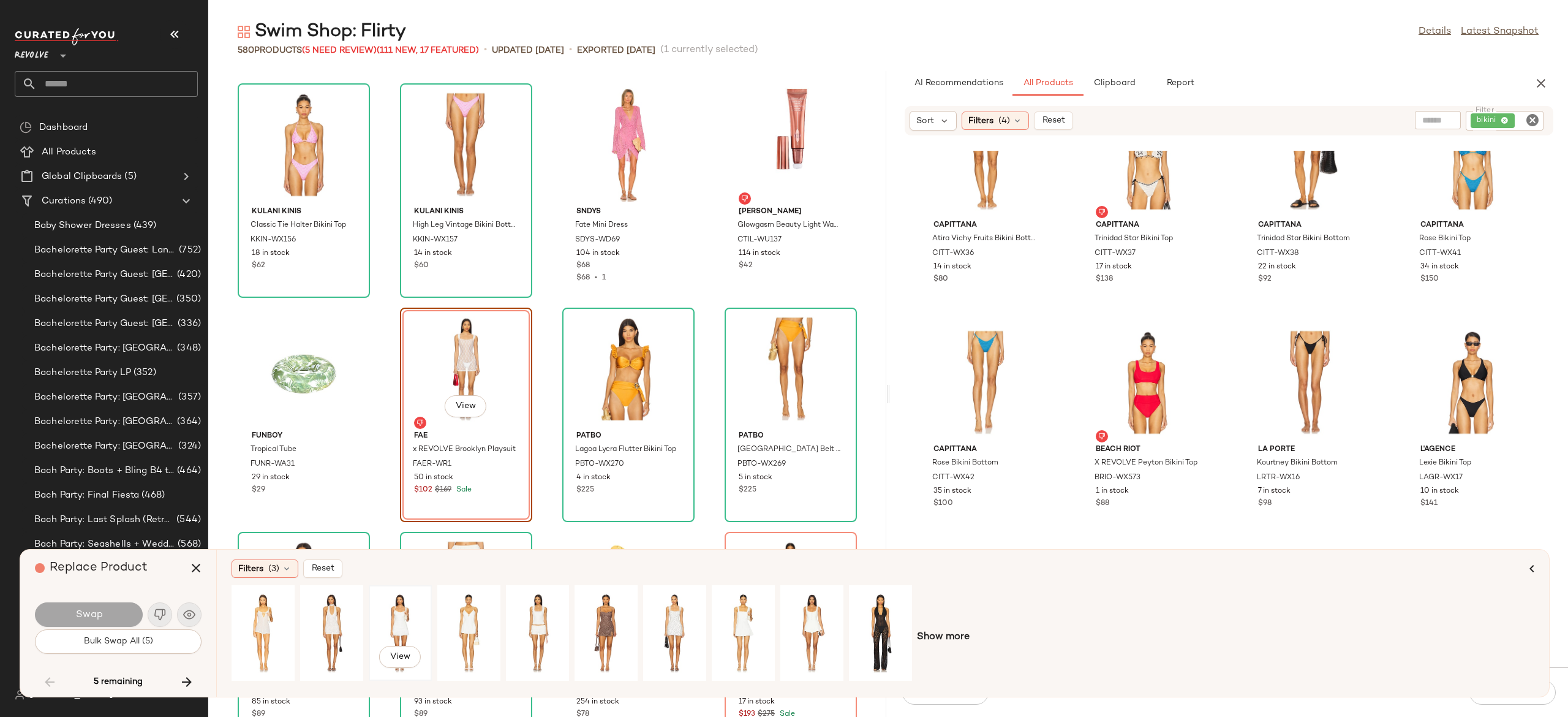
click at [403, 612] on div "View" at bounding box center [401, 632] width 55 height 87
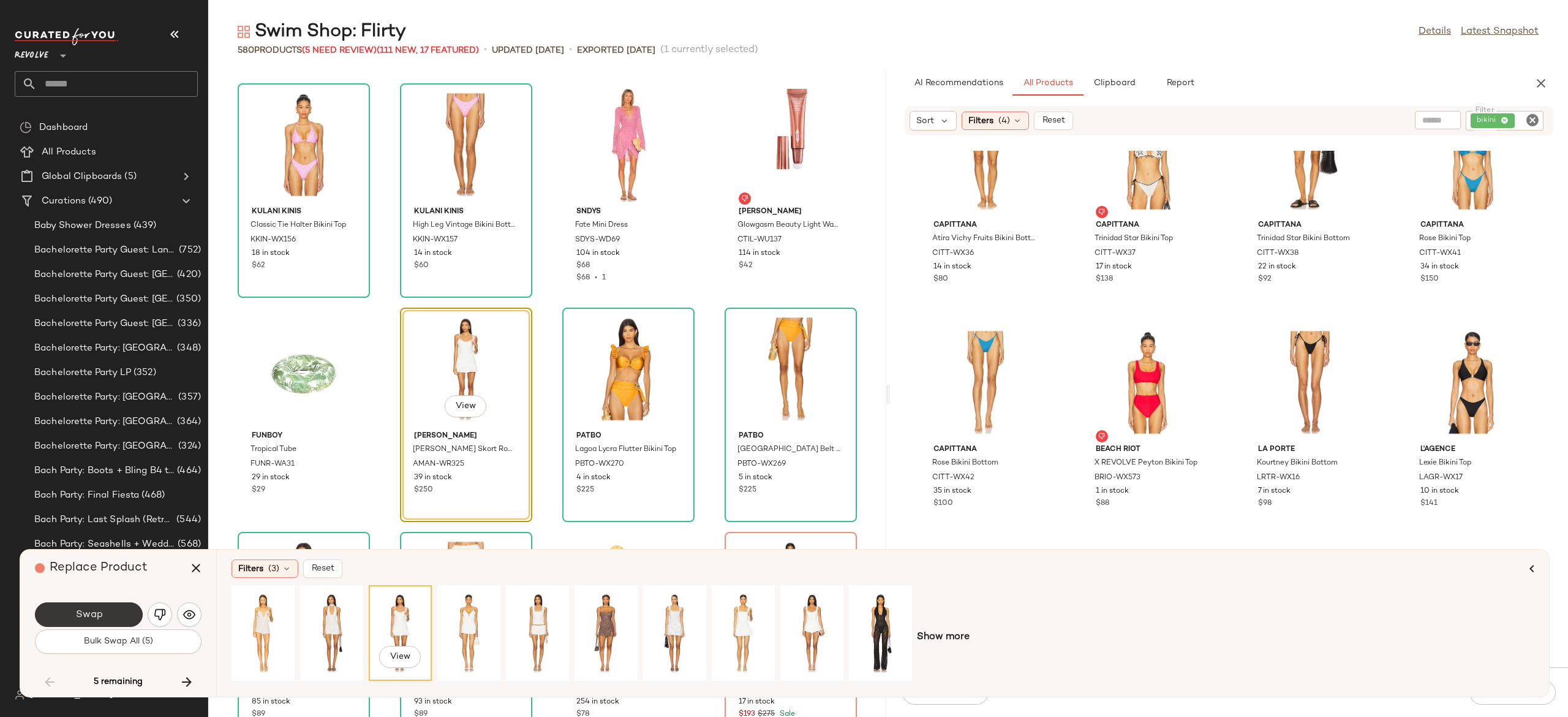
click at [123, 615] on button "Swap" at bounding box center [89, 615] width 107 height 25
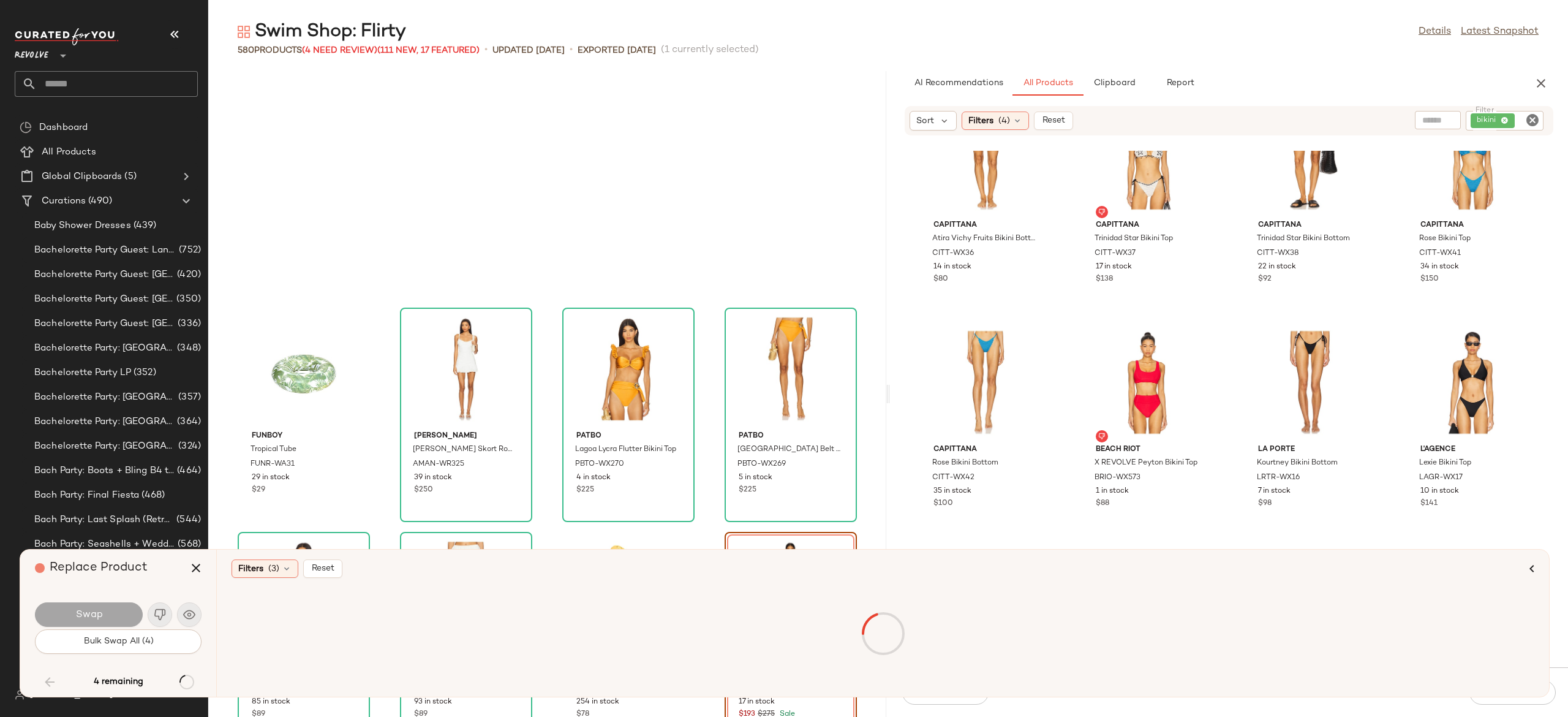
scroll to position [30490, 0]
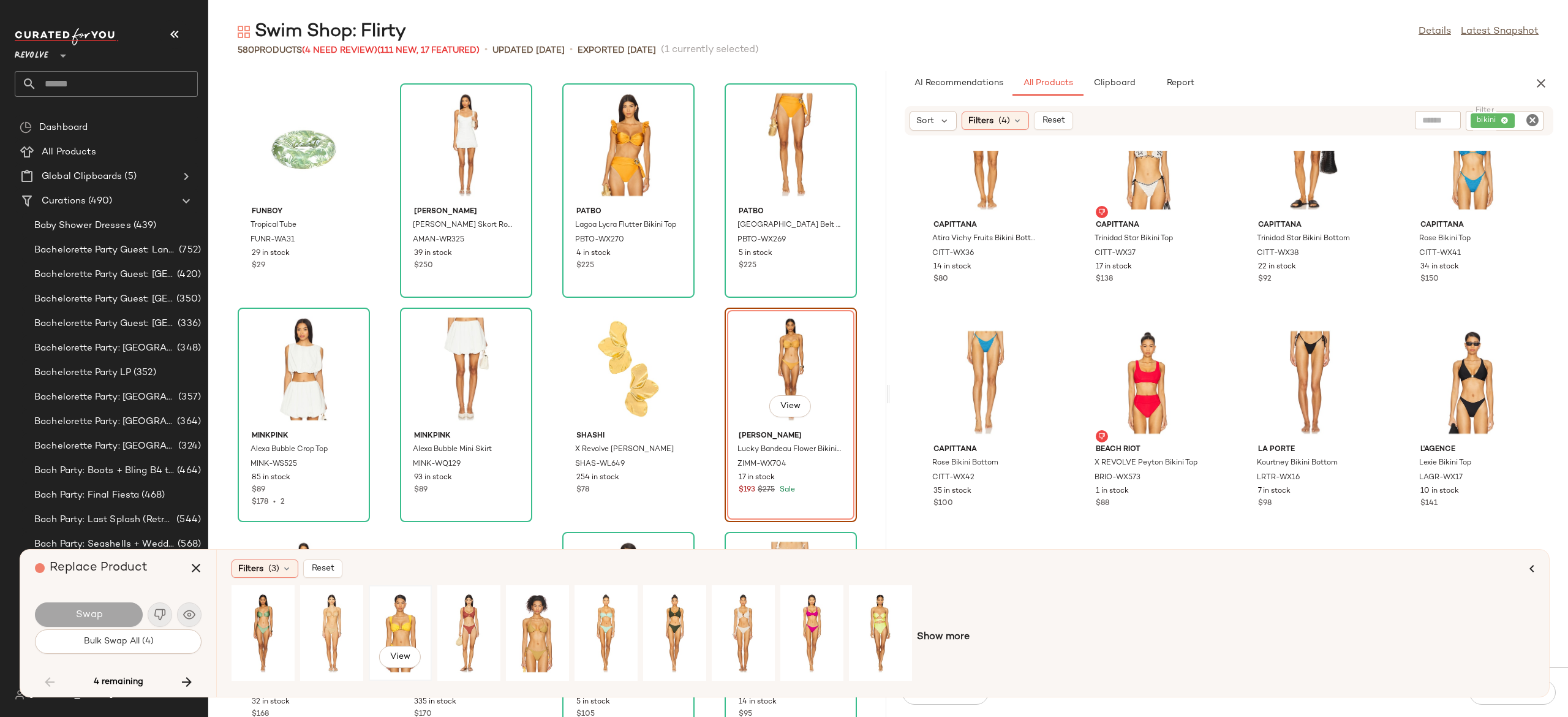
click at [393, 617] on div "View" at bounding box center [401, 632] width 55 height 87
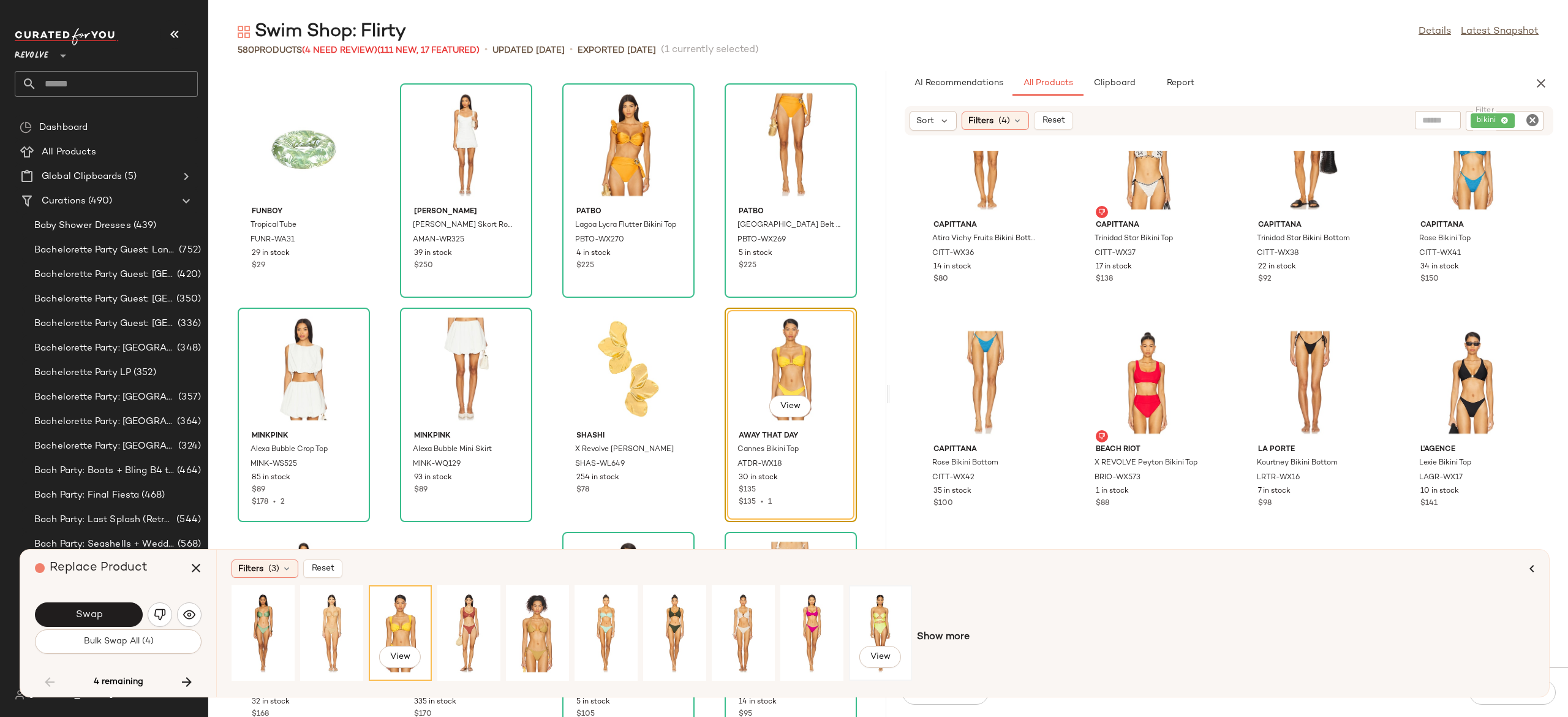
click at [876, 617] on div "View" at bounding box center [881, 632] width 55 height 87
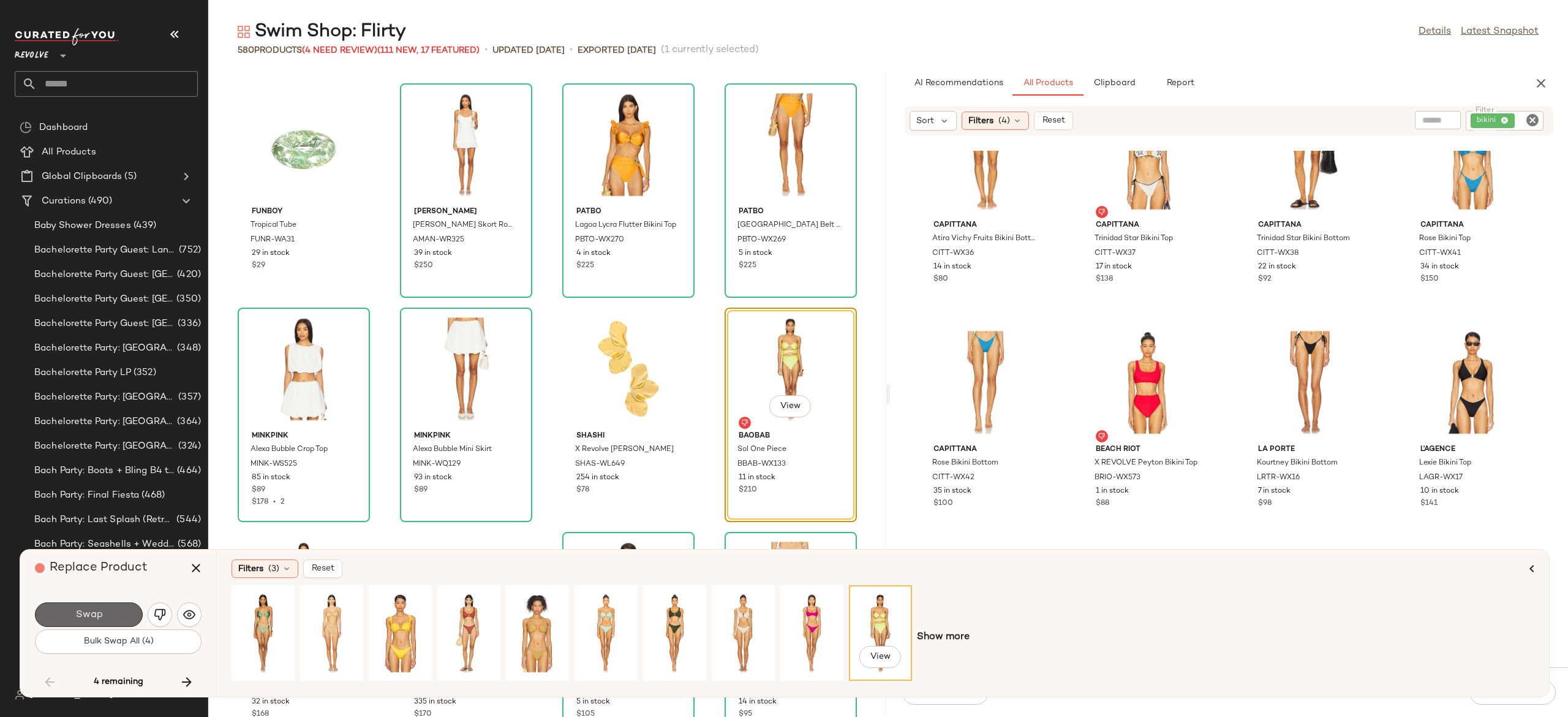
click at [123, 612] on button "Swap" at bounding box center [89, 615] width 107 height 25
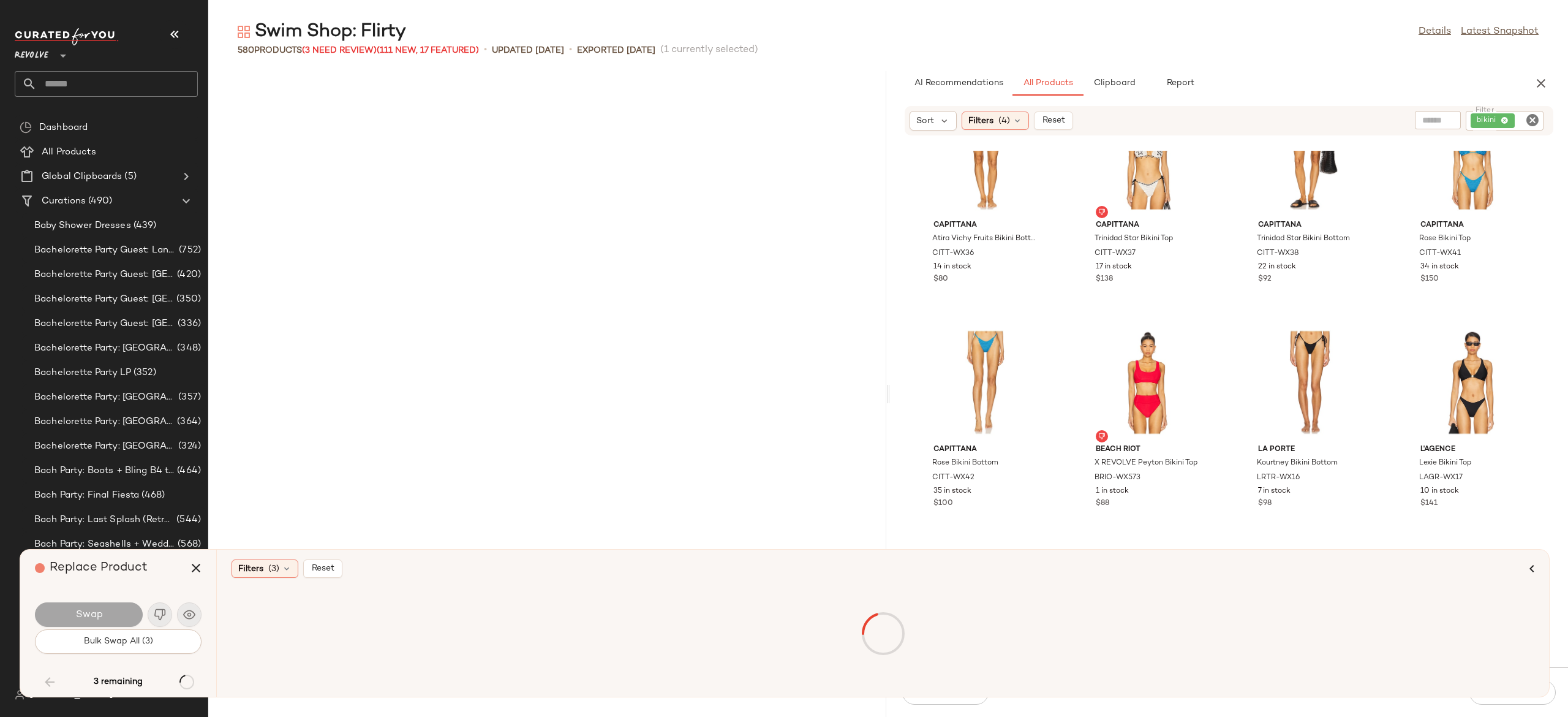
scroll to position [31387, 0]
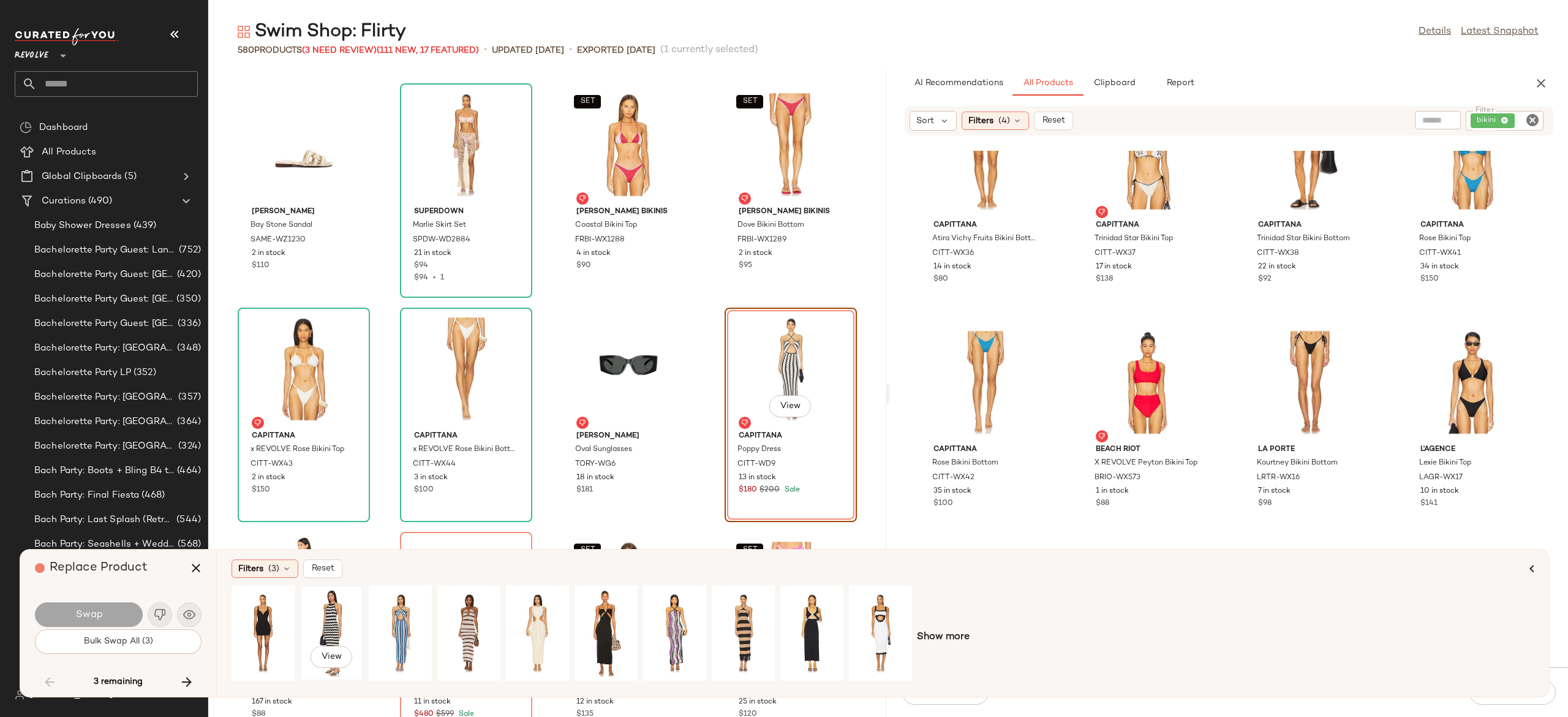
click at [331, 615] on div "View" at bounding box center [332, 632] width 55 height 87
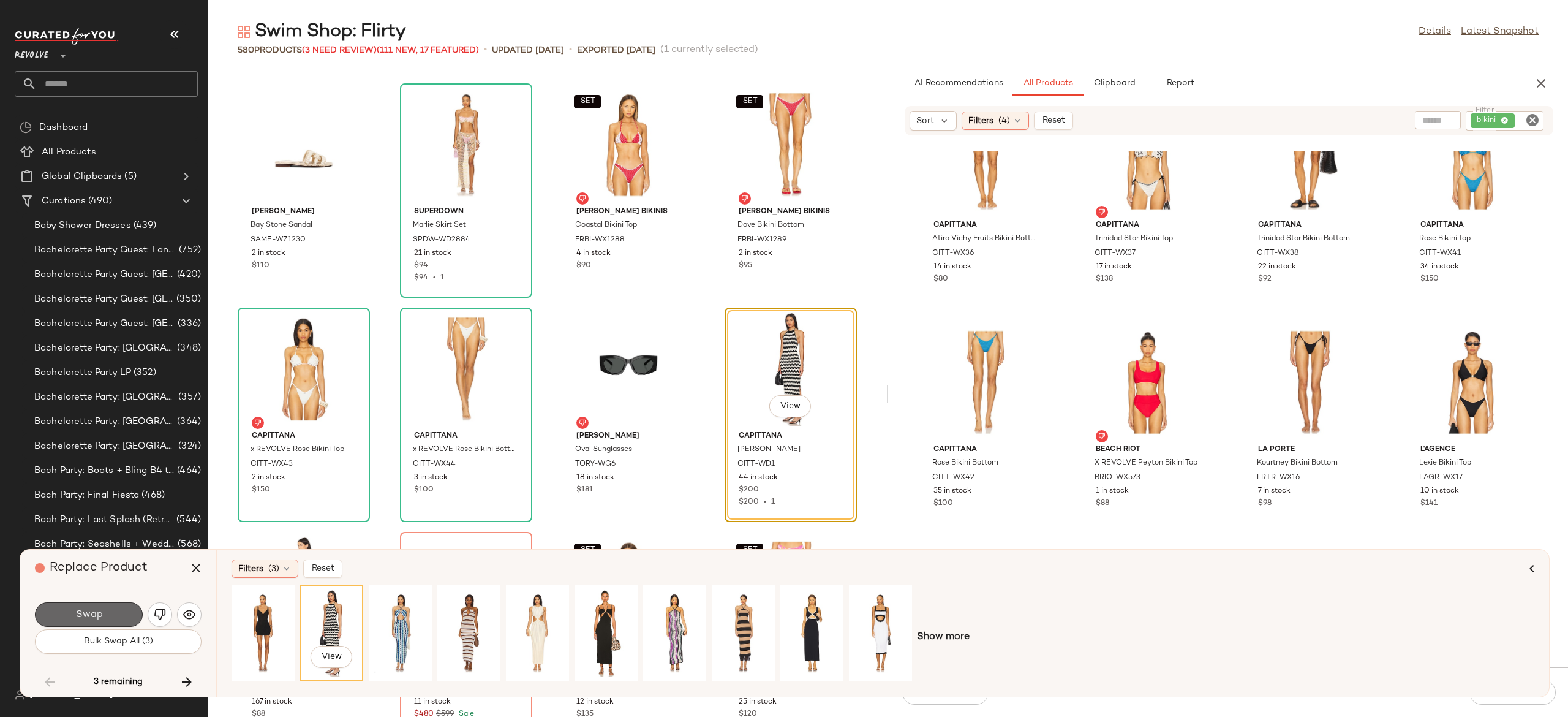
click at [85, 610] on span "Swap" at bounding box center [88, 614] width 27 height 11
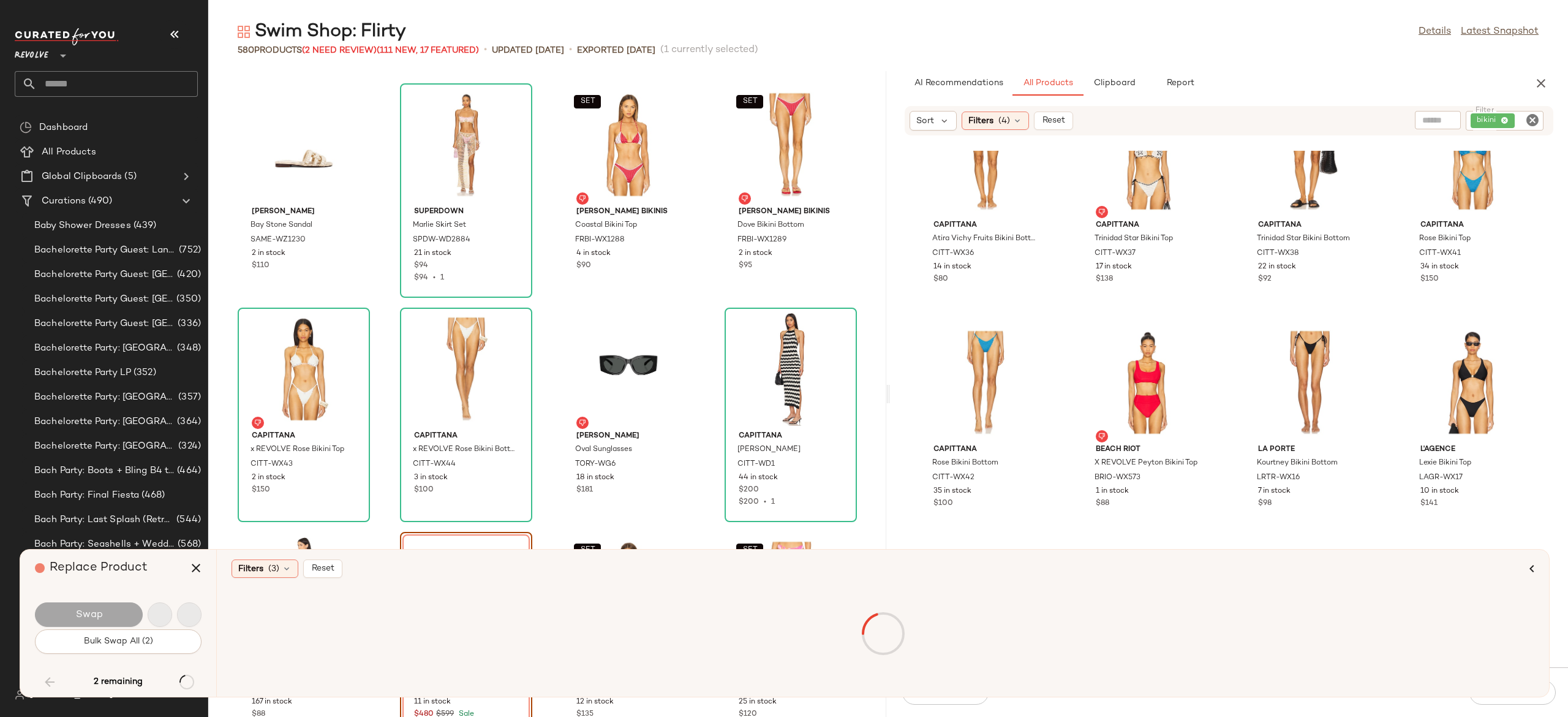
scroll to position [31611, 0]
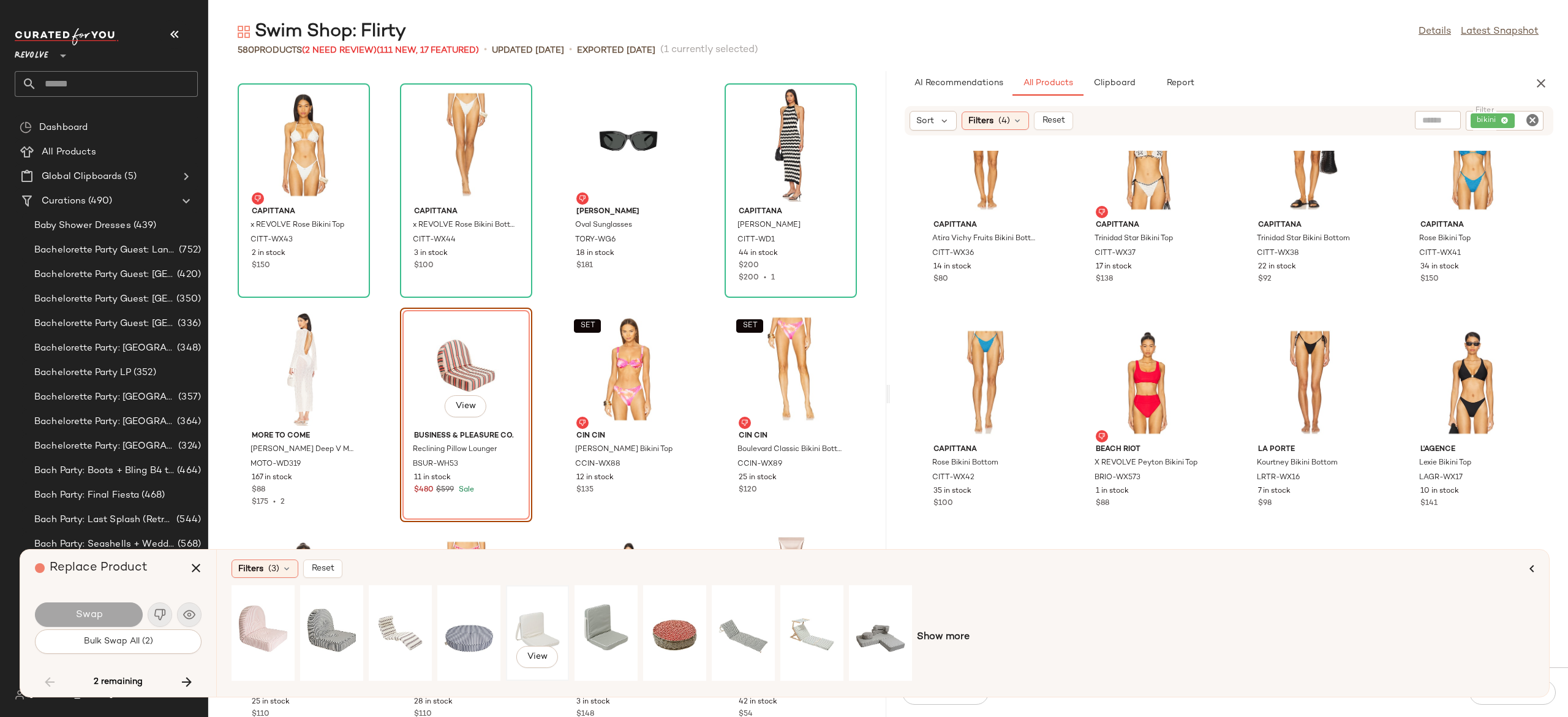
click at [532, 617] on div "View" at bounding box center [537, 632] width 55 height 87
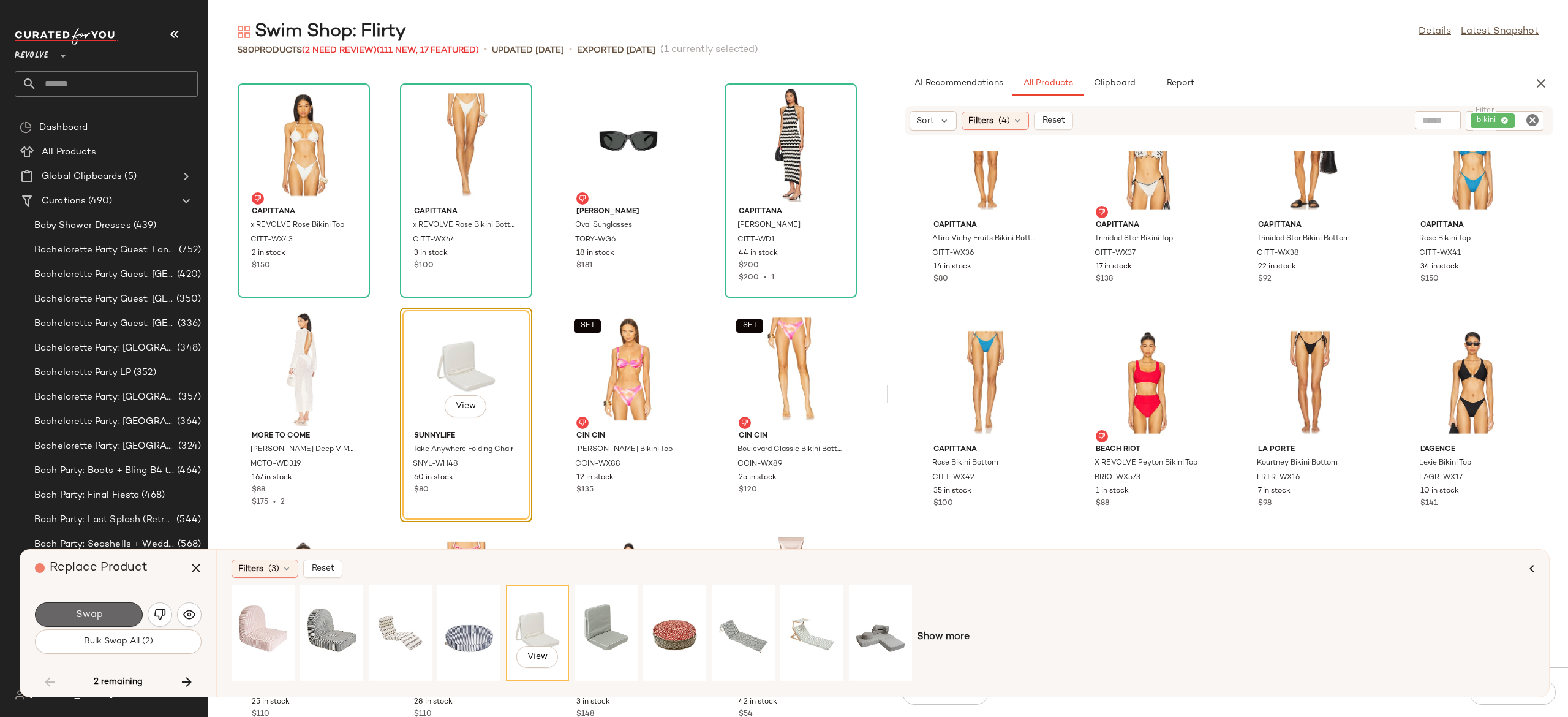
click at [118, 612] on button "Swap" at bounding box center [89, 615] width 107 height 25
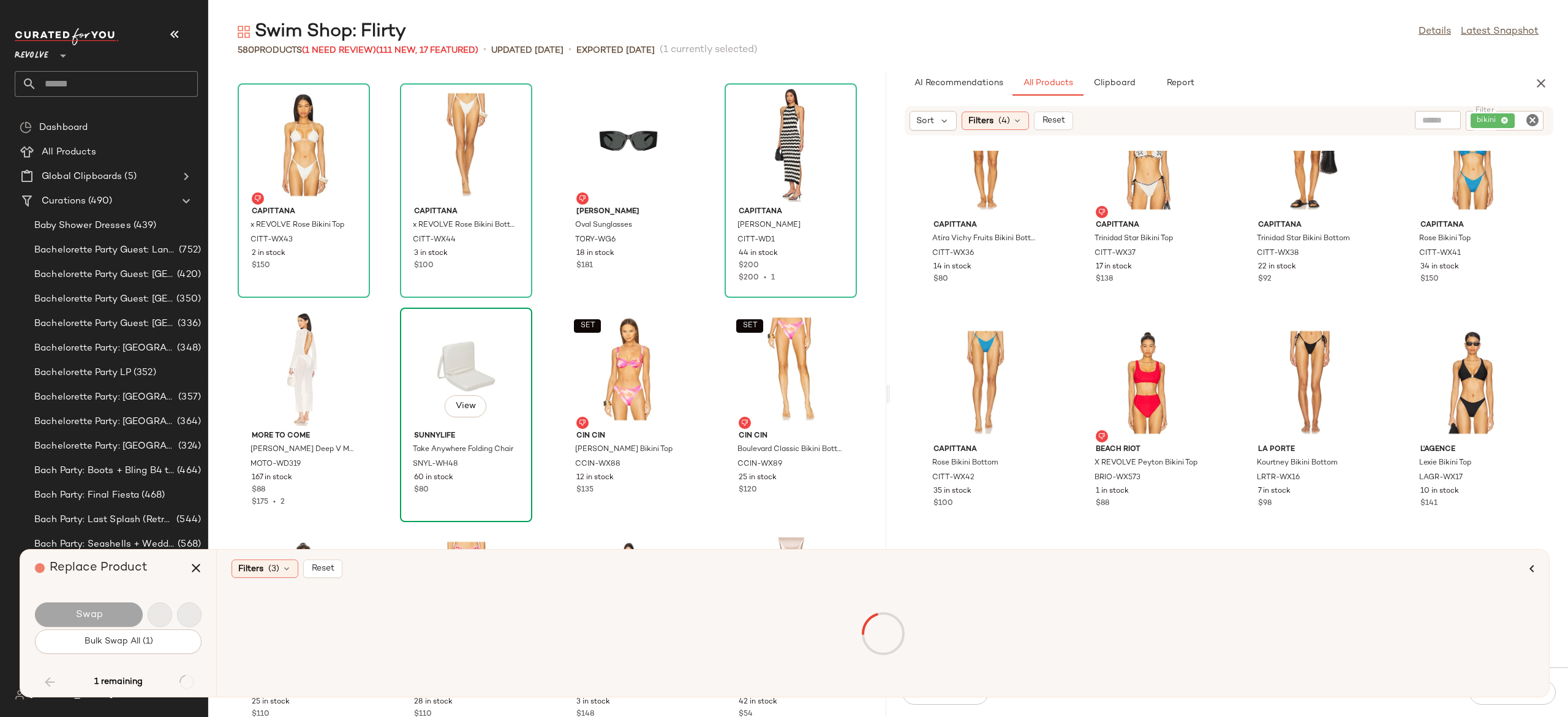
scroll to position [31865, 0]
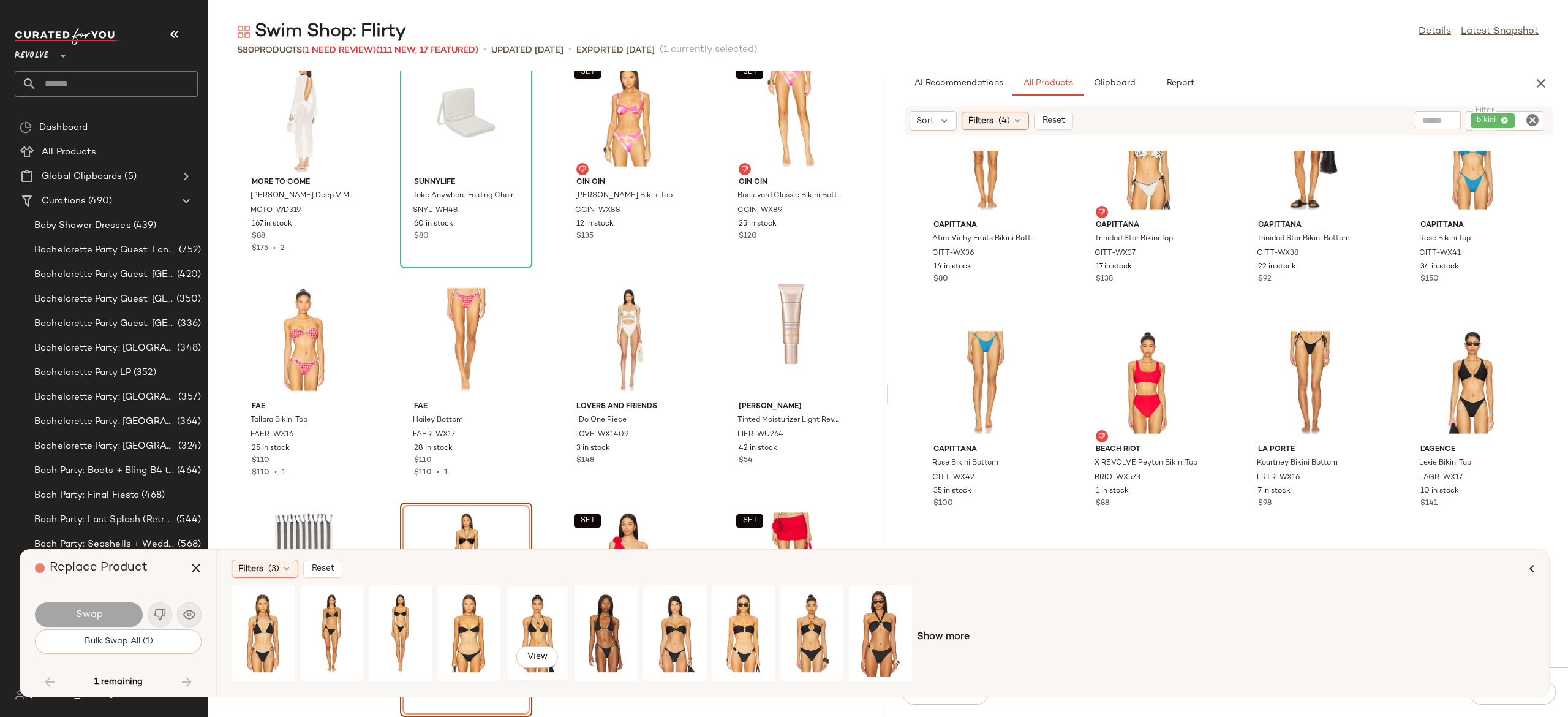
click at [538, 609] on div "View" at bounding box center [537, 632] width 55 height 87
click at [194, 568] on icon "button" at bounding box center [196, 567] width 15 height 15
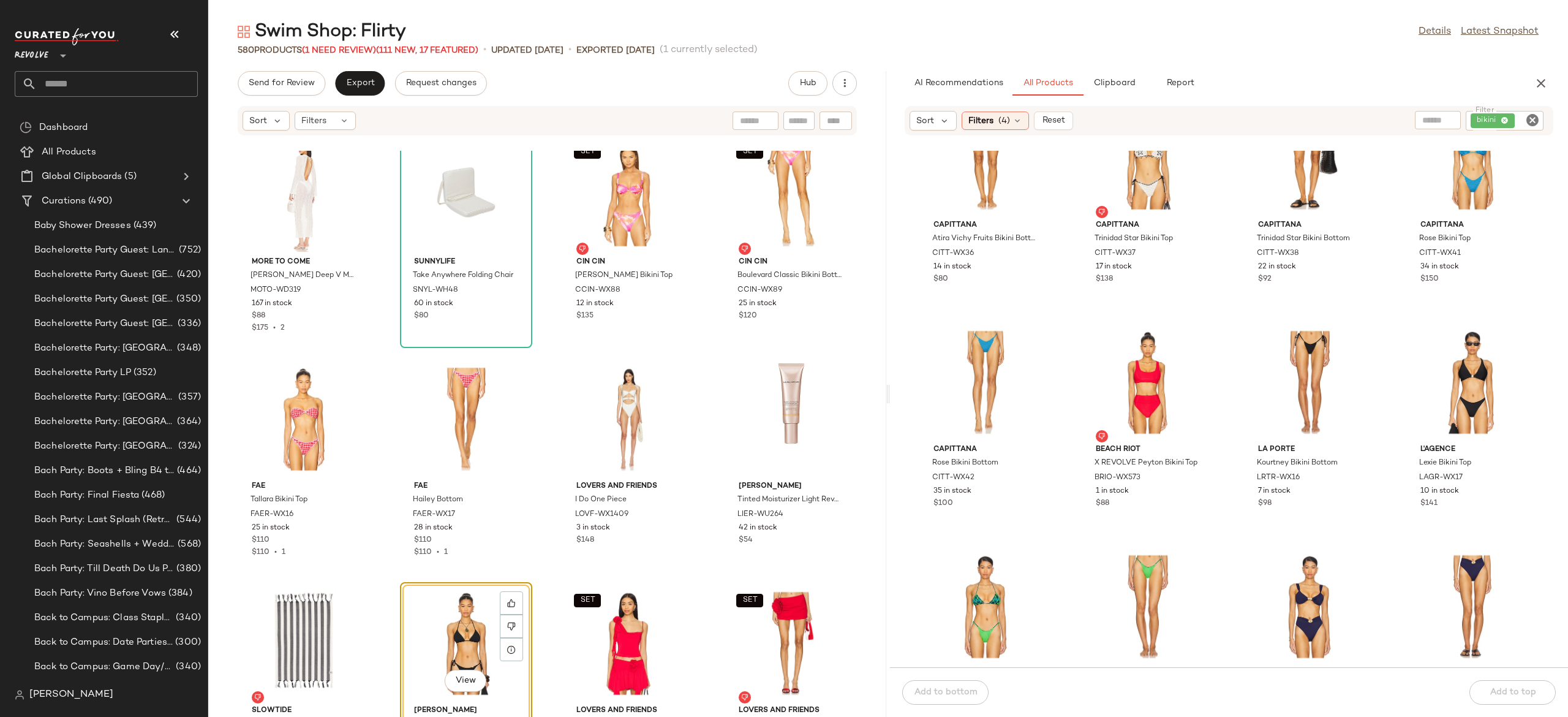
scroll to position [31943, 0]
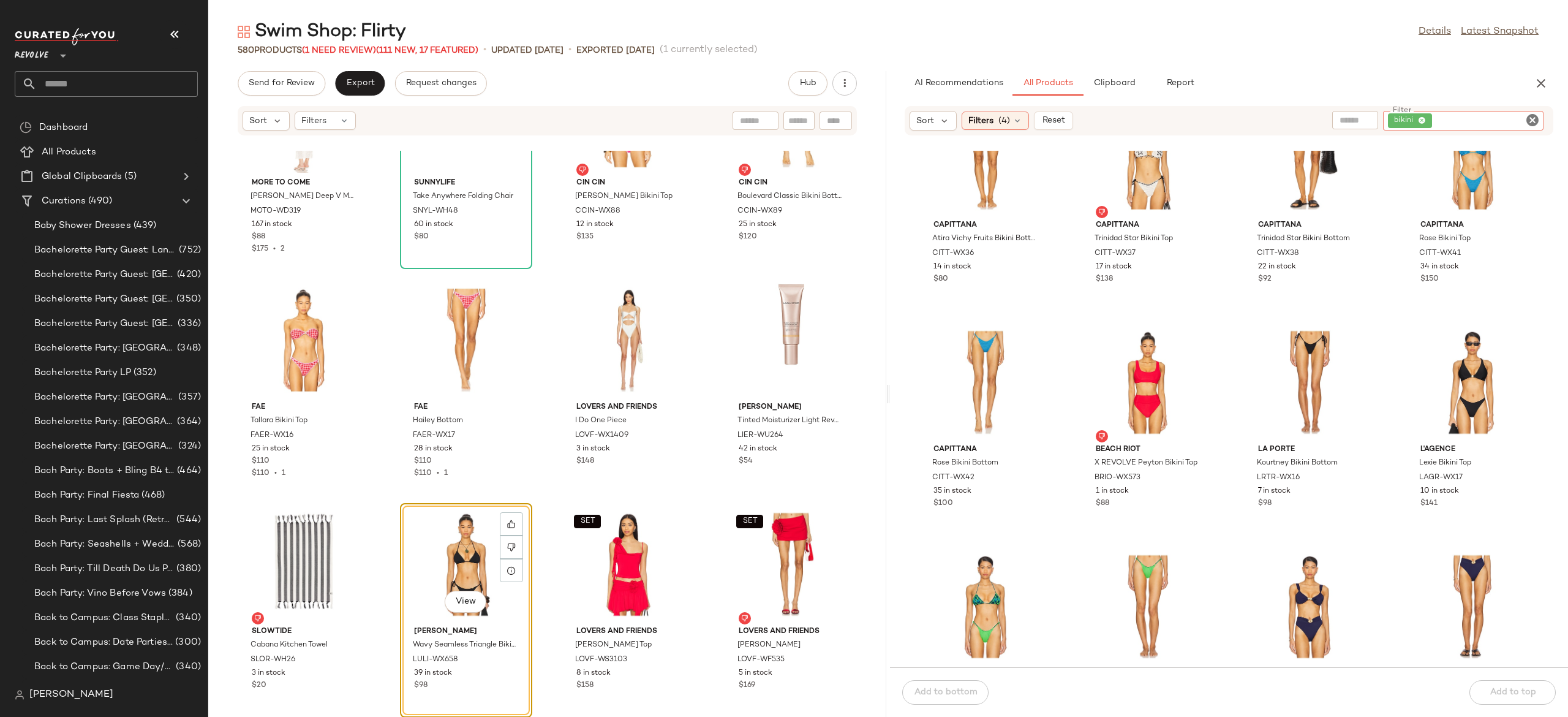
click at [1515, 122] on div "bikini" at bounding box center [1463, 121] width 160 height 19
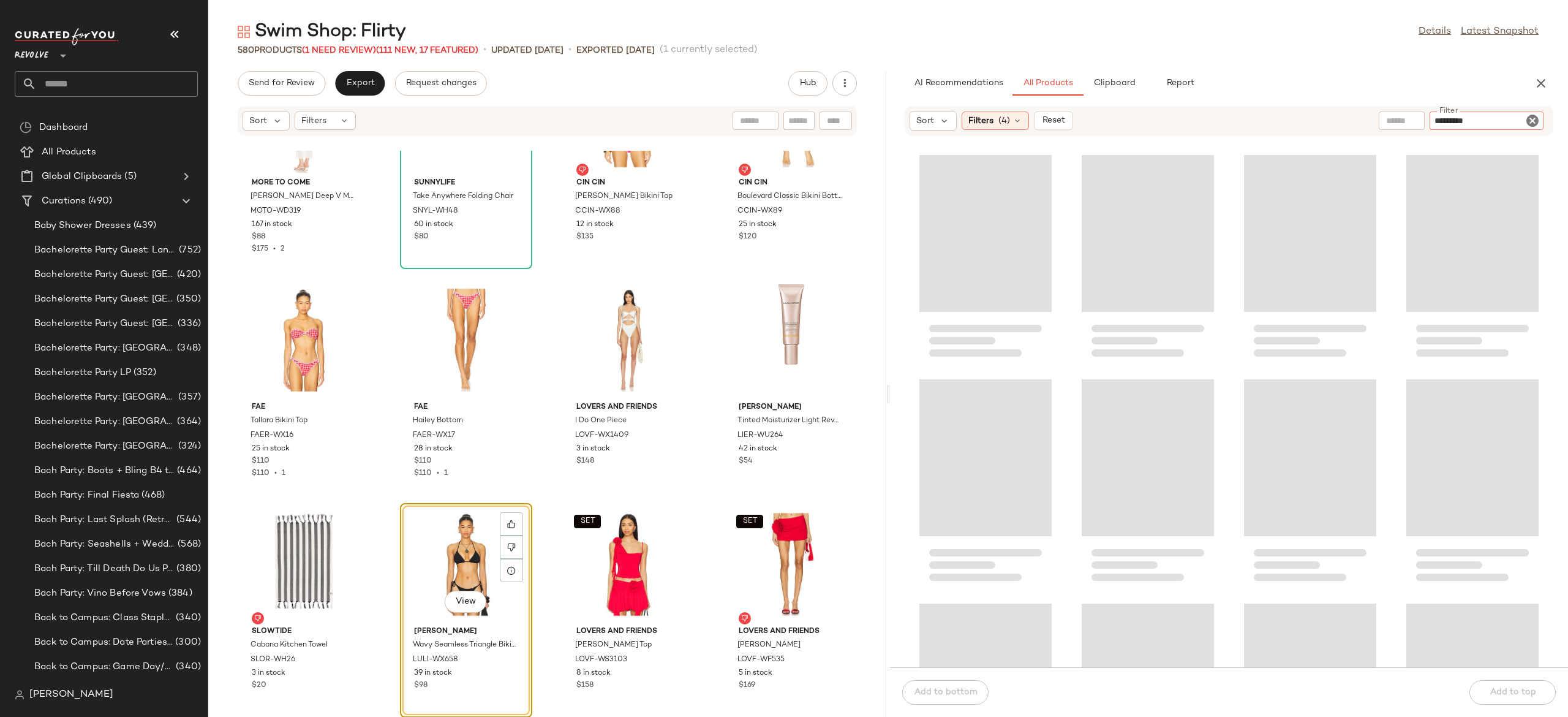
type input "*********"
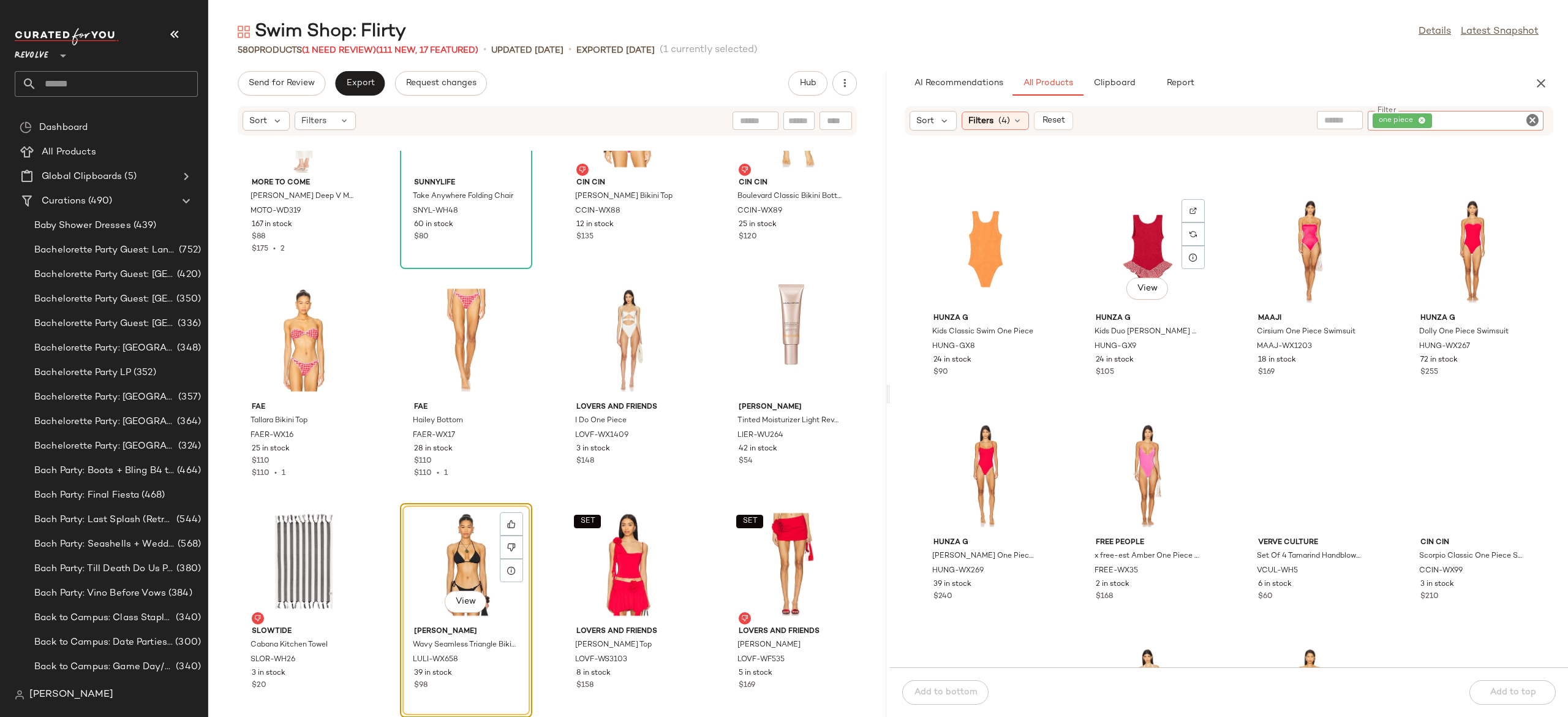
scroll to position [648, 0]
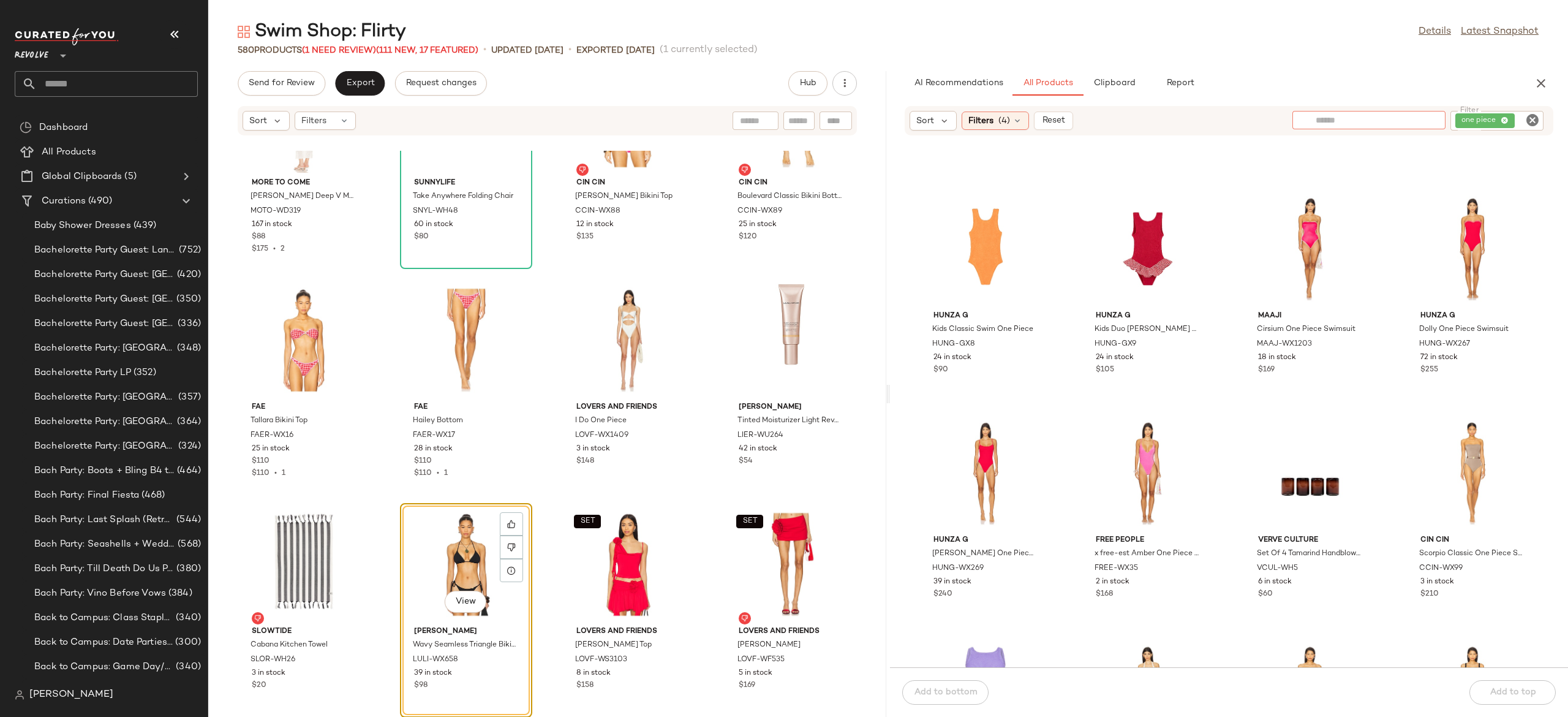
click at [1347, 117] on input "text" at bounding box center [1369, 120] width 107 height 13
type input "*****"
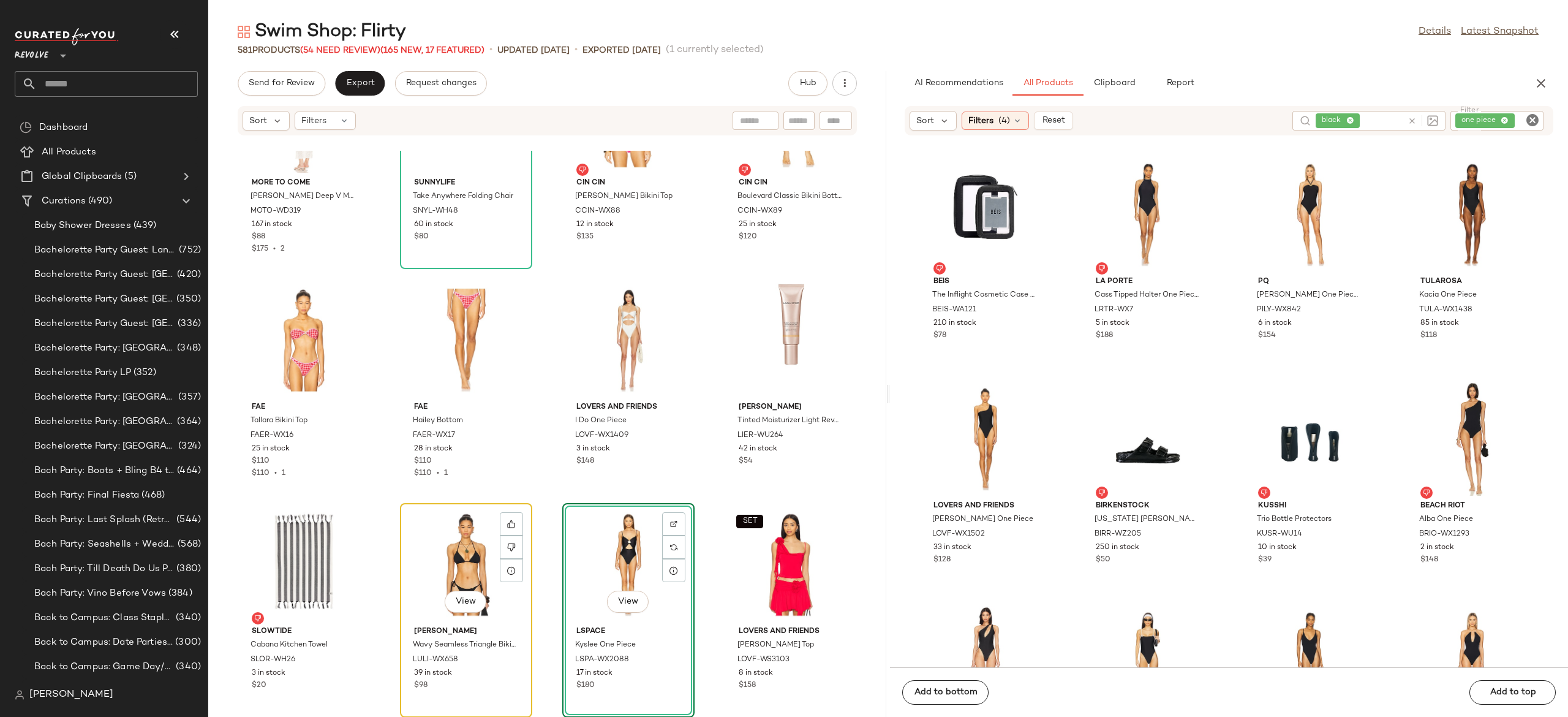
click at [462, 561] on div "View" at bounding box center [466, 564] width 123 height 114
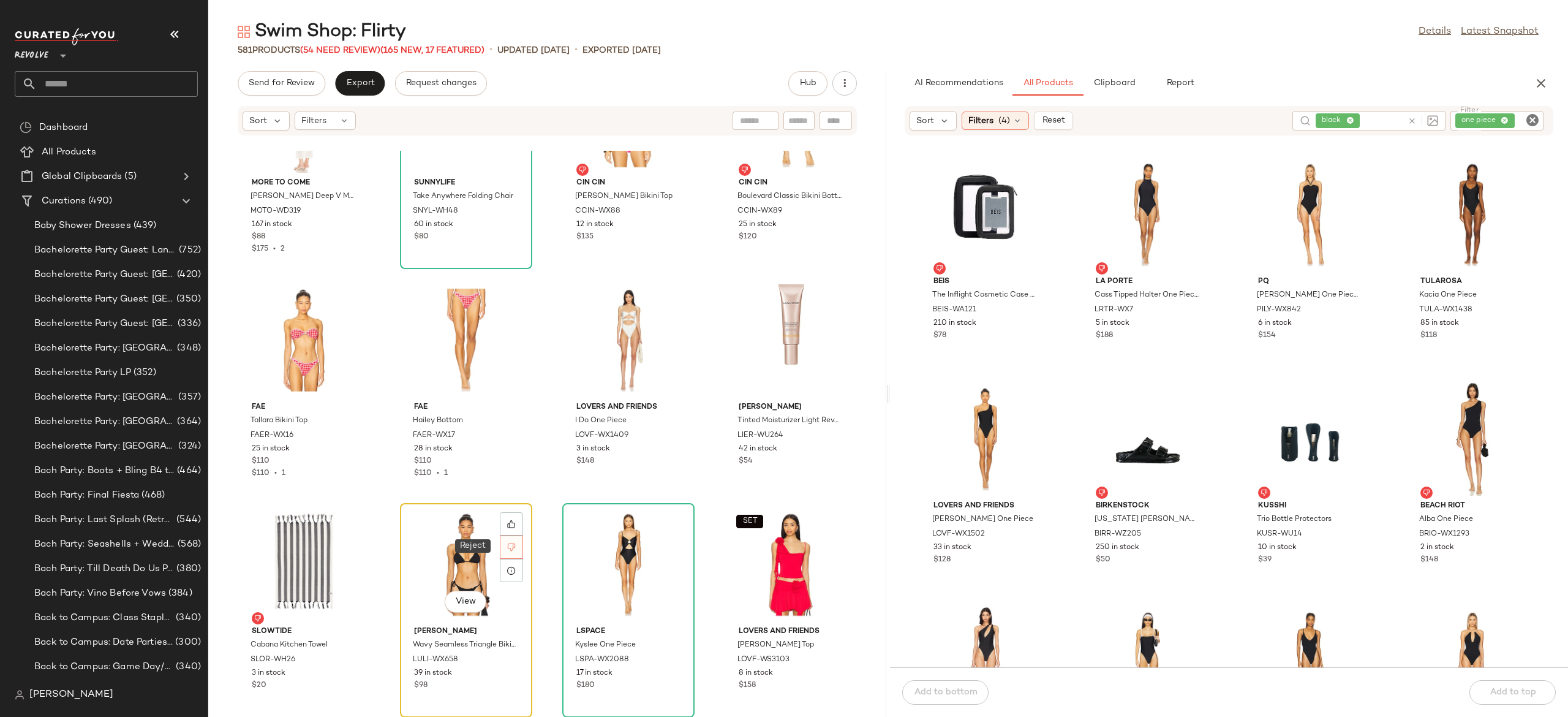
click at [510, 544] on icon at bounding box center [512, 547] width 9 height 9
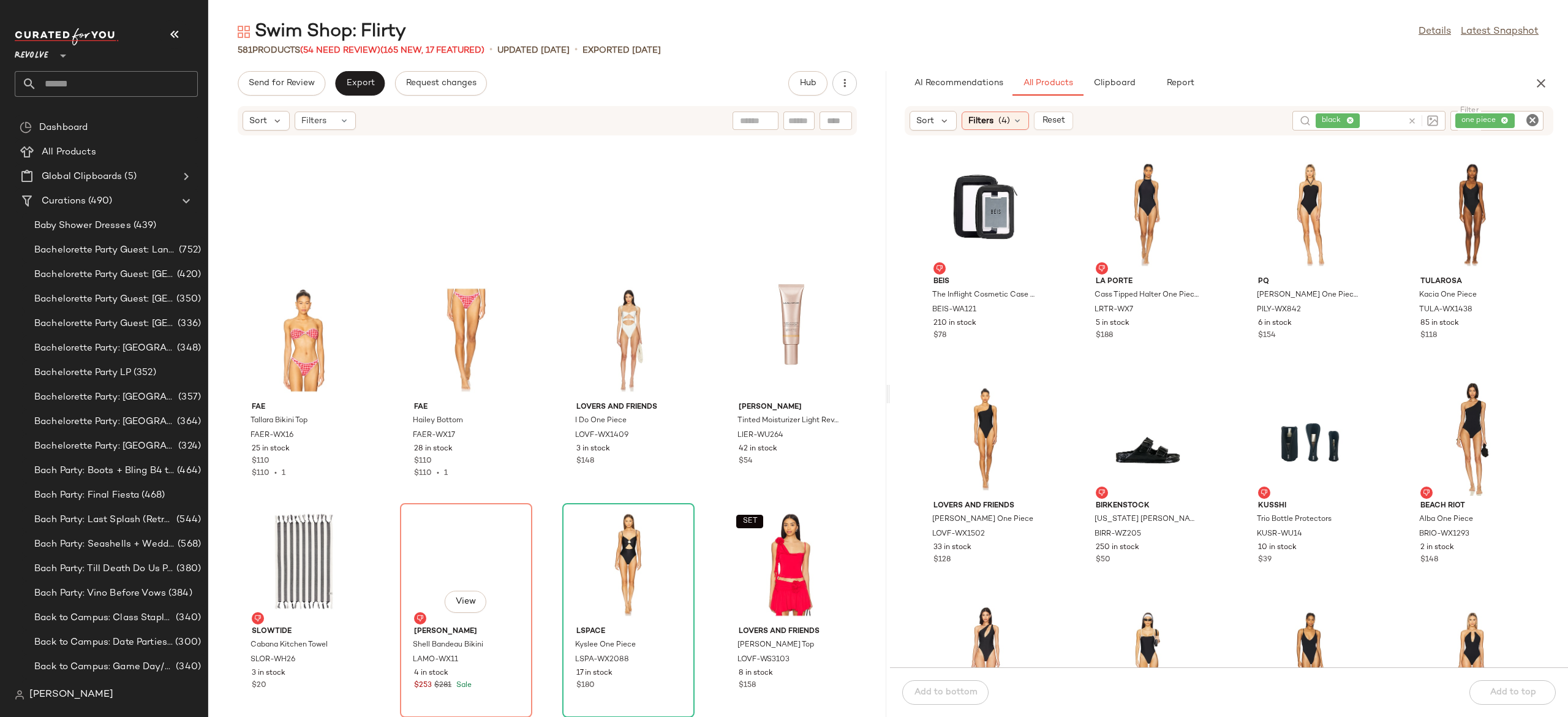
scroll to position [32060, 0]
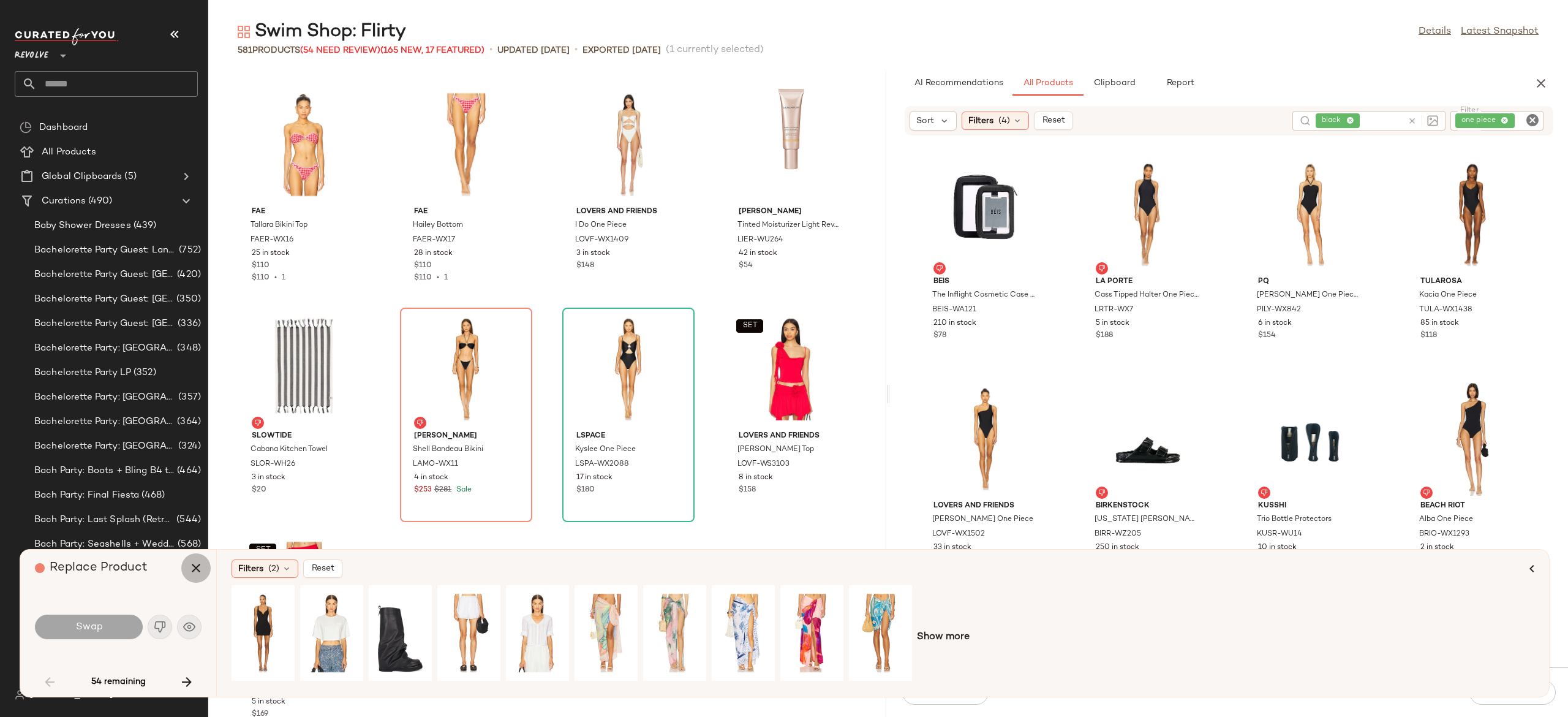
click at [192, 568] on icon "button" at bounding box center [196, 567] width 15 height 15
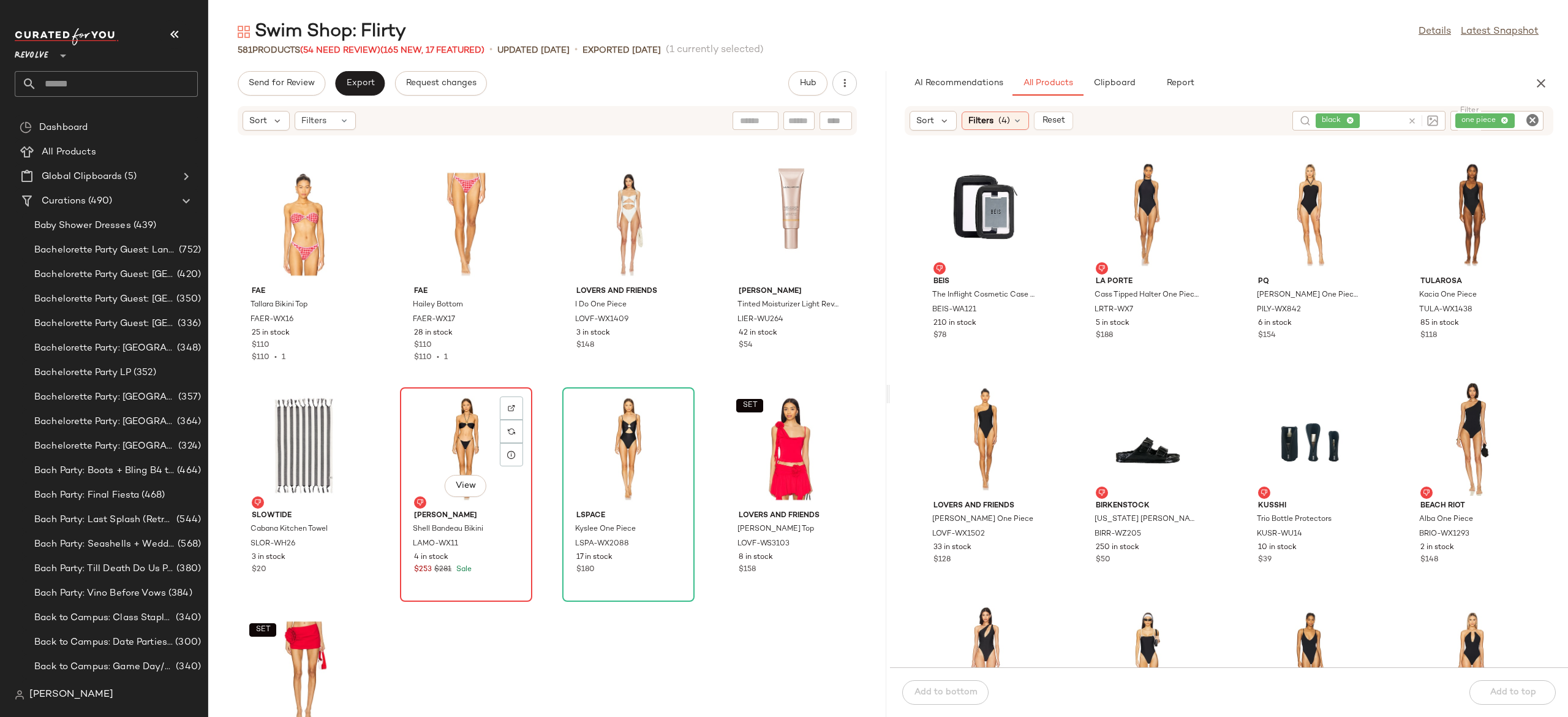
click at [439, 438] on div "View" at bounding box center [466, 447] width 123 height 114
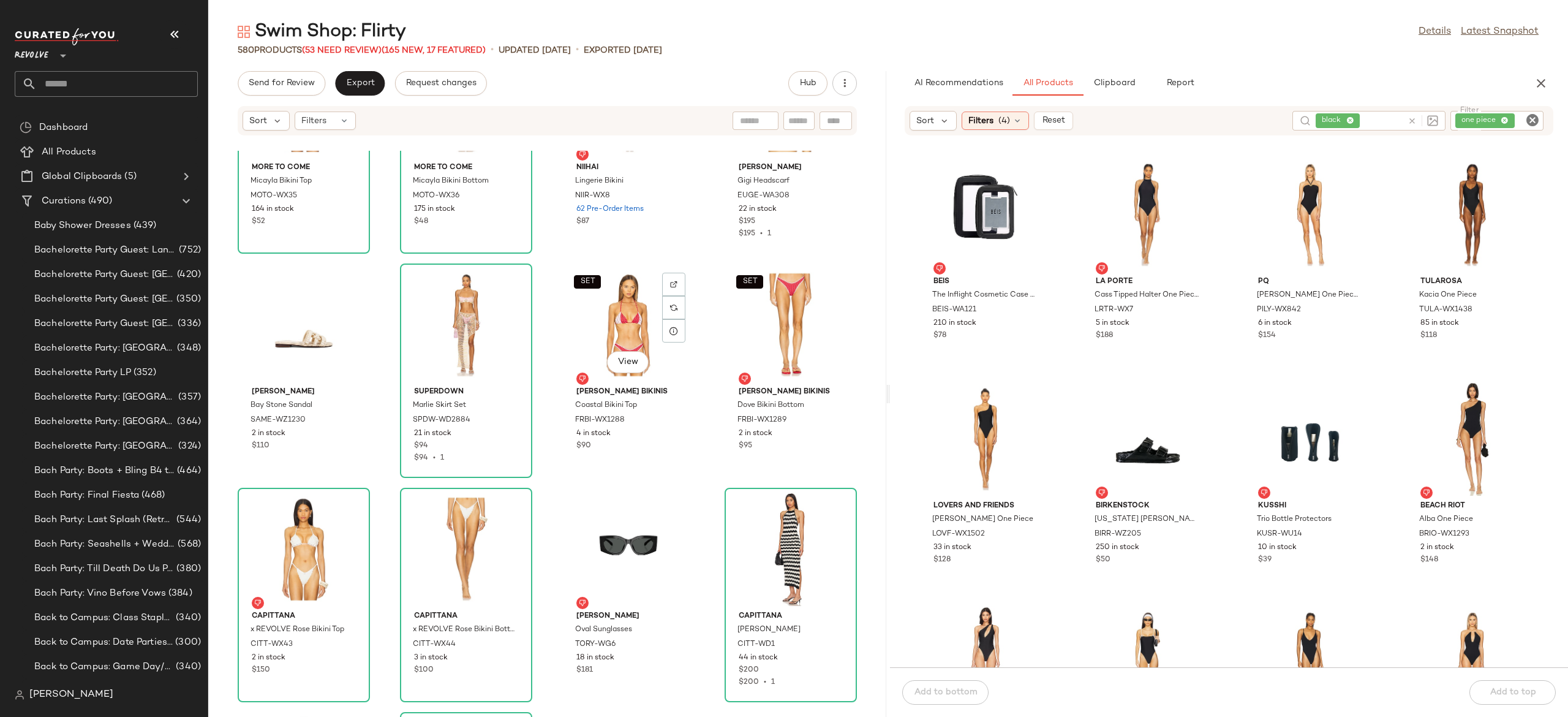
scroll to position [31285, 0]
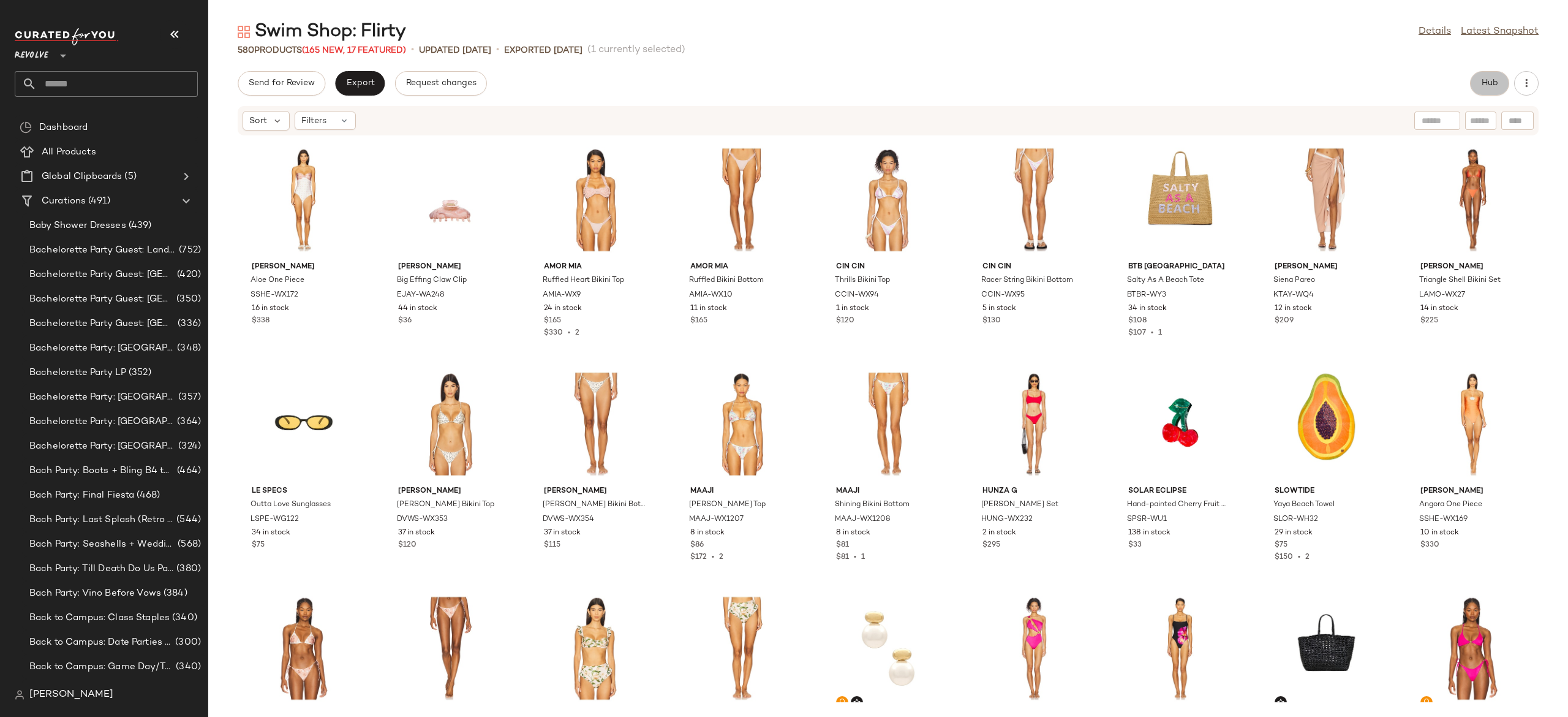
click at [1485, 90] on button "Hub" at bounding box center [1490, 84] width 40 height 25
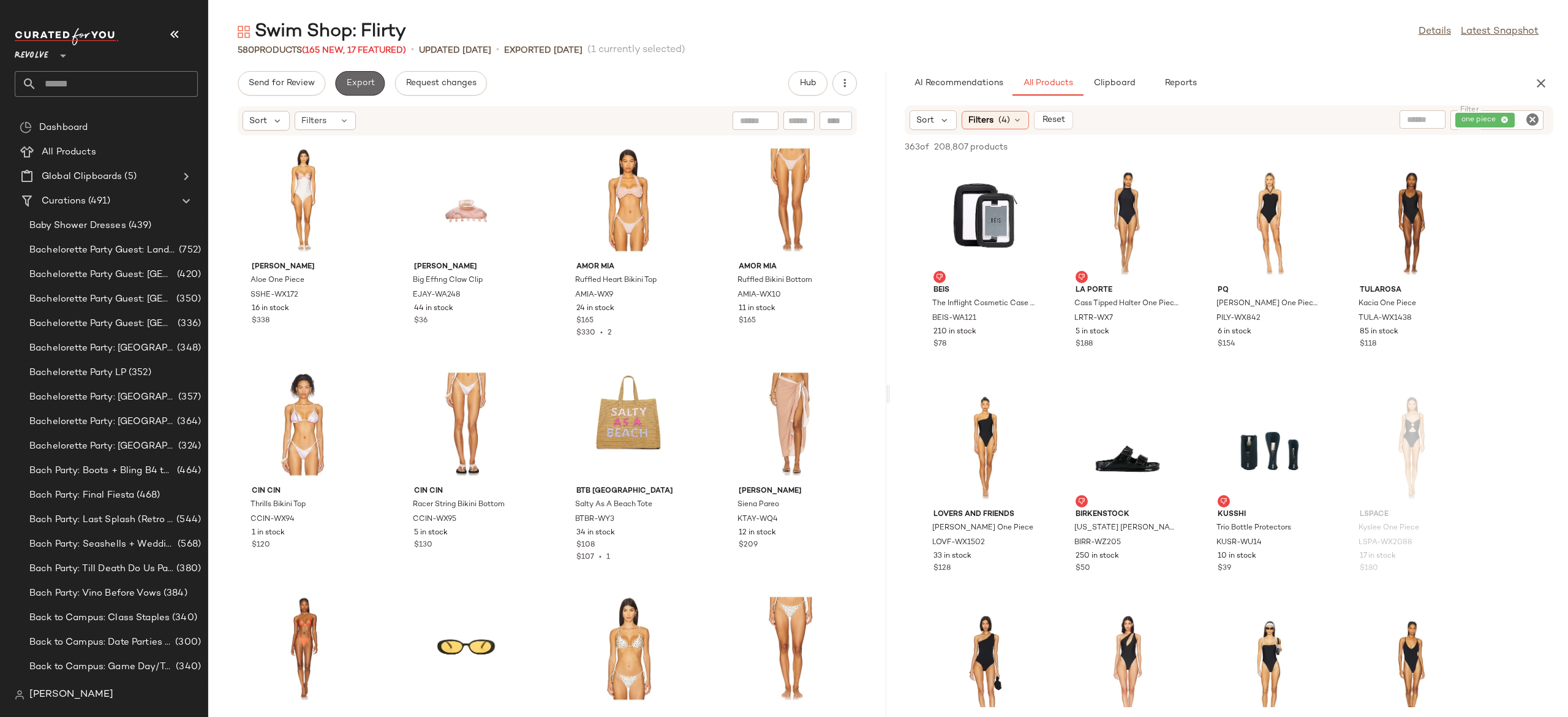
click at [366, 78] on button "Export" at bounding box center [359, 84] width 49 height 25
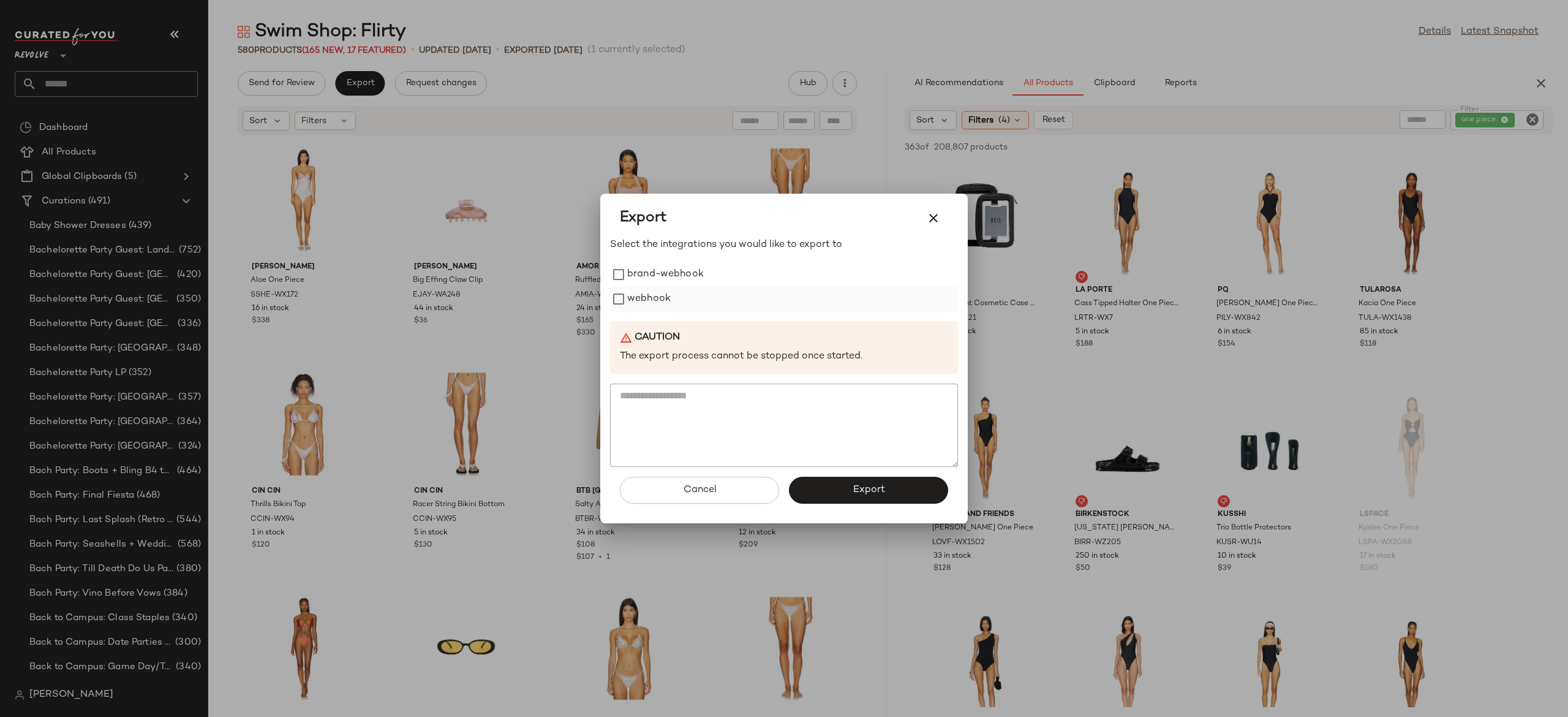
click at [643, 293] on label "webhook" at bounding box center [648, 299] width 43 height 25
click at [824, 489] on button "Export" at bounding box center [869, 490] width 159 height 27
click at [741, 492] on button "Cancel" at bounding box center [699, 490] width 159 height 27
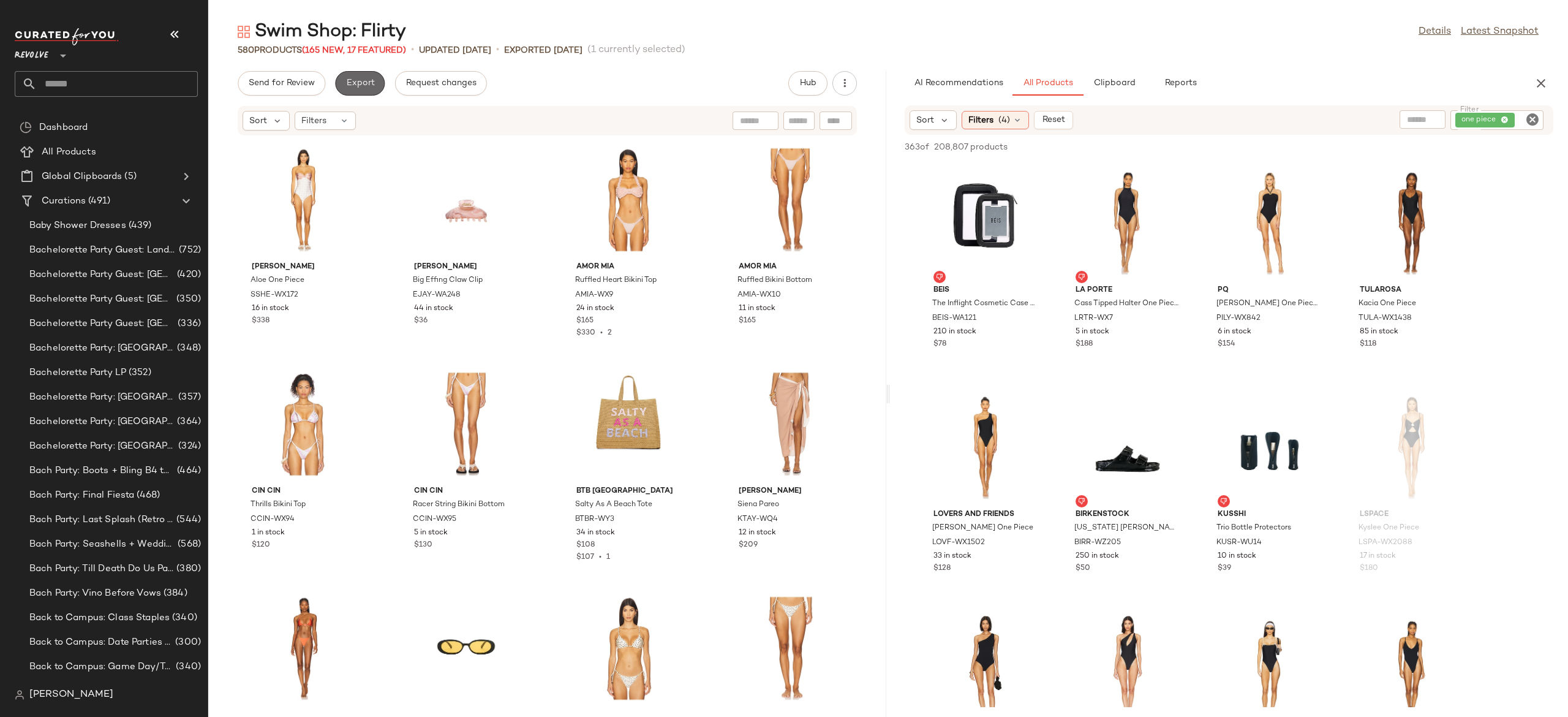
click at [371, 78] on button "Export" at bounding box center [359, 84] width 49 height 25
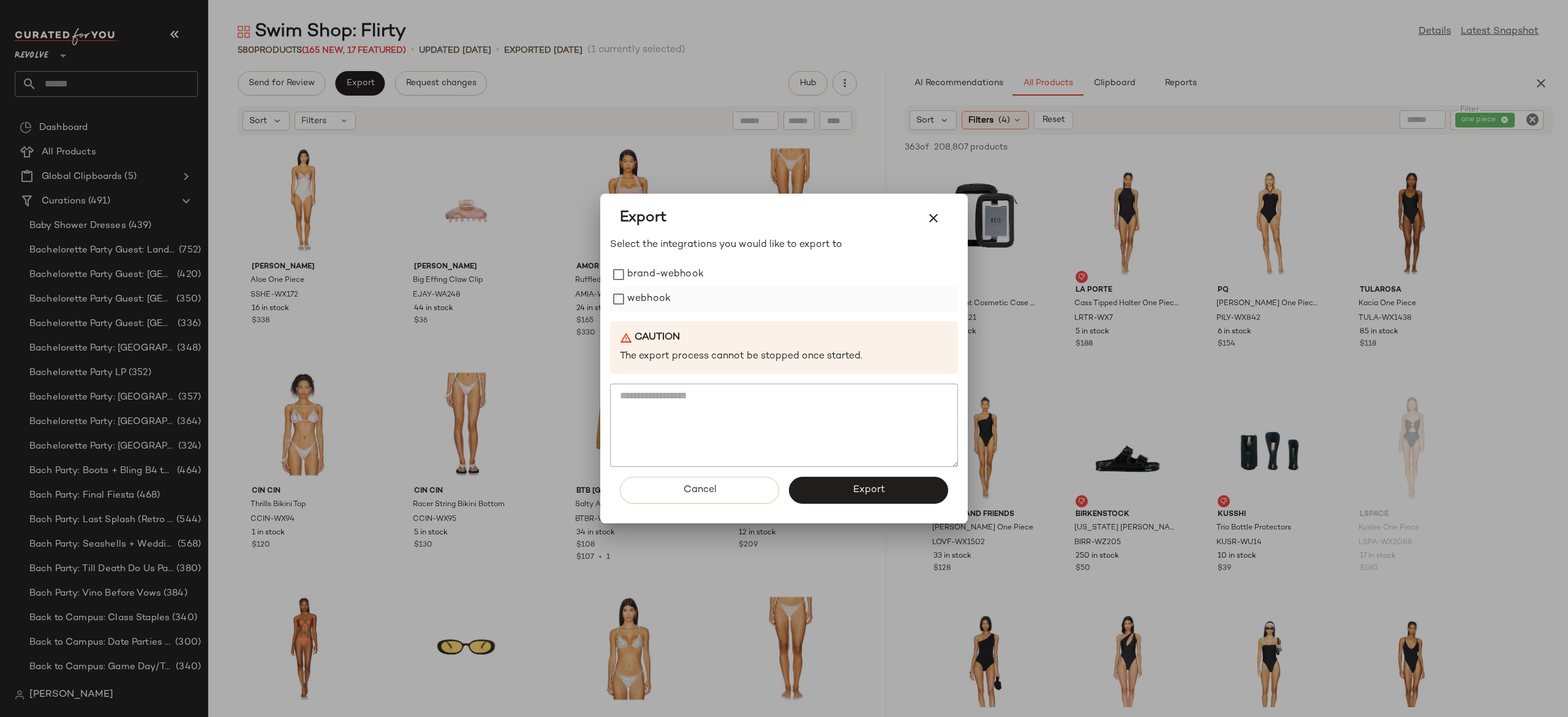
click at [636, 306] on label "webhook" at bounding box center [648, 299] width 43 height 25
click at [854, 490] on span "Export" at bounding box center [868, 489] width 33 height 11
click at [741, 492] on button "Cancel" at bounding box center [699, 490] width 159 height 27
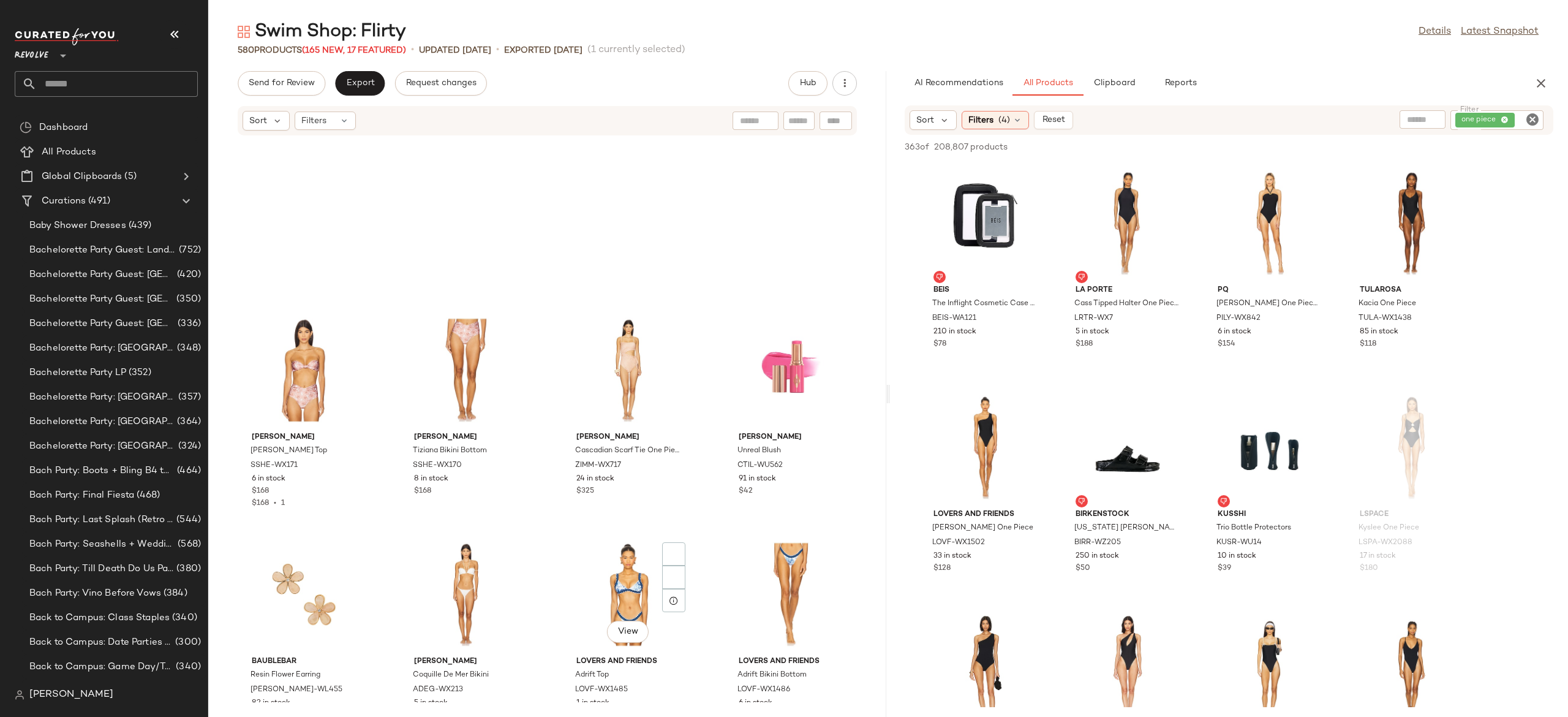
scroll to position [2621, 0]
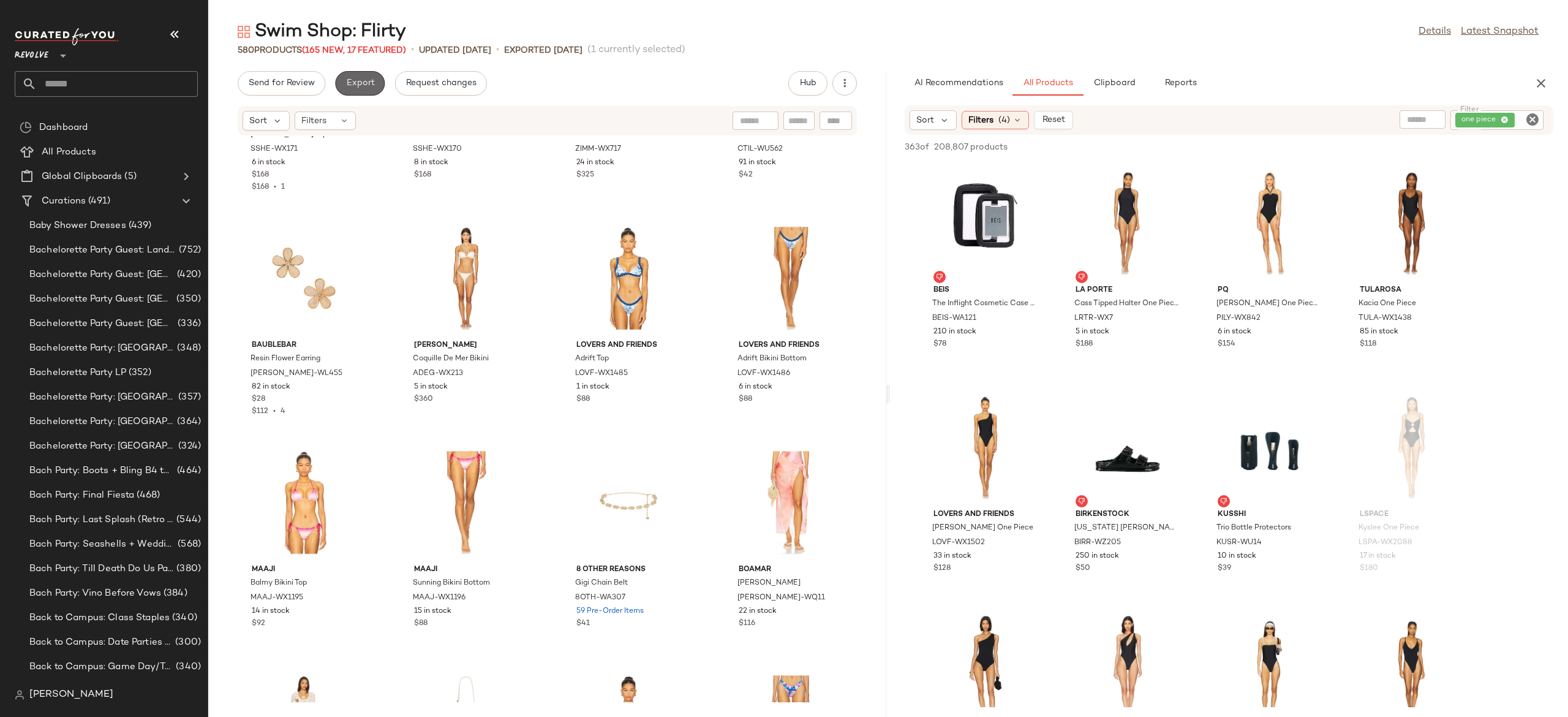
click at [363, 85] on span "Export" at bounding box center [359, 83] width 29 height 10
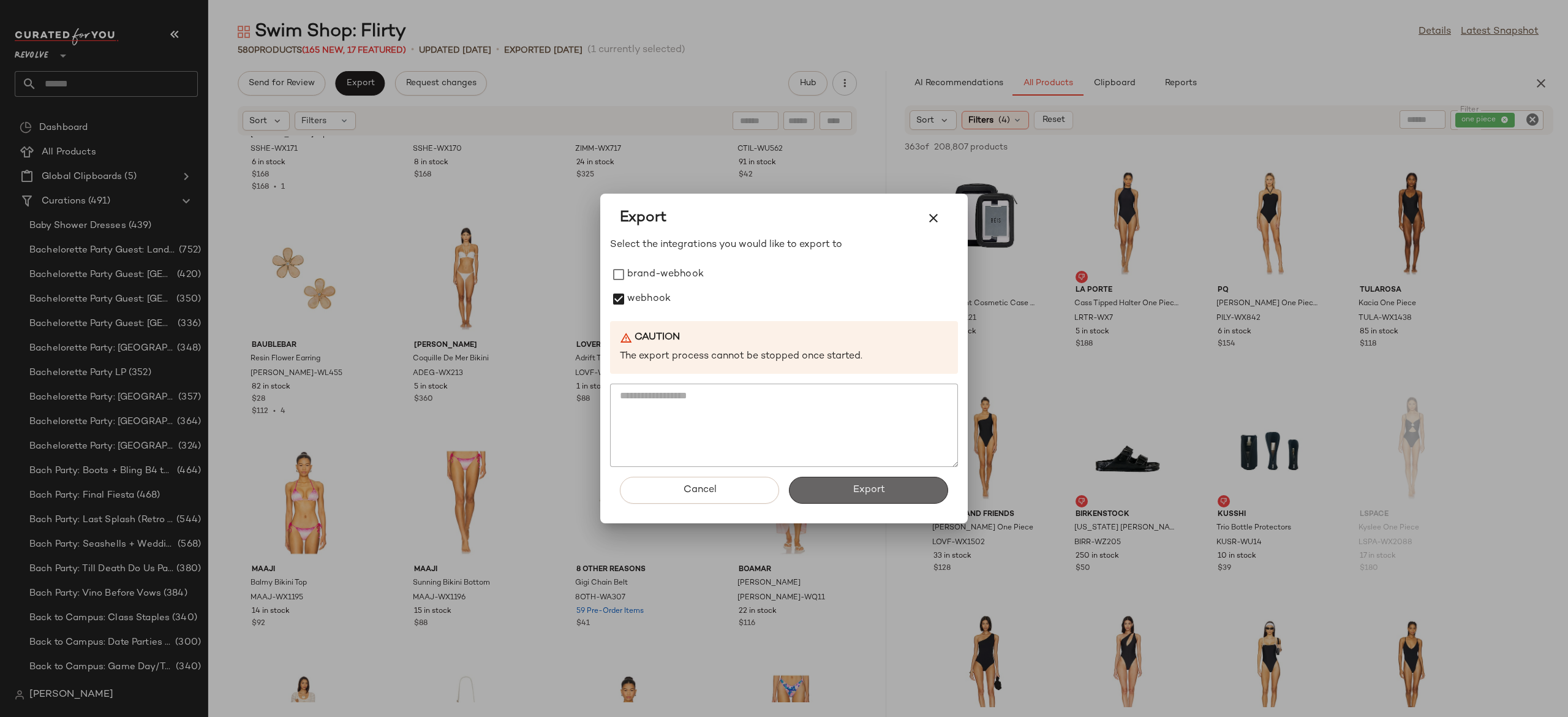
click at [822, 494] on button "Export" at bounding box center [869, 490] width 159 height 27
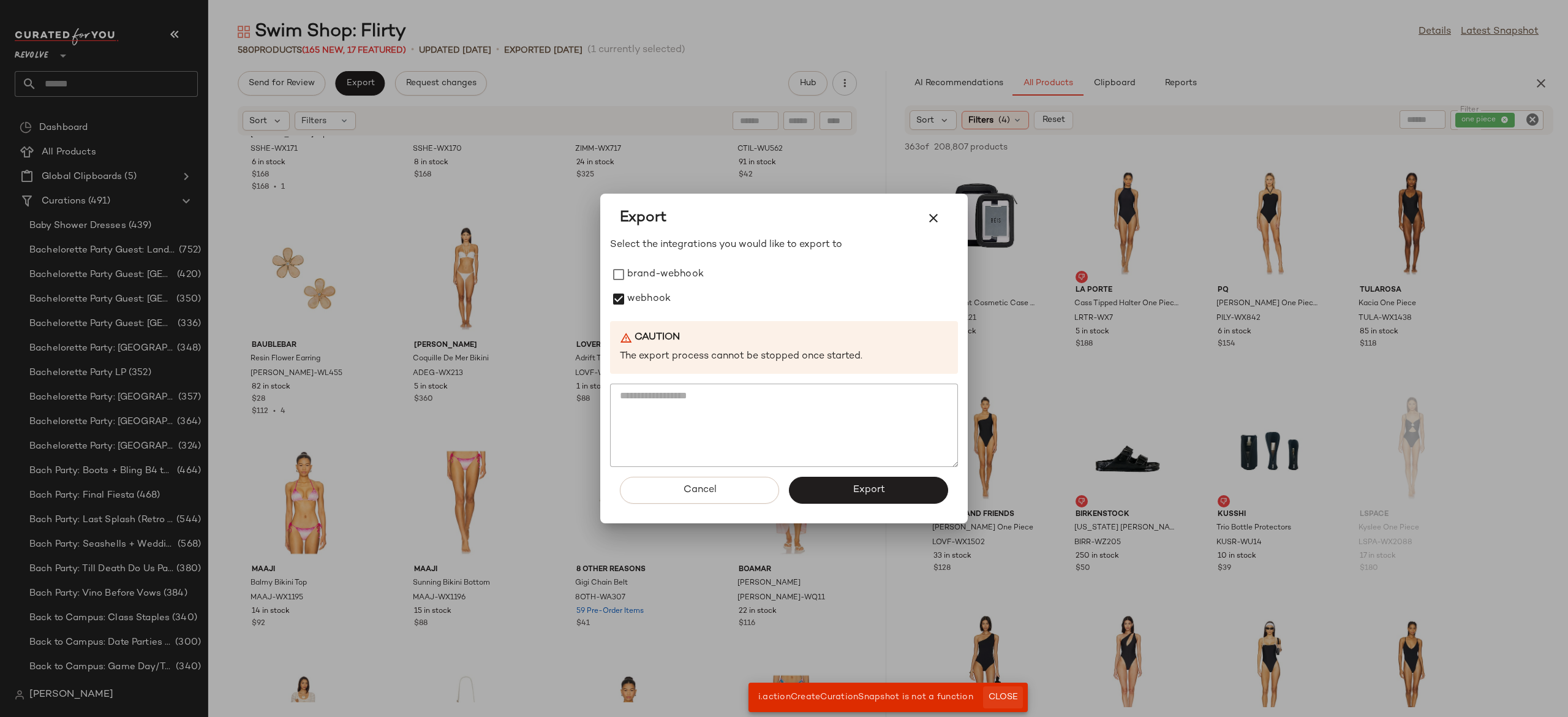
click at [999, 702] on span "Close" at bounding box center [1003, 697] width 30 height 10
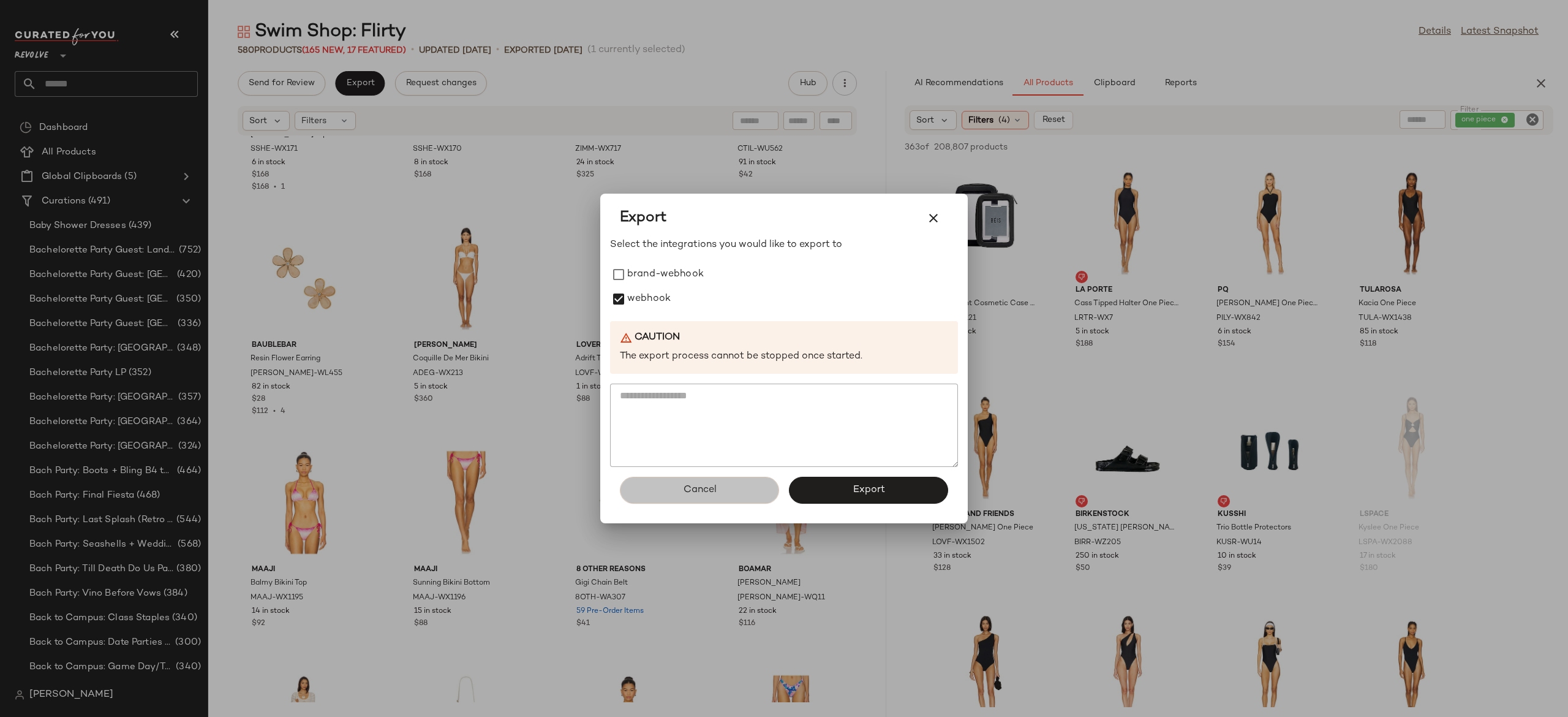
click at [756, 502] on button "Cancel" at bounding box center [699, 490] width 159 height 27
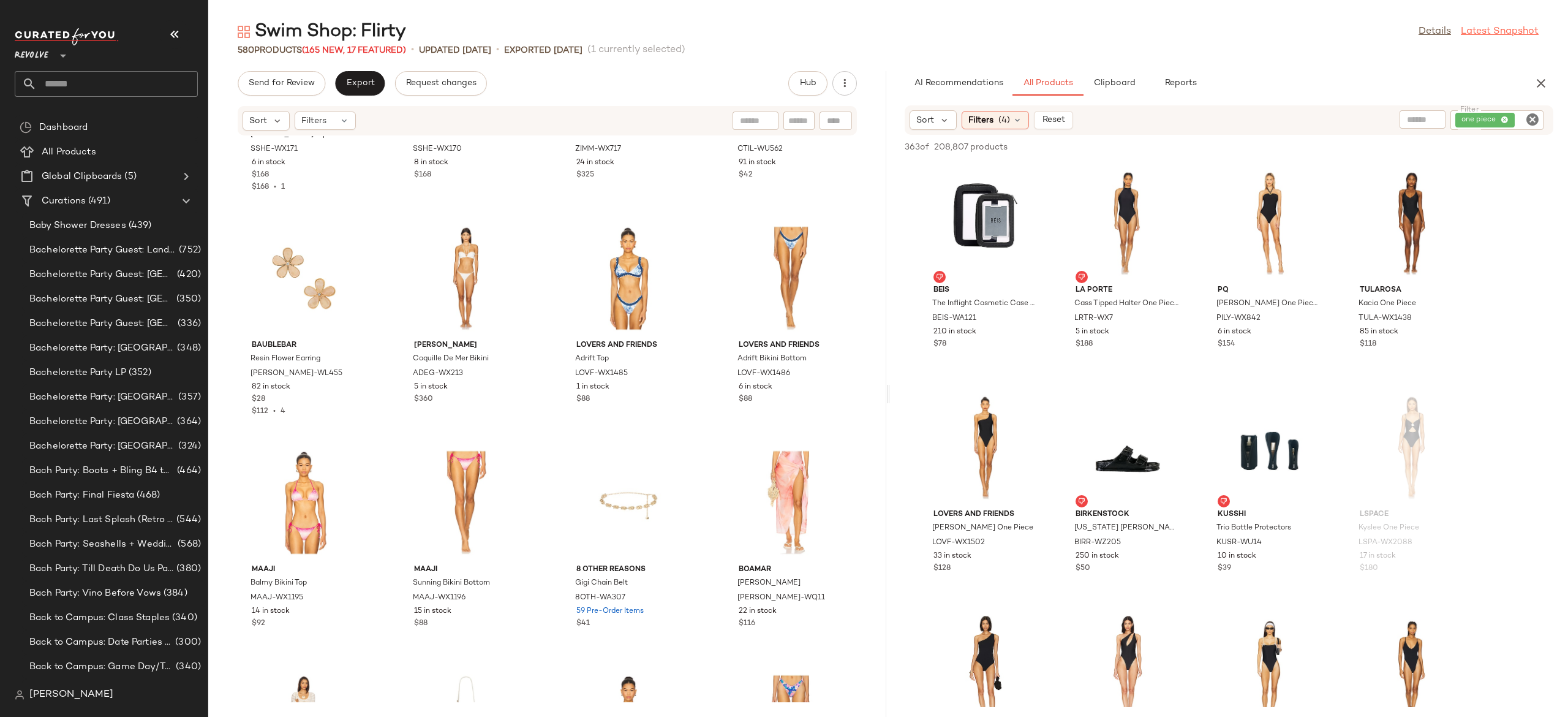
click at [1471, 34] on link "Latest Snapshot" at bounding box center [1500, 32] width 78 height 15
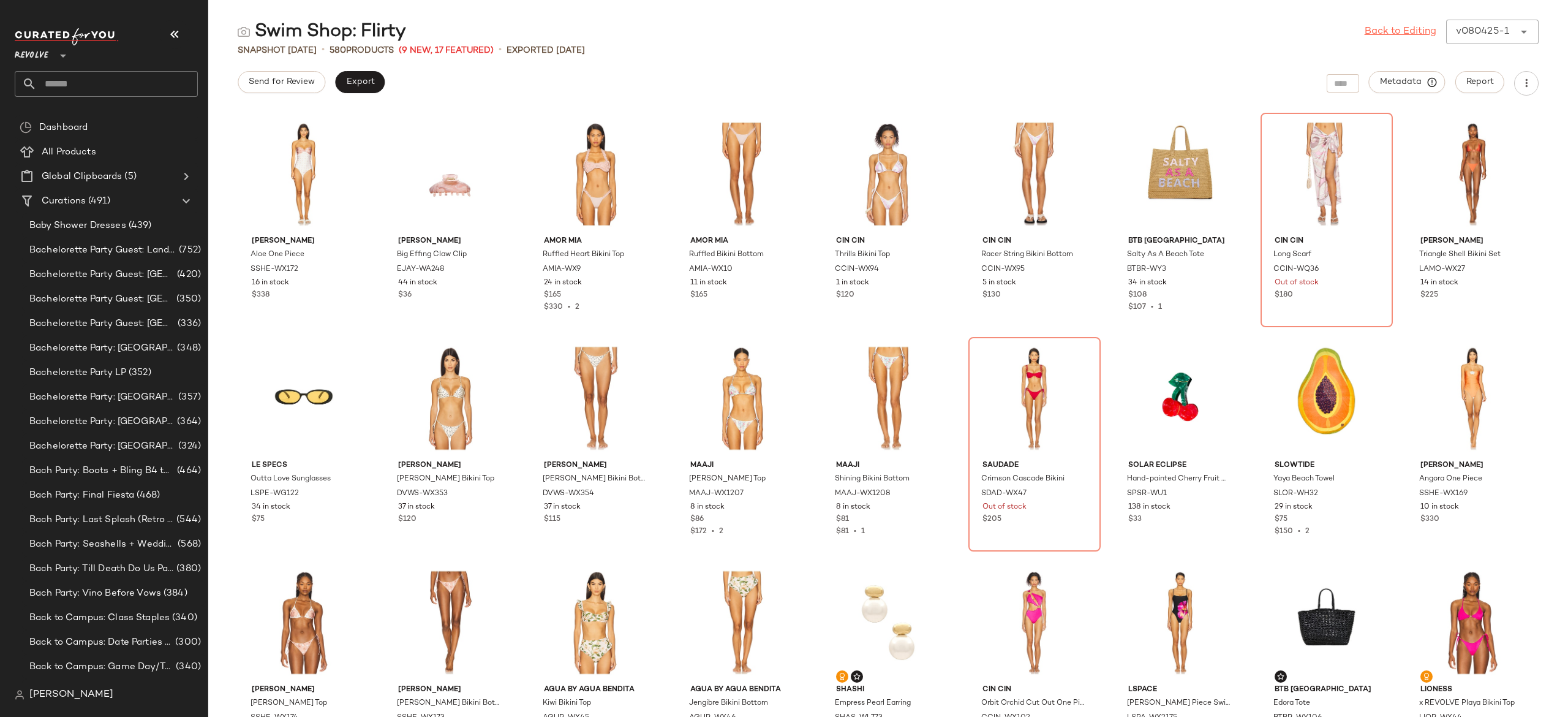
click at [1431, 36] on link "Back to Editing" at bounding box center [1400, 32] width 71 height 15
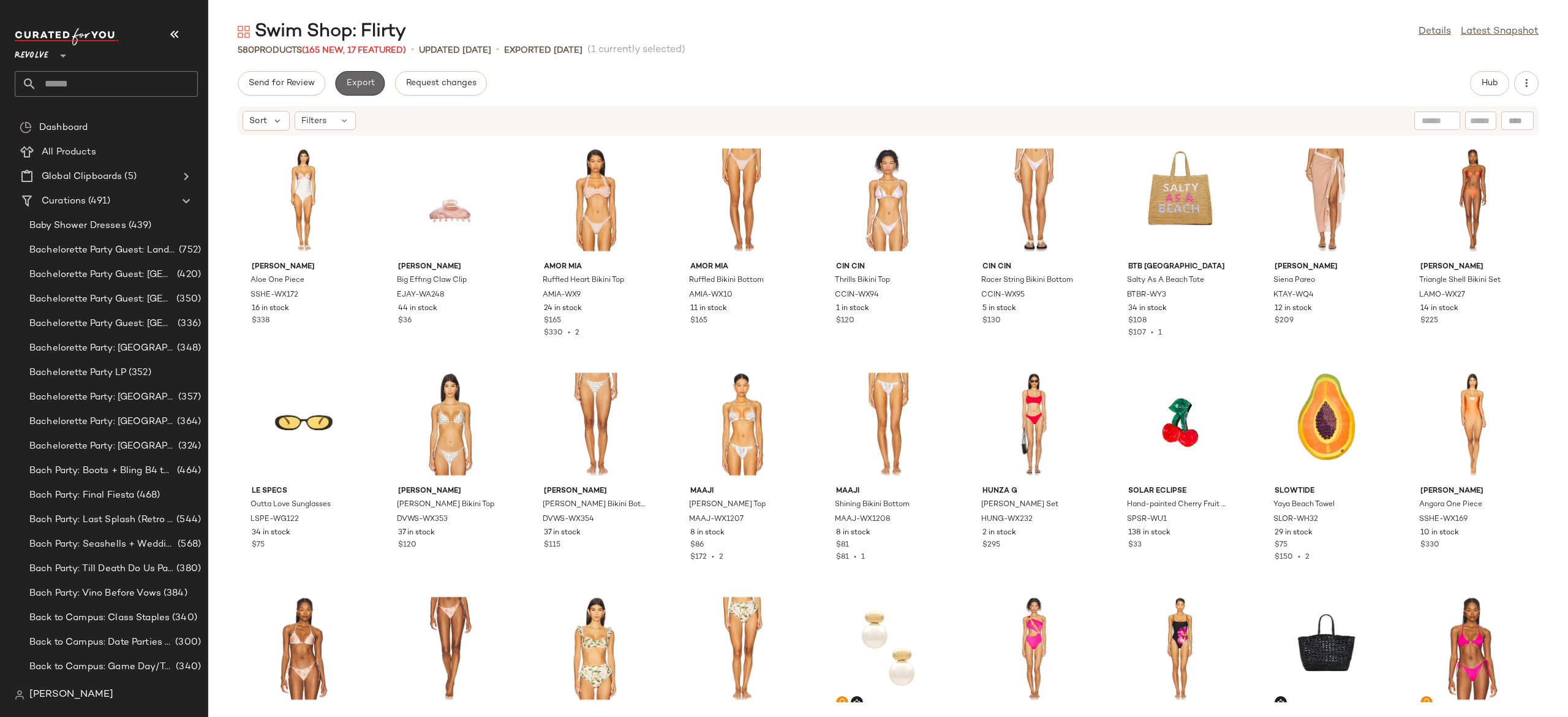
click at [368, 85] on span "Export" at bounding box center [359, 83] width 29 height 10
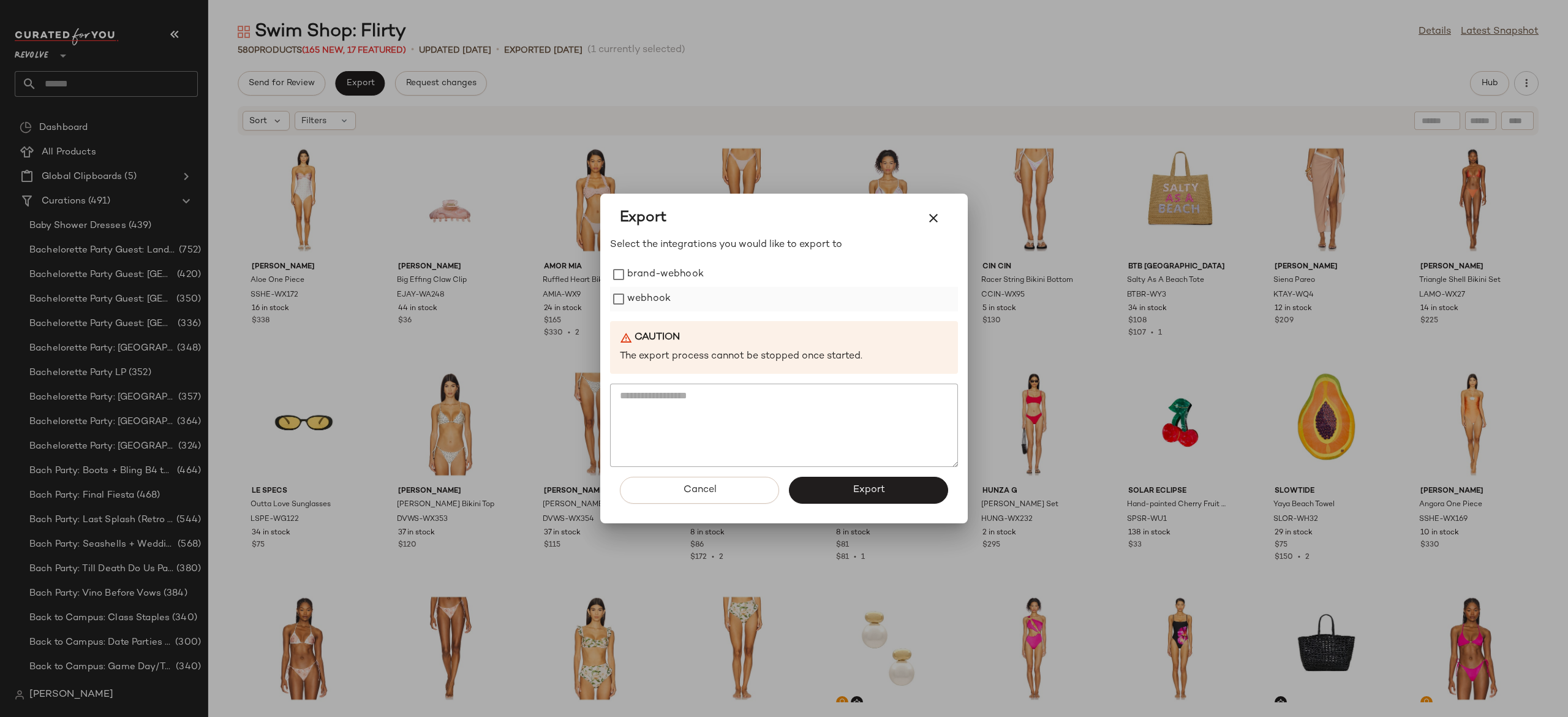
click at [631, 296] on label "webhook" at bounding box center [648, 299] width 43 height 25
click at [817, 496] on button "Export" at bounding box center [869, 490] width 159 height 27
click at [1000, 696] on span "Close" at bounding box center [1003, 697] width 30 height 10
click at [763, 492] on button "Cancel" at bounding box center [699, 490] width 159 height 27
